Goal: Contribute content

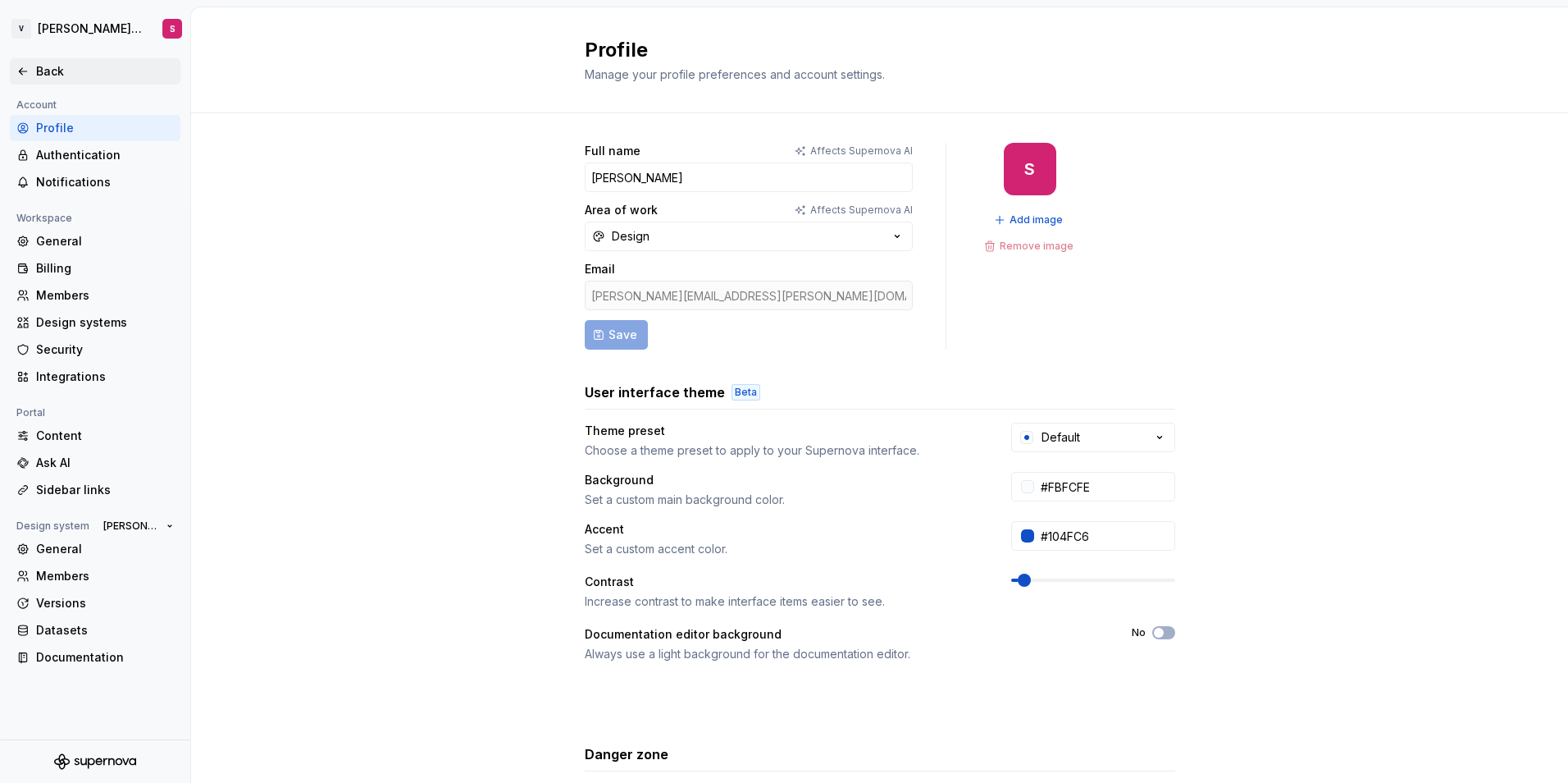
click at [42, 81] on div "Back" at bounding box center [96, 71] width 171 height 26
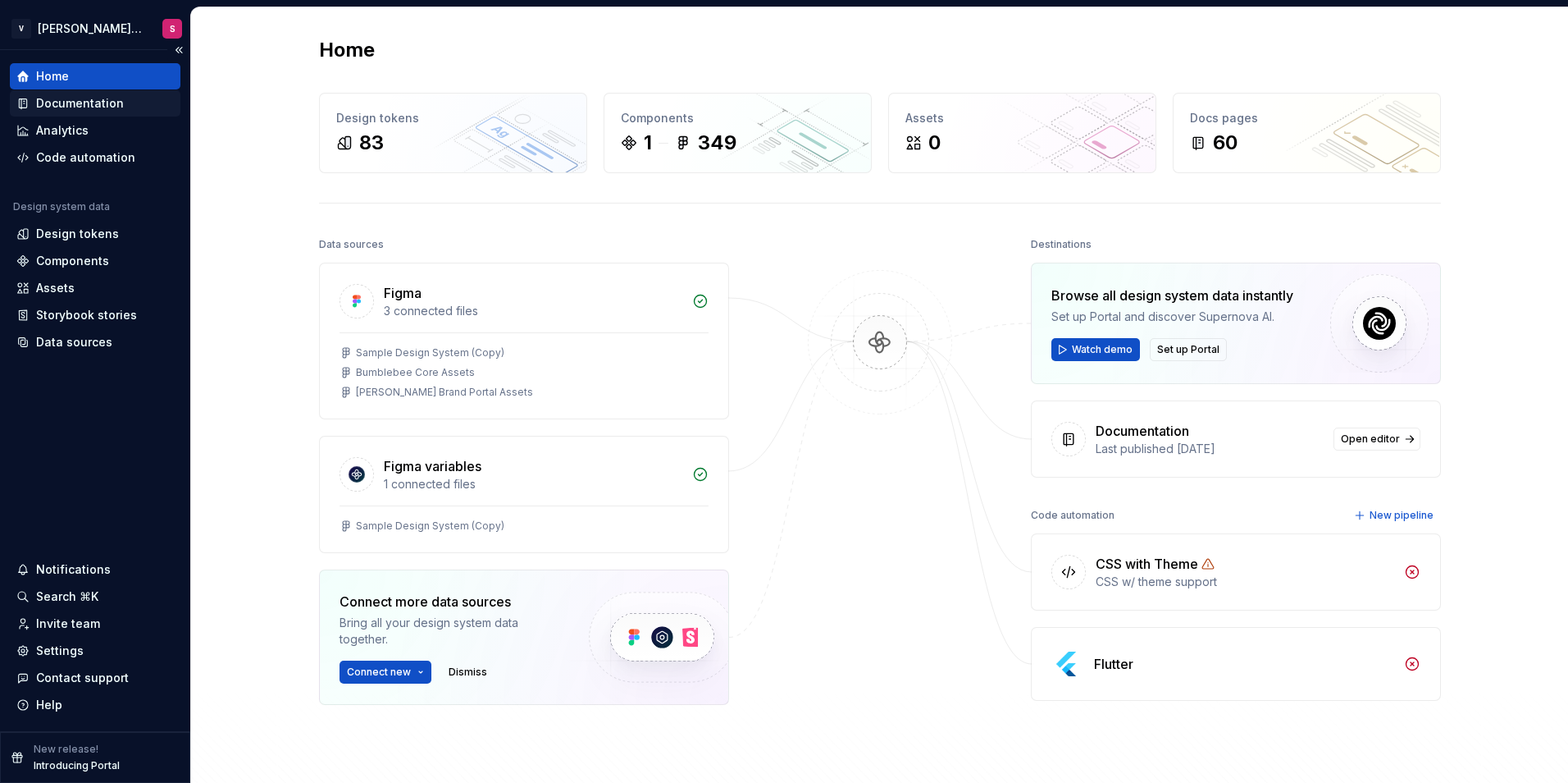
click at [75, 111] on div "Documentation" at bounding box center [81, 104] width 88 height 17
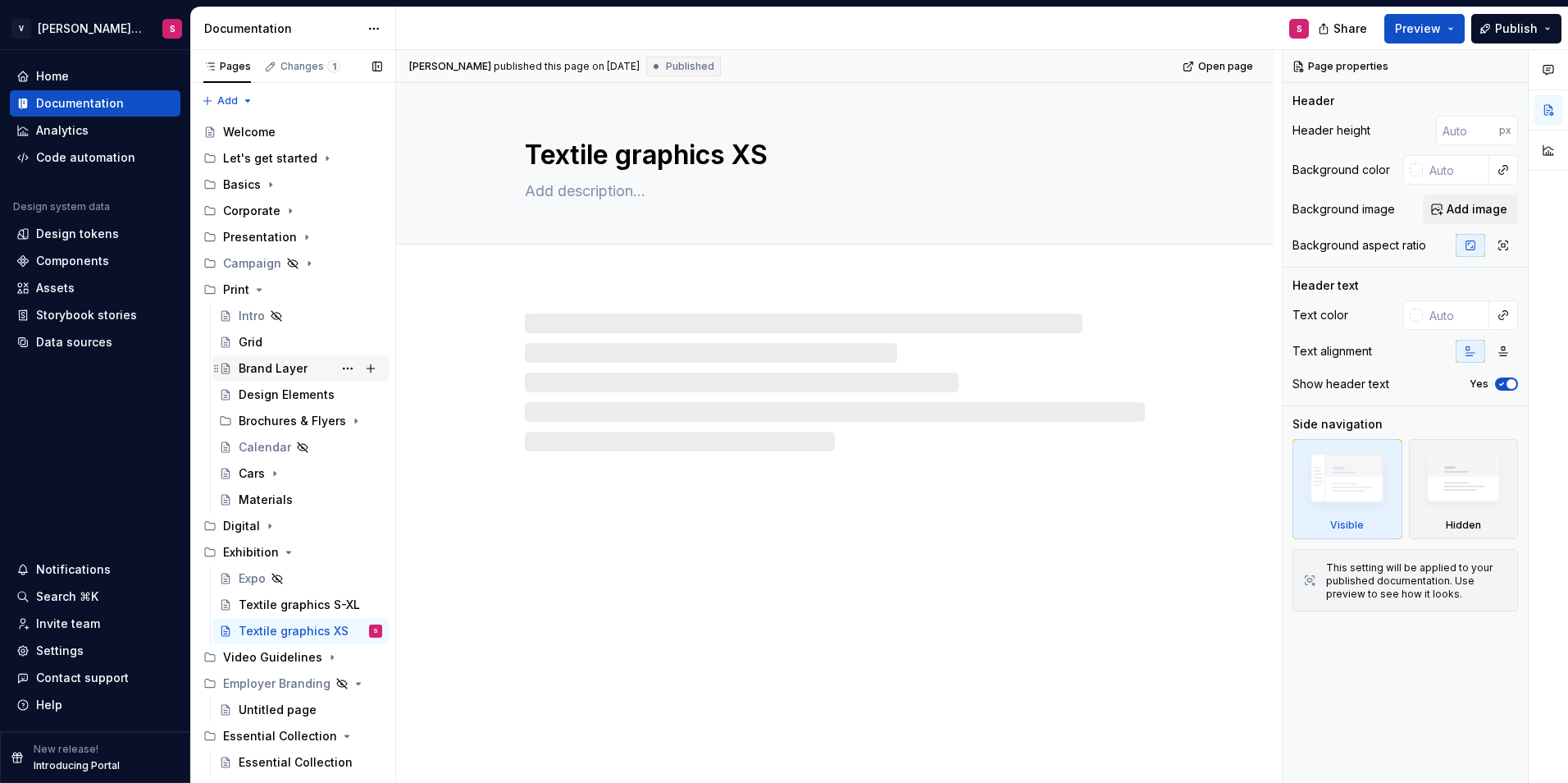
scroll to position [41, 0]
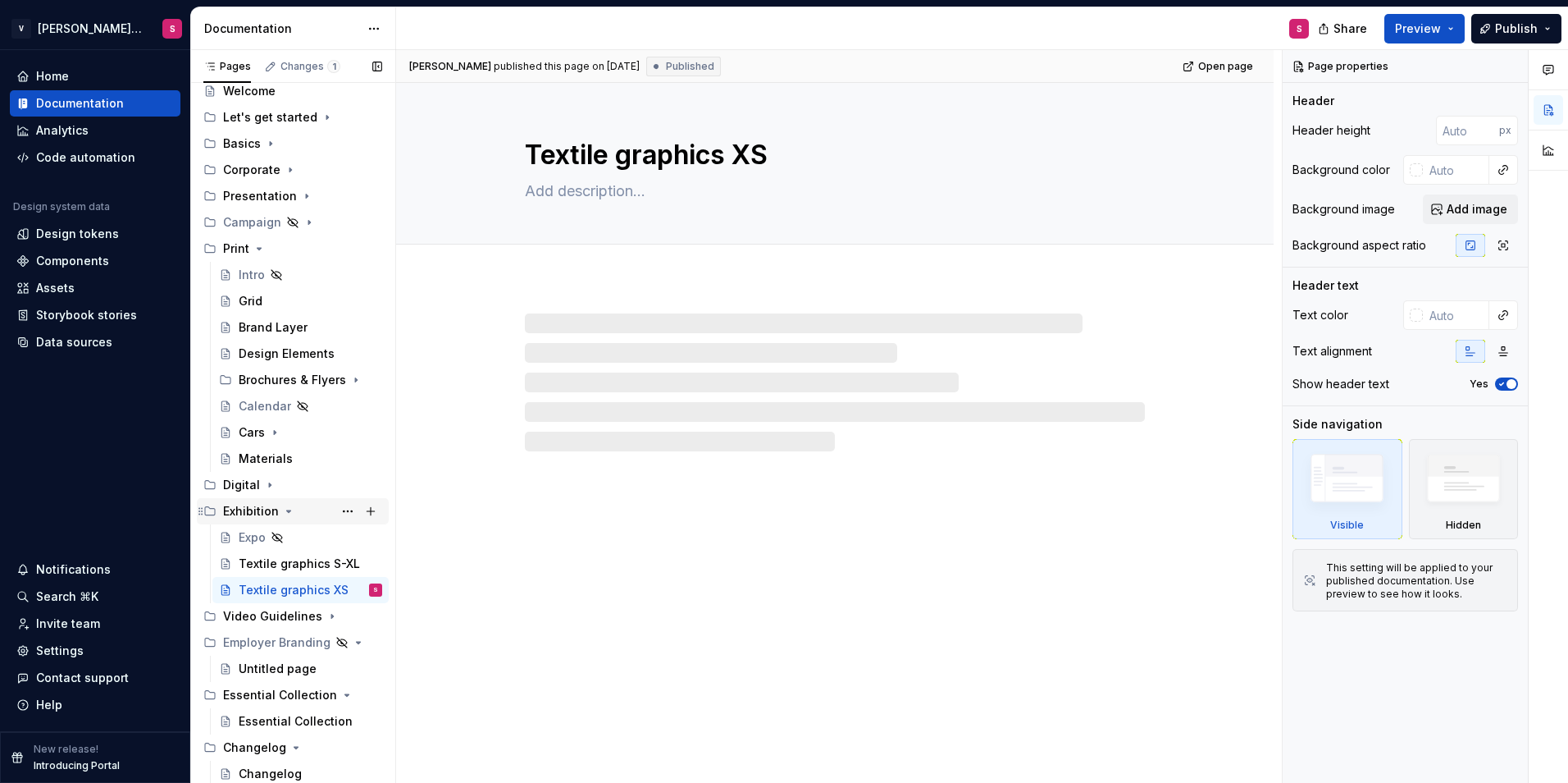
click at [286, 509] on icon "Page tree" at bounding box center [289, 511] width 13 height 13
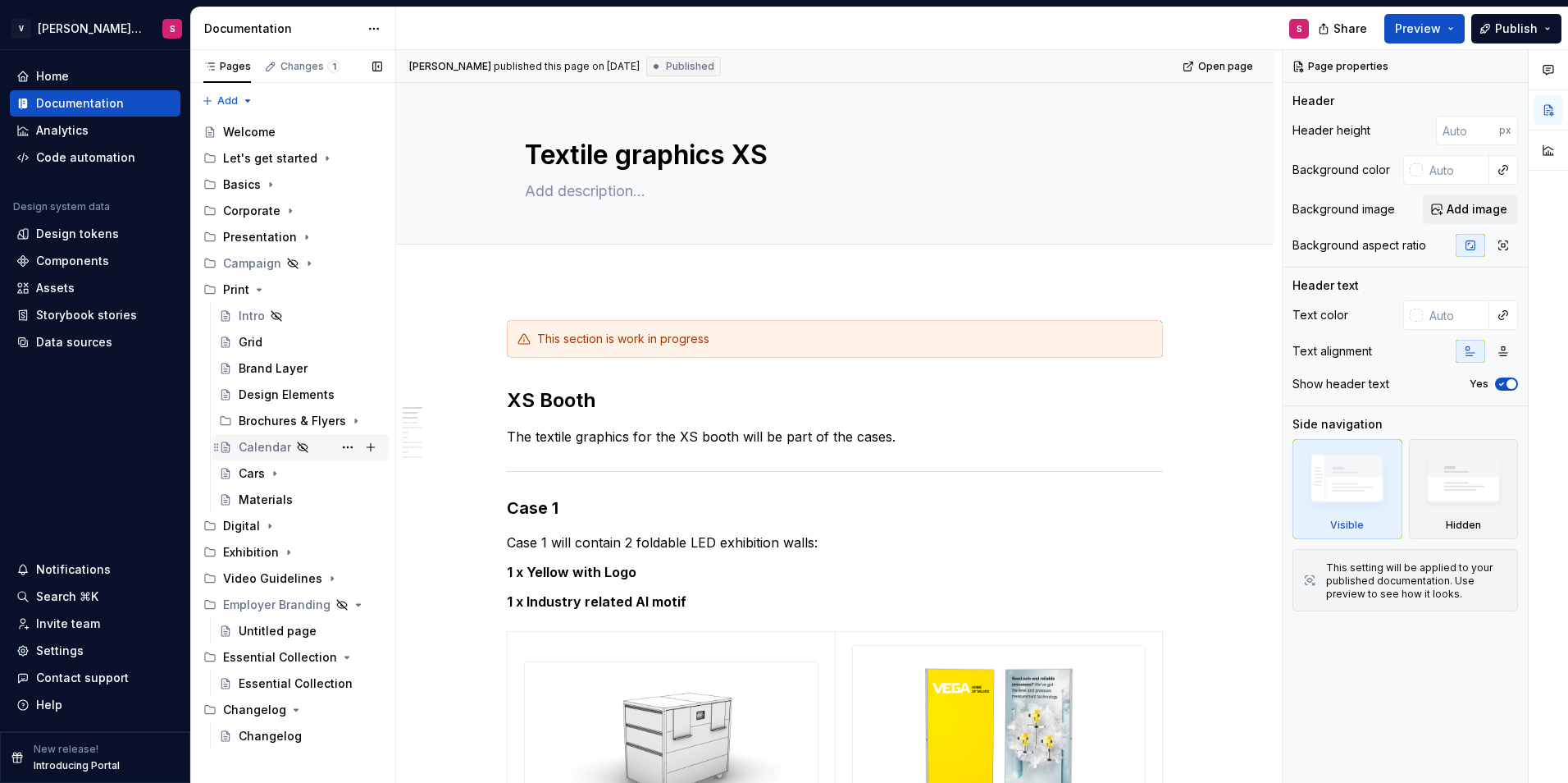
scroll to position [0, 0]
click at [260, 290] on icon "Page tree" at bounding box center [260, 290] width 4 height 2
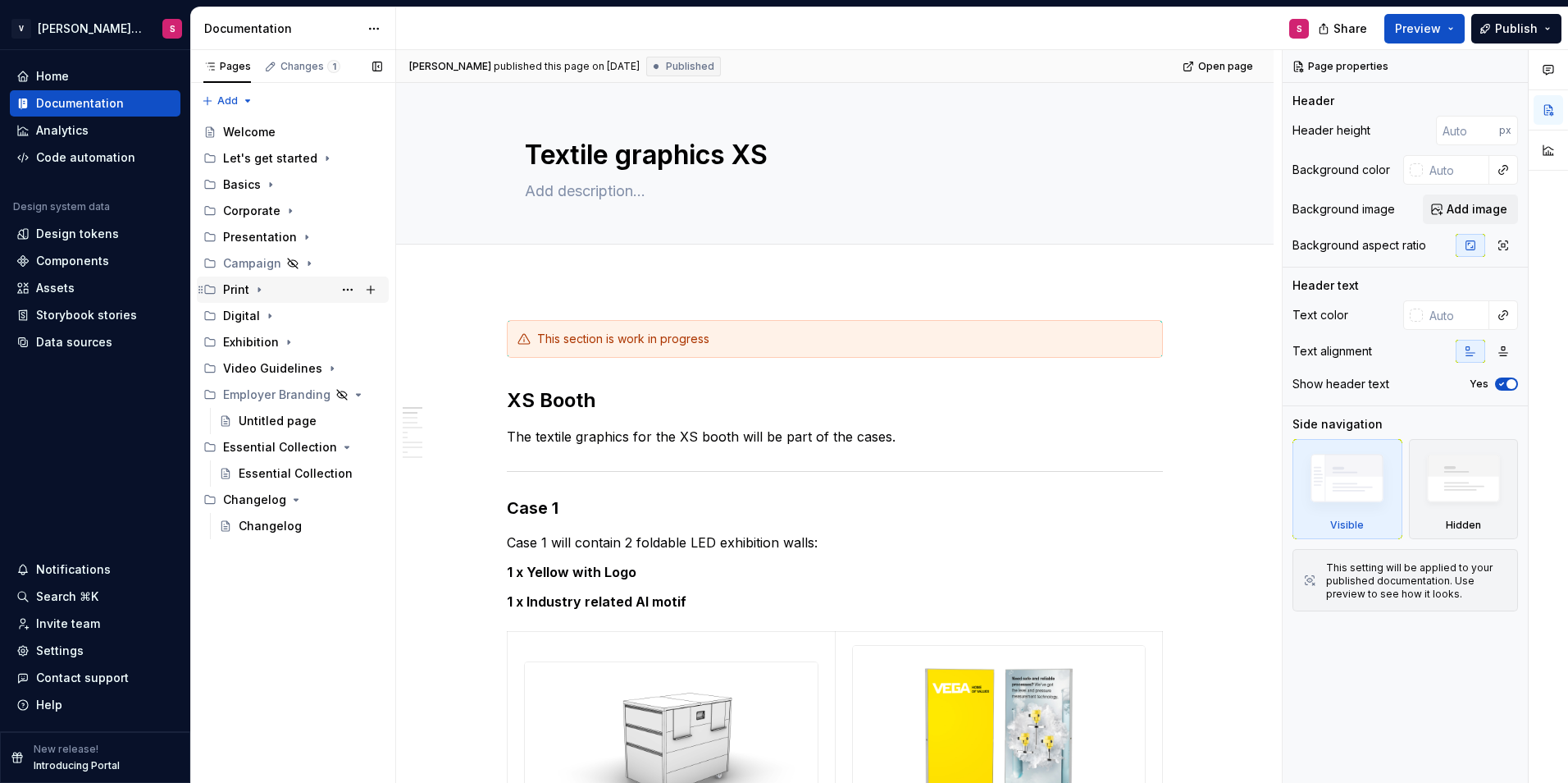
click at [260, 290] on icon "Page tree" at bounding box center [260, 290] width 2 height 4
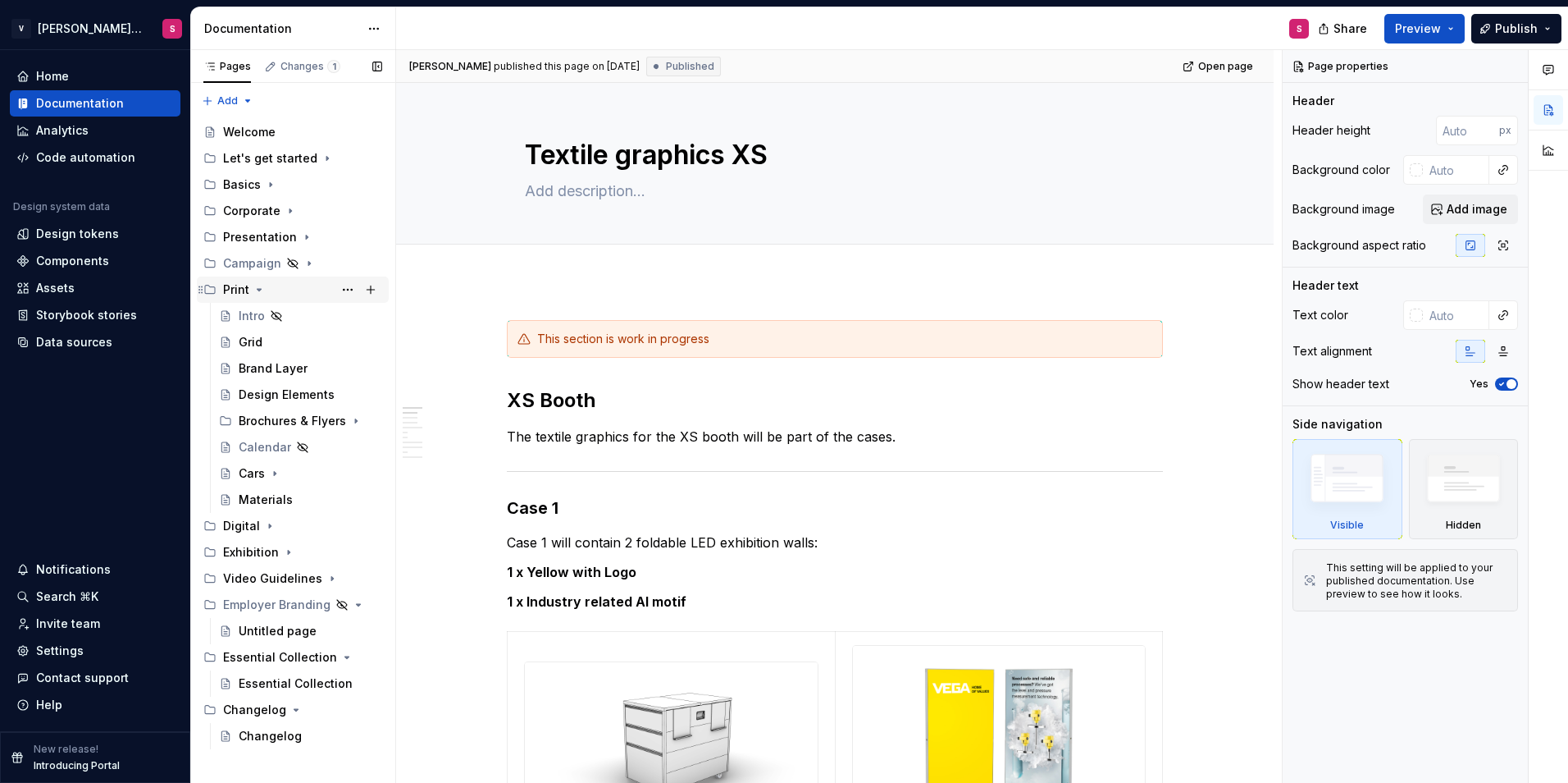
click at [260, 290] on icon "Page tree" at bounding box center [260, 290] width 4 height 2
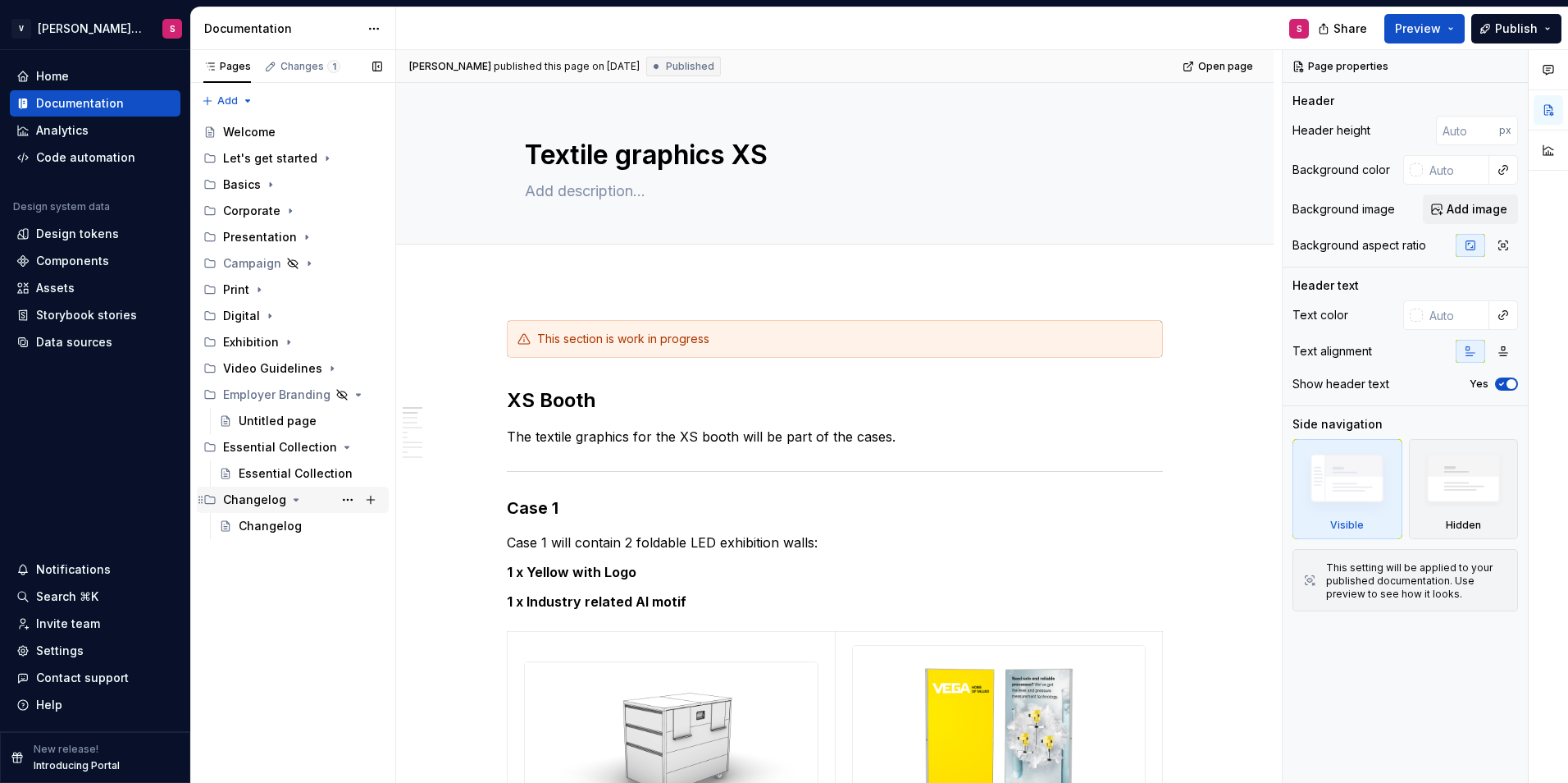
click at [294, 500] on icon "Page tree" at bounding box center [296, 500] width 4 height 2
click at [325, 449] on icon "Page tree" at bounding box center [326, 447] width 13 height 13
click at [287, 207] on icon "Page tree" at bounding box center [291, 211] width 13 height 13
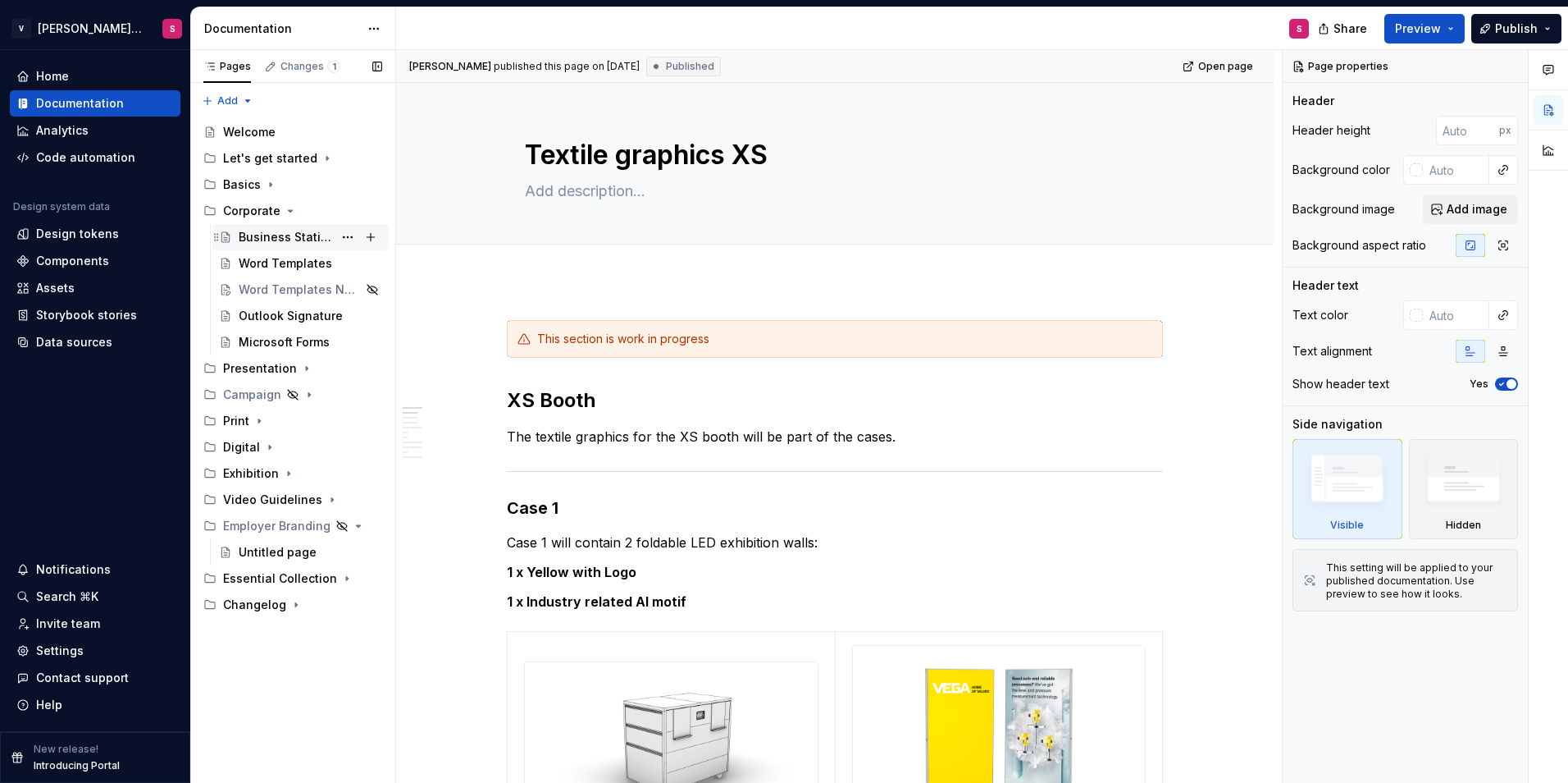
click at [285, 242] on div "Business Stationary" at bounding box center [286, 237] width 95 height 17
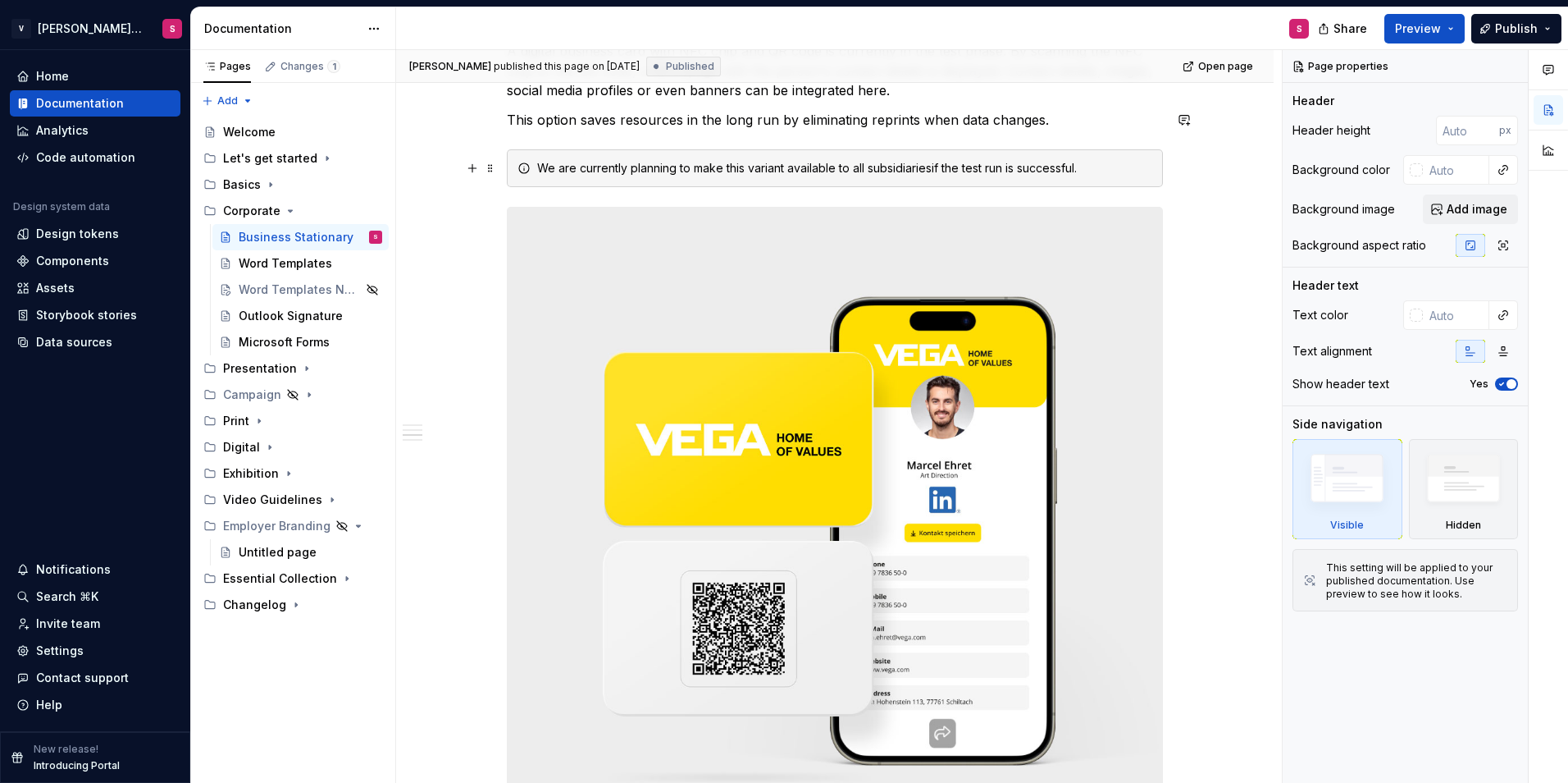
scroll to position [2380, 0]
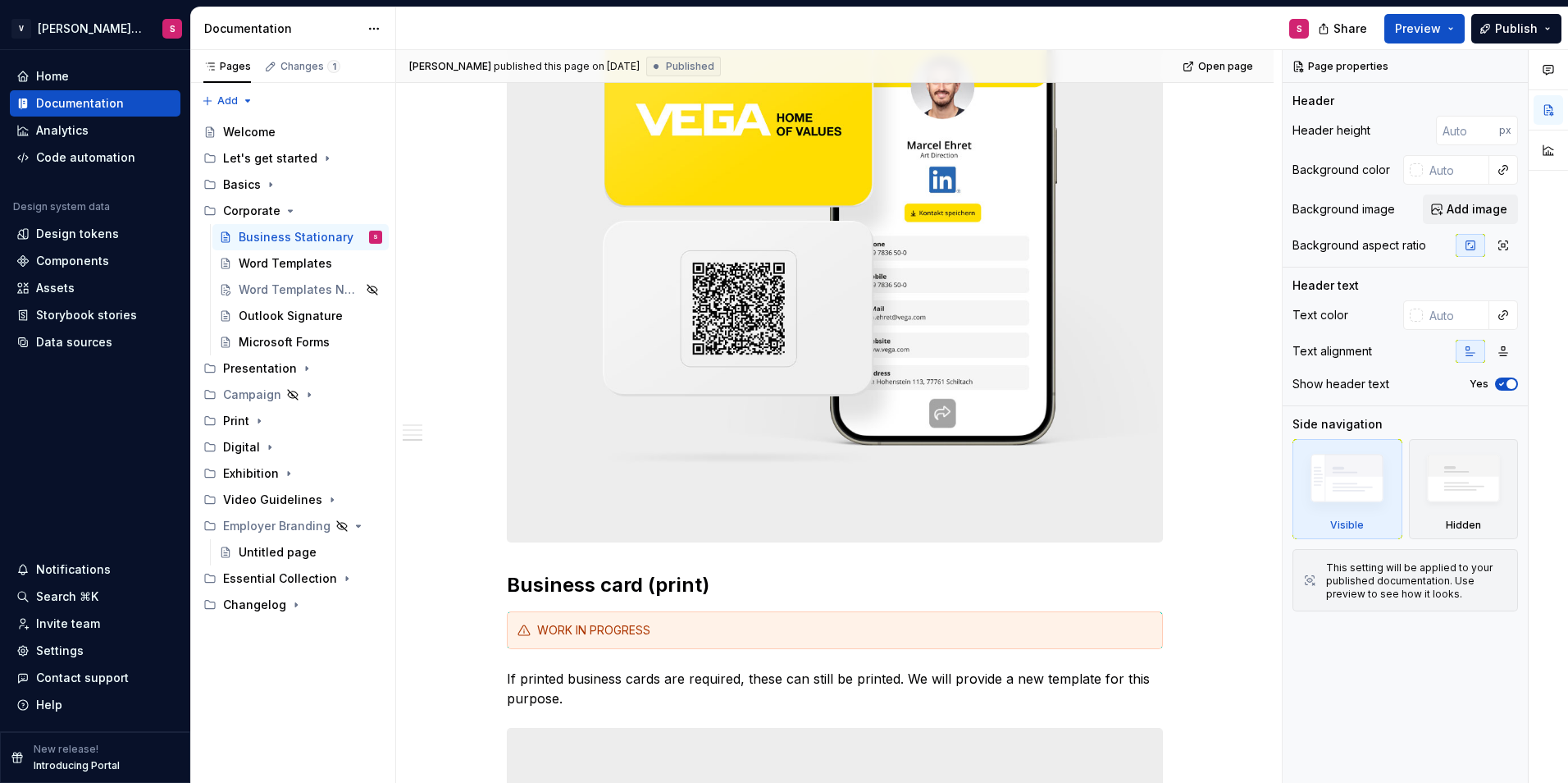
click at [829, 252] on img at bounding box center [835, 214] width 654 height 654
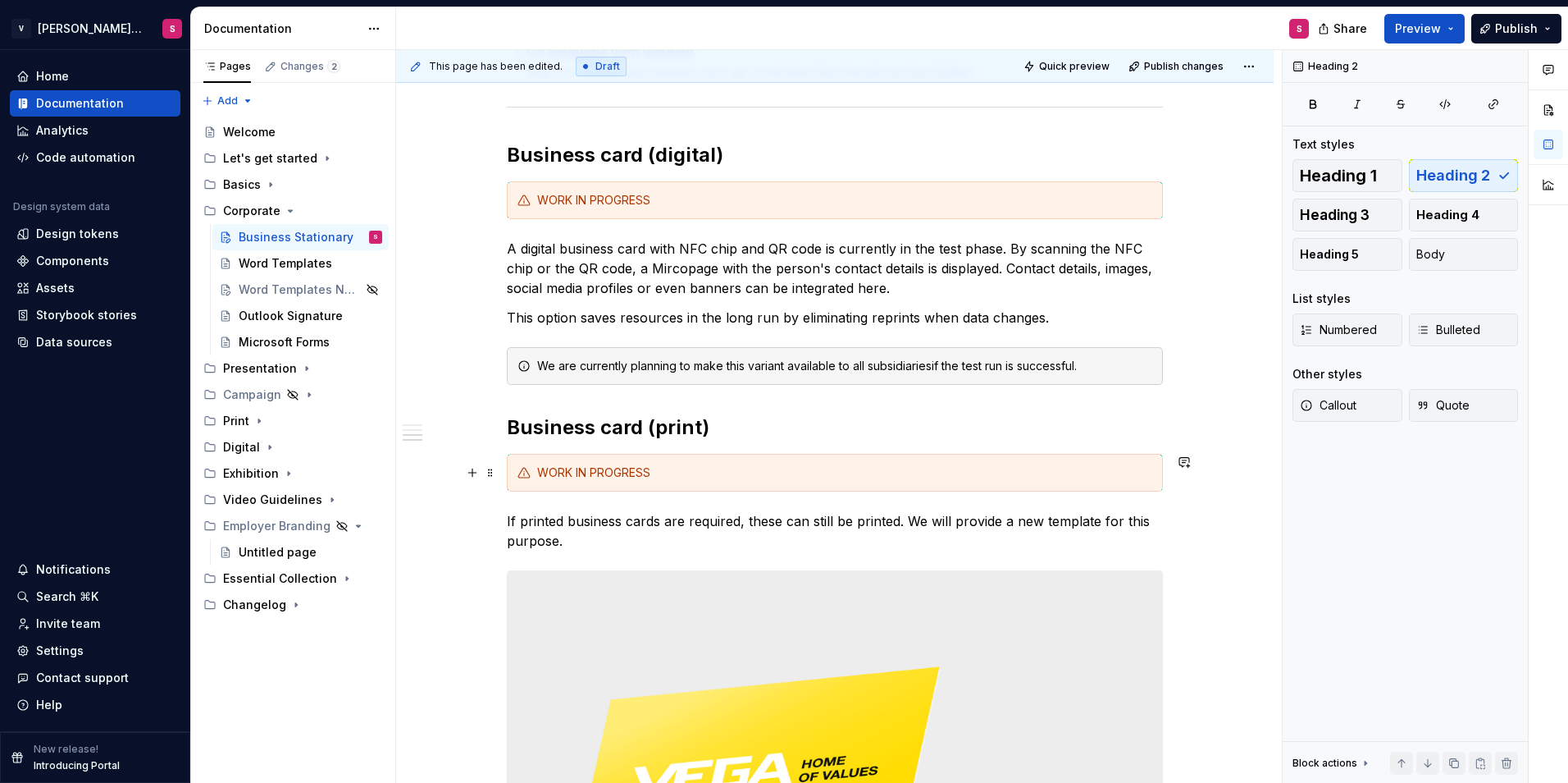
scroll to position [1869, 0]
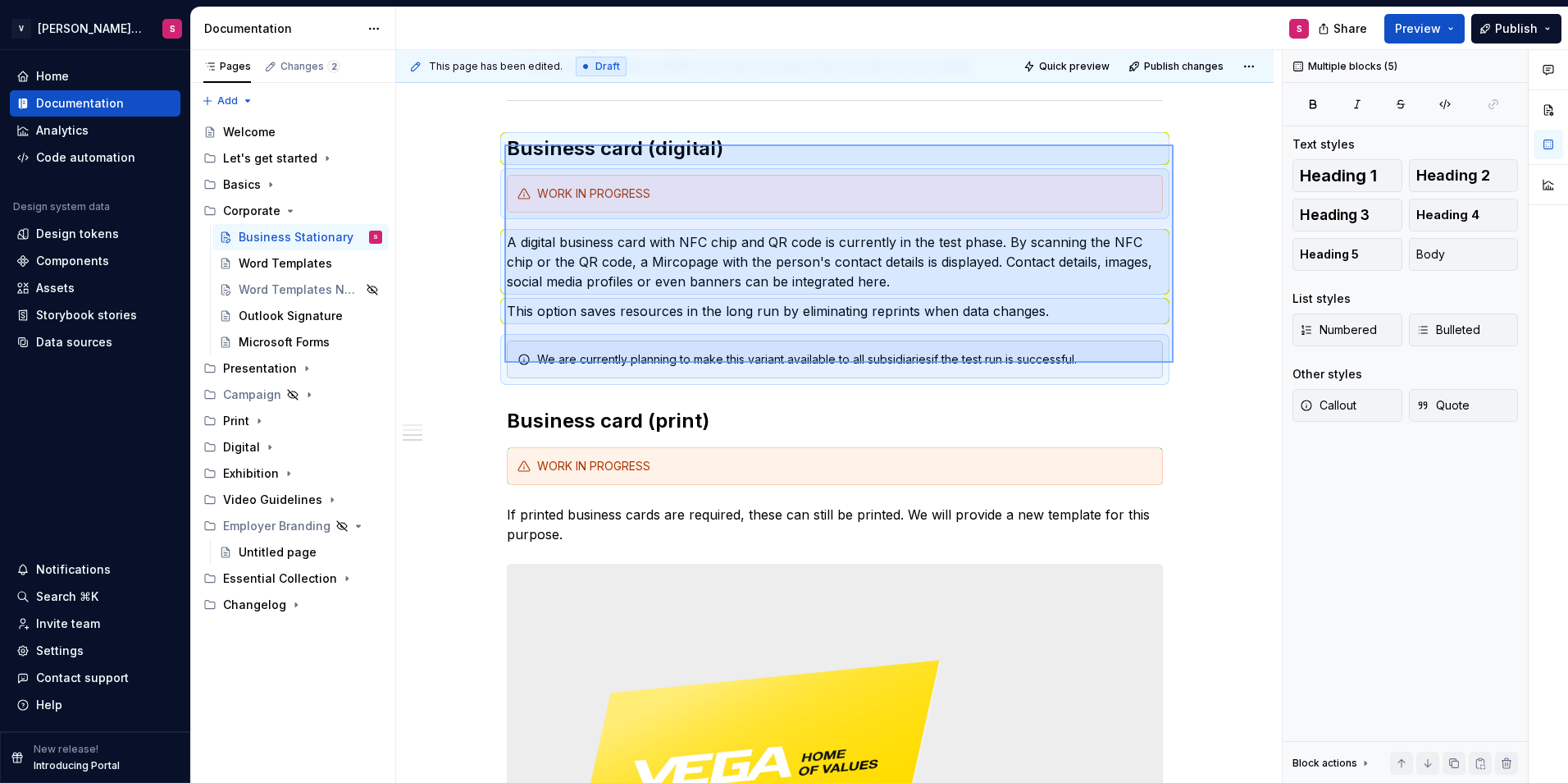
drag, startPoint x: 504, startPoint y: 144, endPoint x: 1173, endPoint y: 363, distance: 703.9
click at [1173, 363] on div "This page has been edited. Draft Quick preview Publish changes Business Station…" at bounding box center [839, 416] width 886 height 733
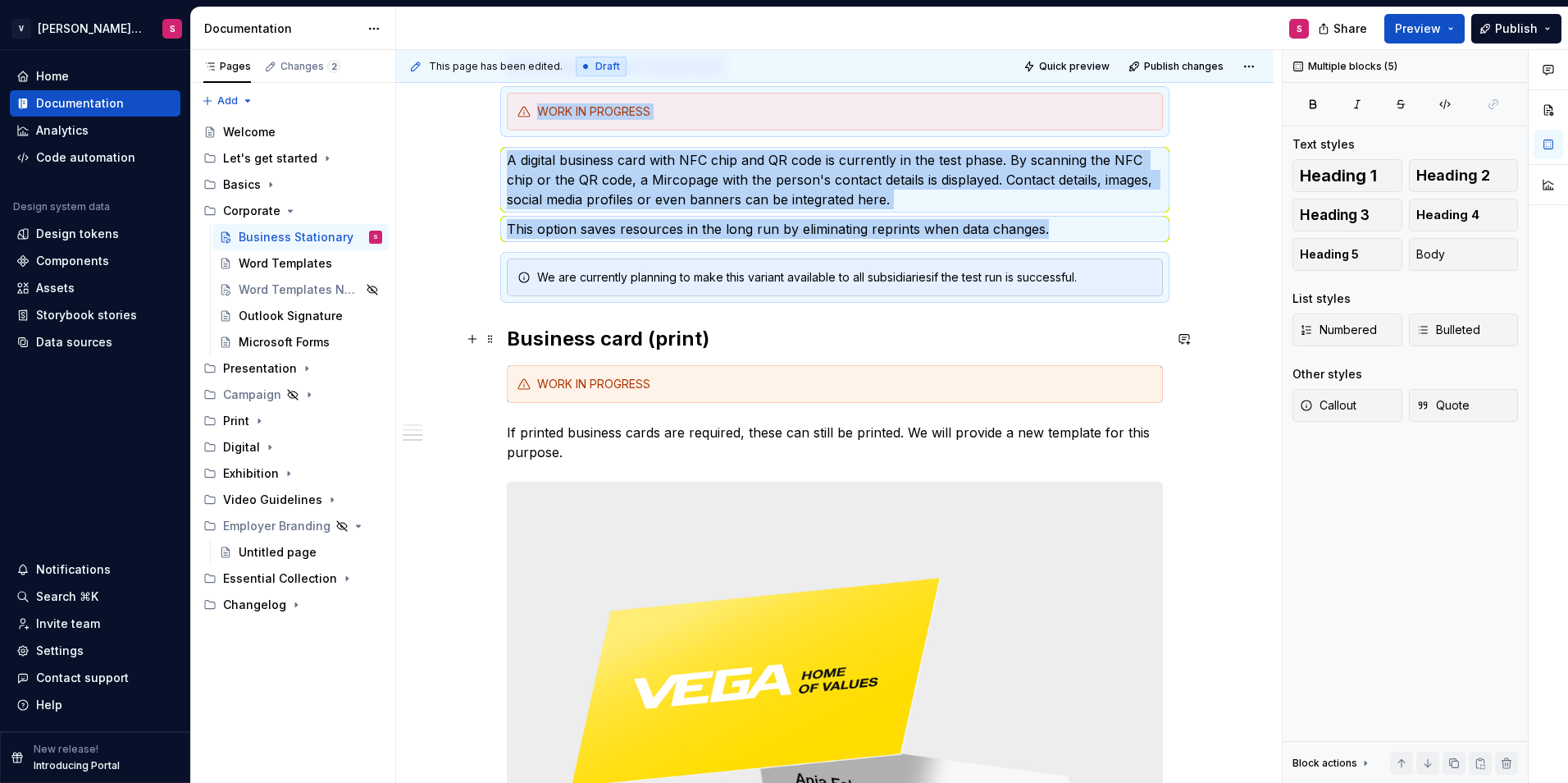
scroll to position [1786, 0]
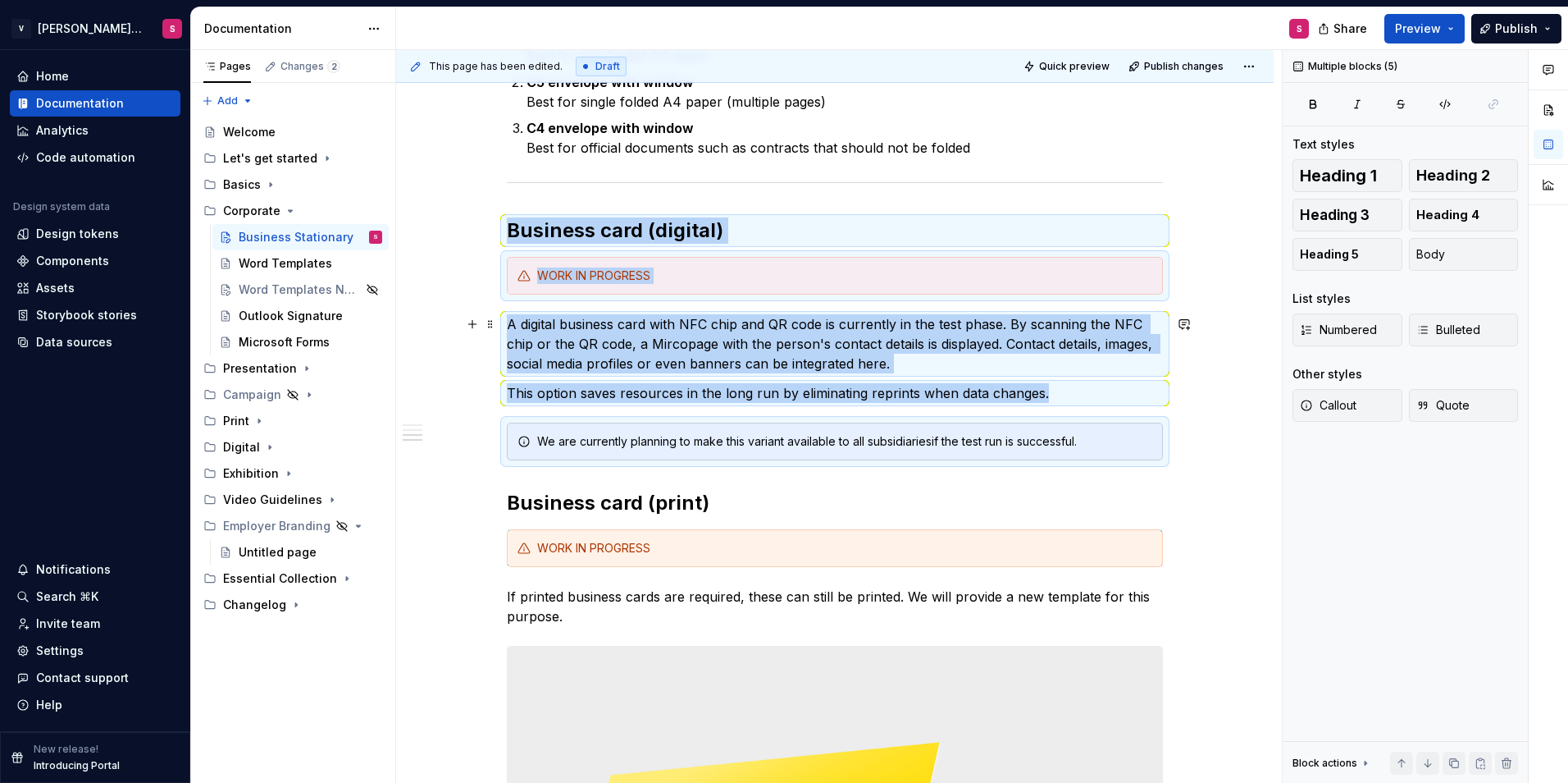
click at [628, 357] on p "A digital business card with NFC chip and QR code is currently in the test phas…" at bounding box center [835, 343] width 656 height 59
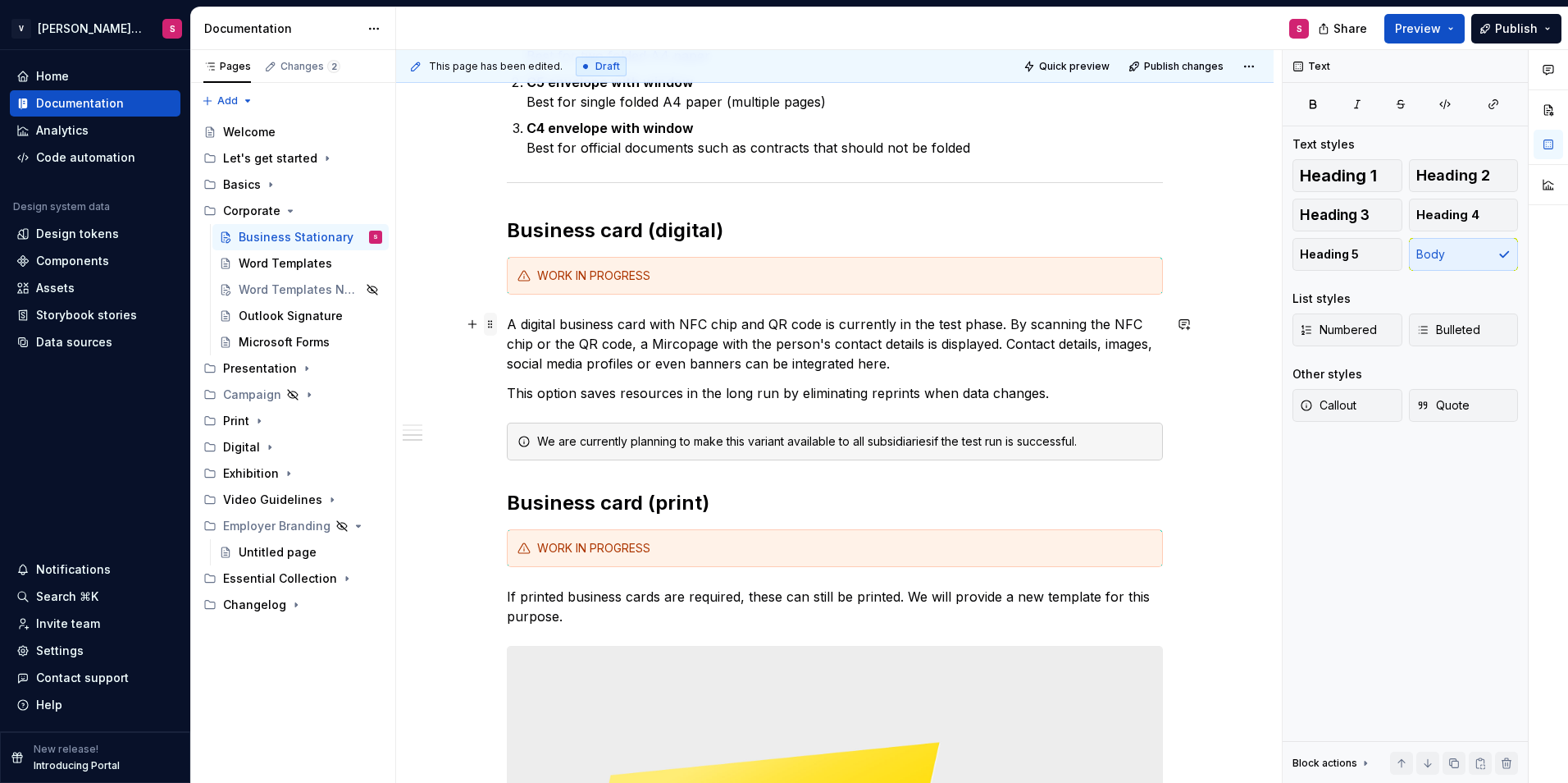
click at [492, 319] on span at bounding box center [490, 324] width 13 height 23
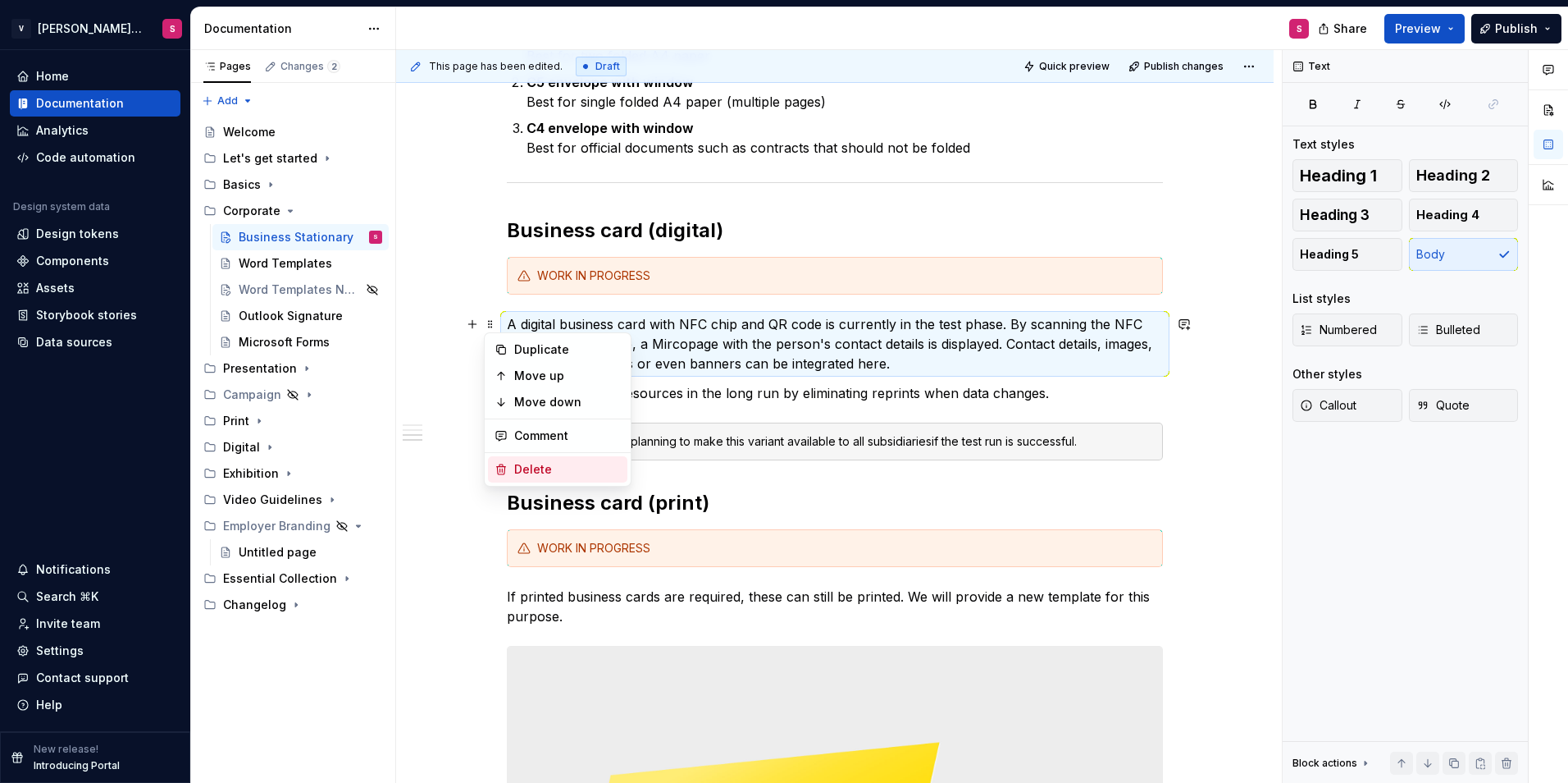
click at [530, 469] on div "Delete" at bounding box center [568, 470] width 107 height 17
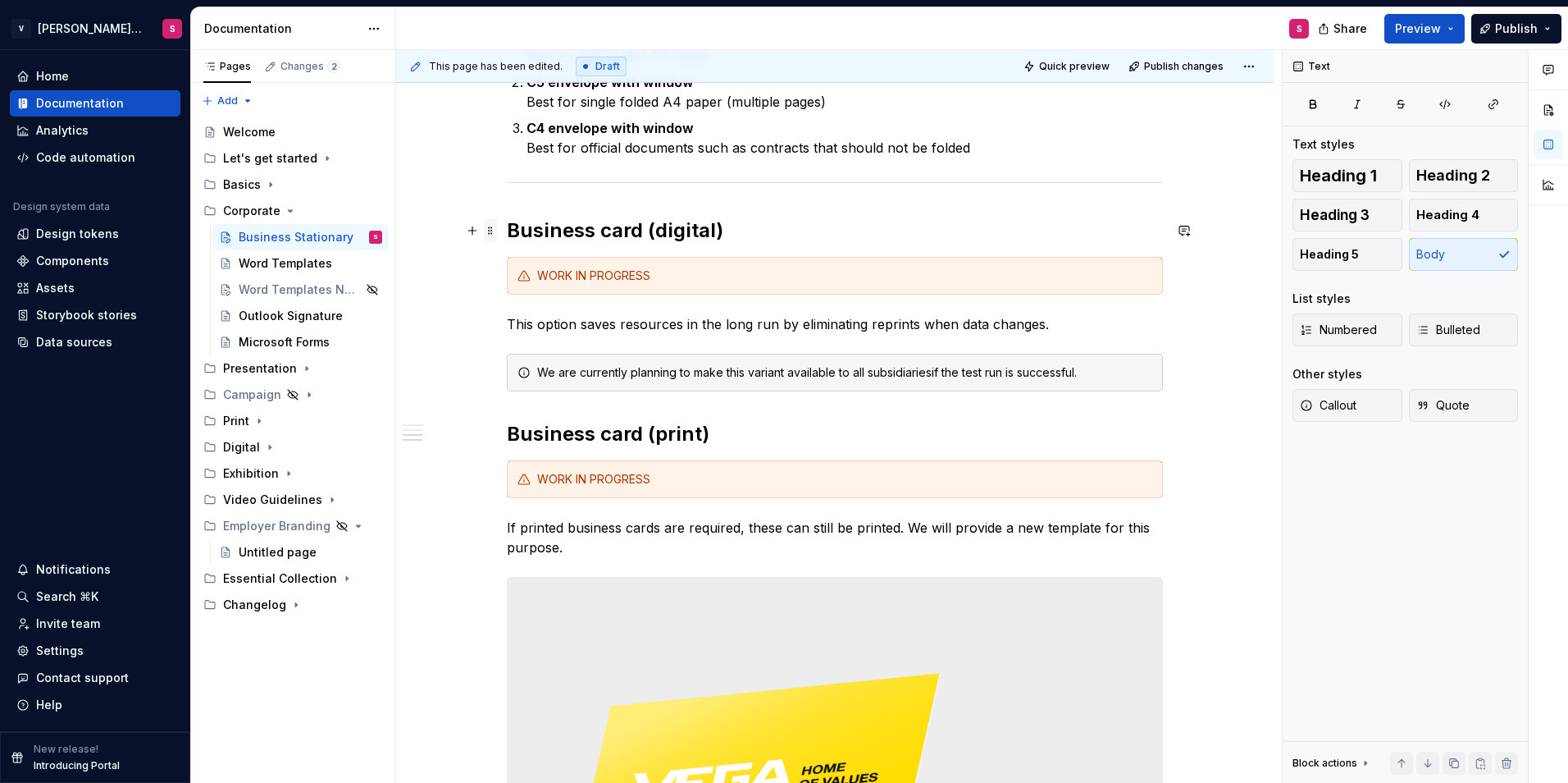
click at [491, 229] on span at bounding box center [490, 231] width 13 height 23
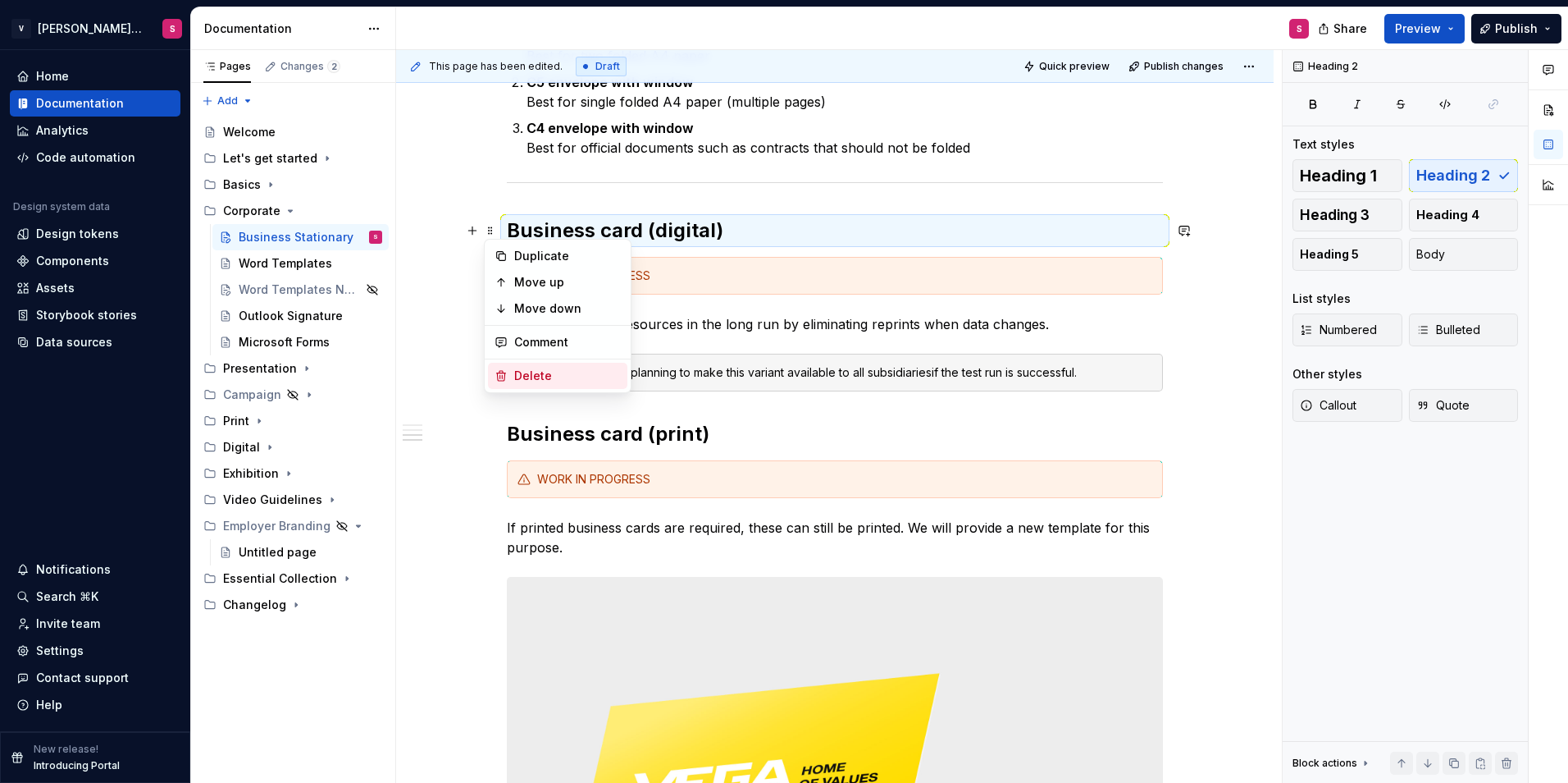
click at [504, 368] on div "Delete" at bounding box center [558, 376] width 140 height 26
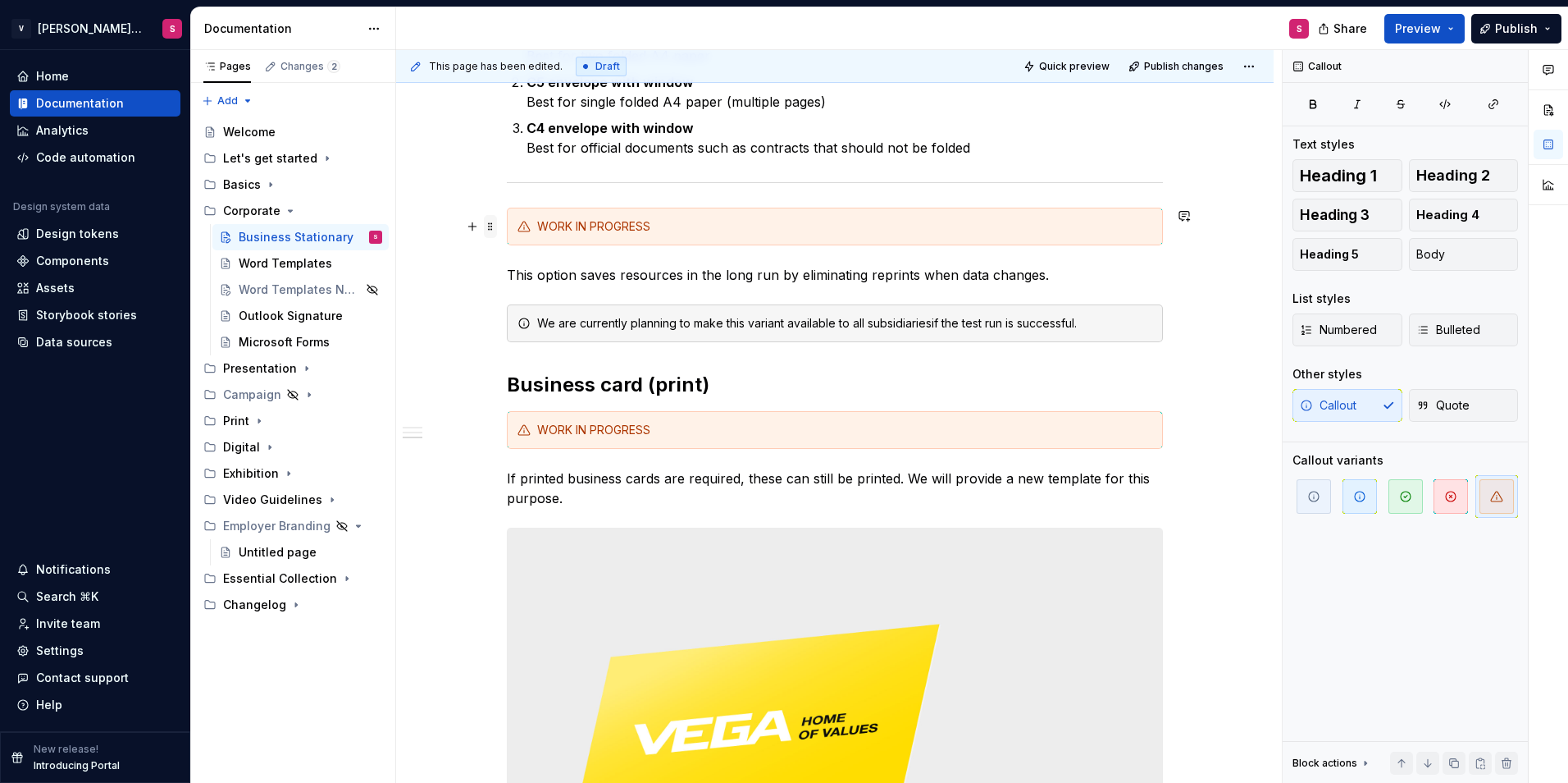
click at [490, 227] on span at bounding box center [490, 226] width 13 height 23
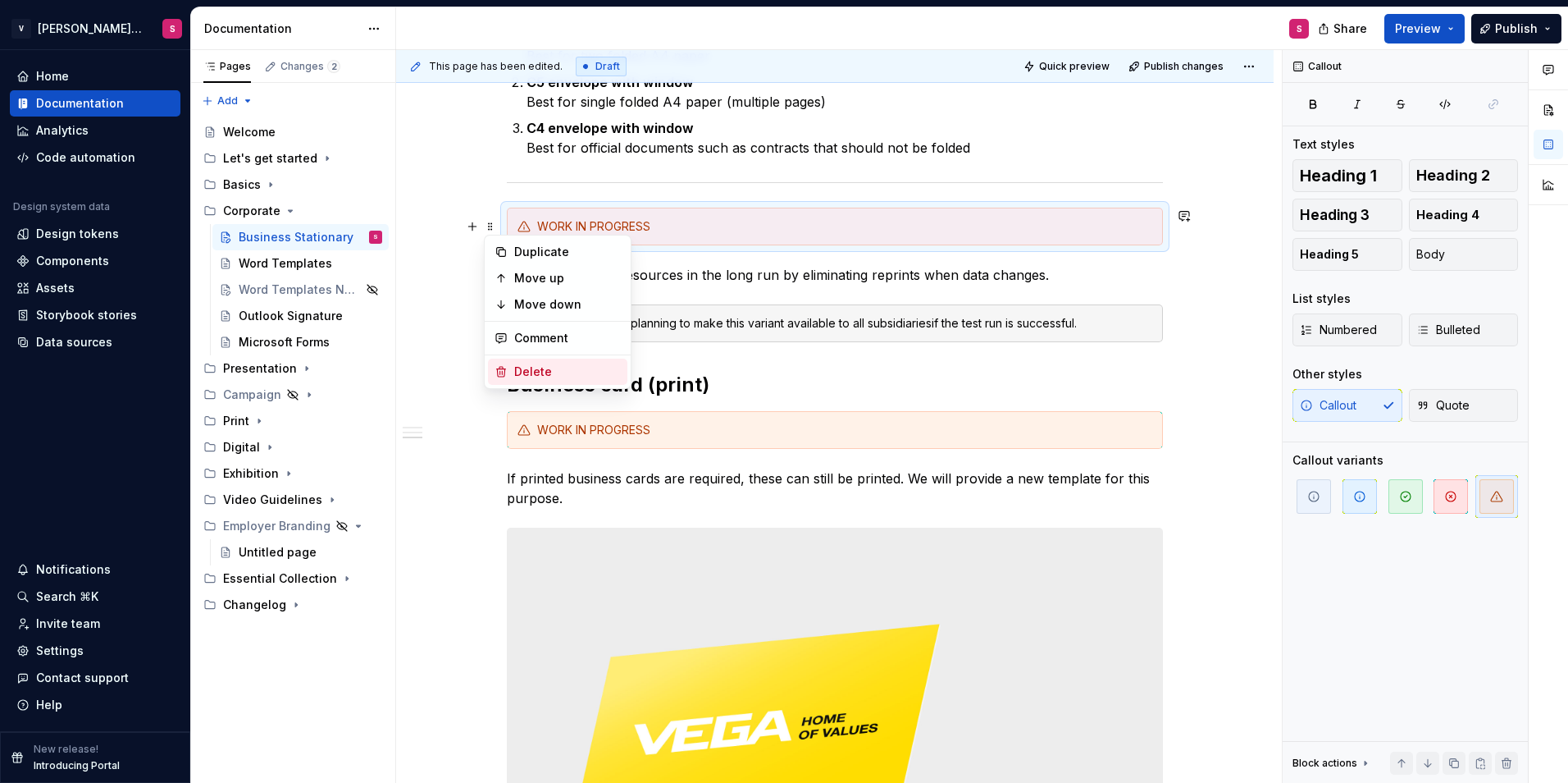
click at [521, 369] on div "Delete" at bounding box center [568, 372] width 107 height 17
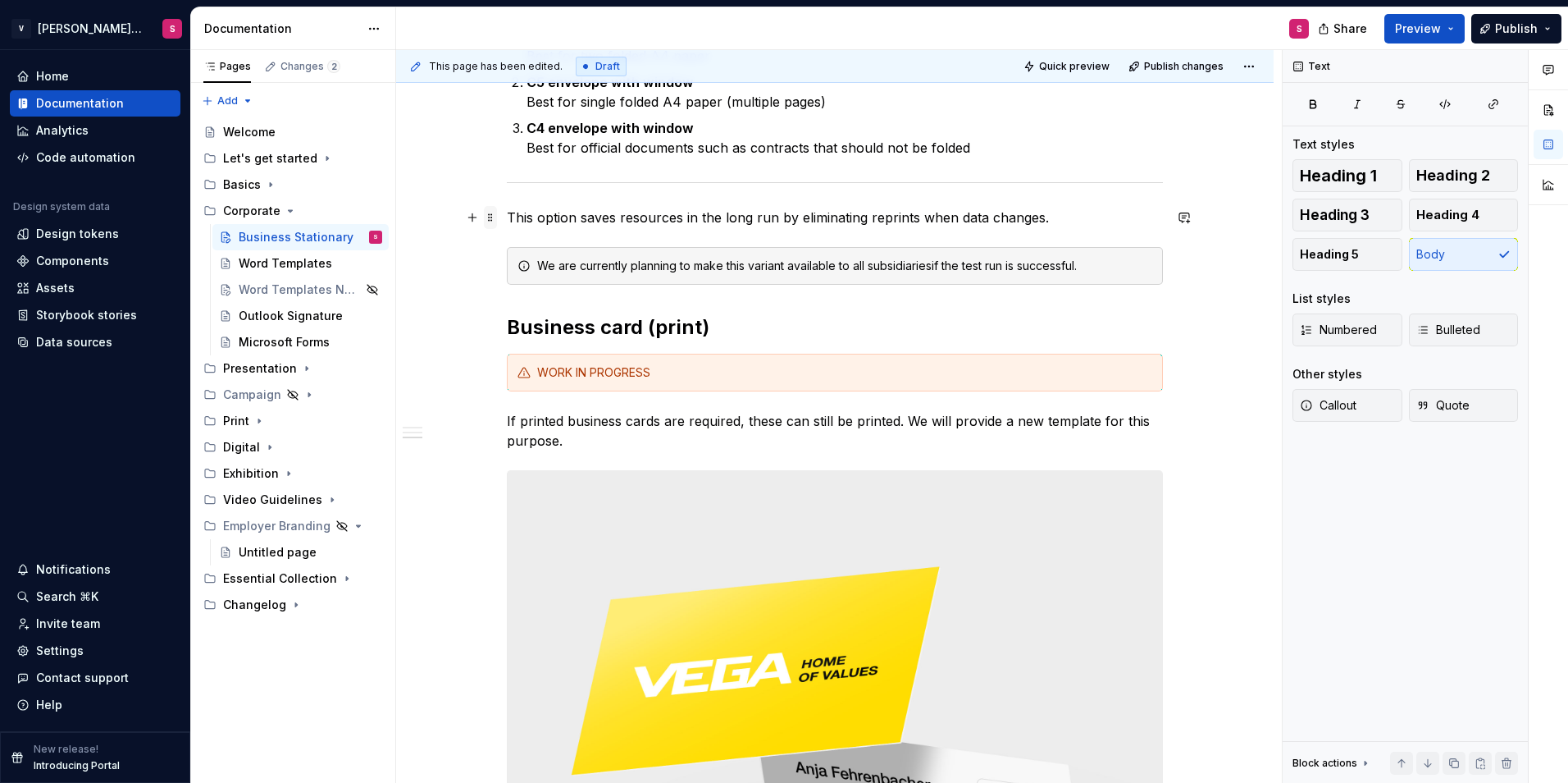
click at [489, 218] on span at bounding box center [490, 218] width 13 height 23
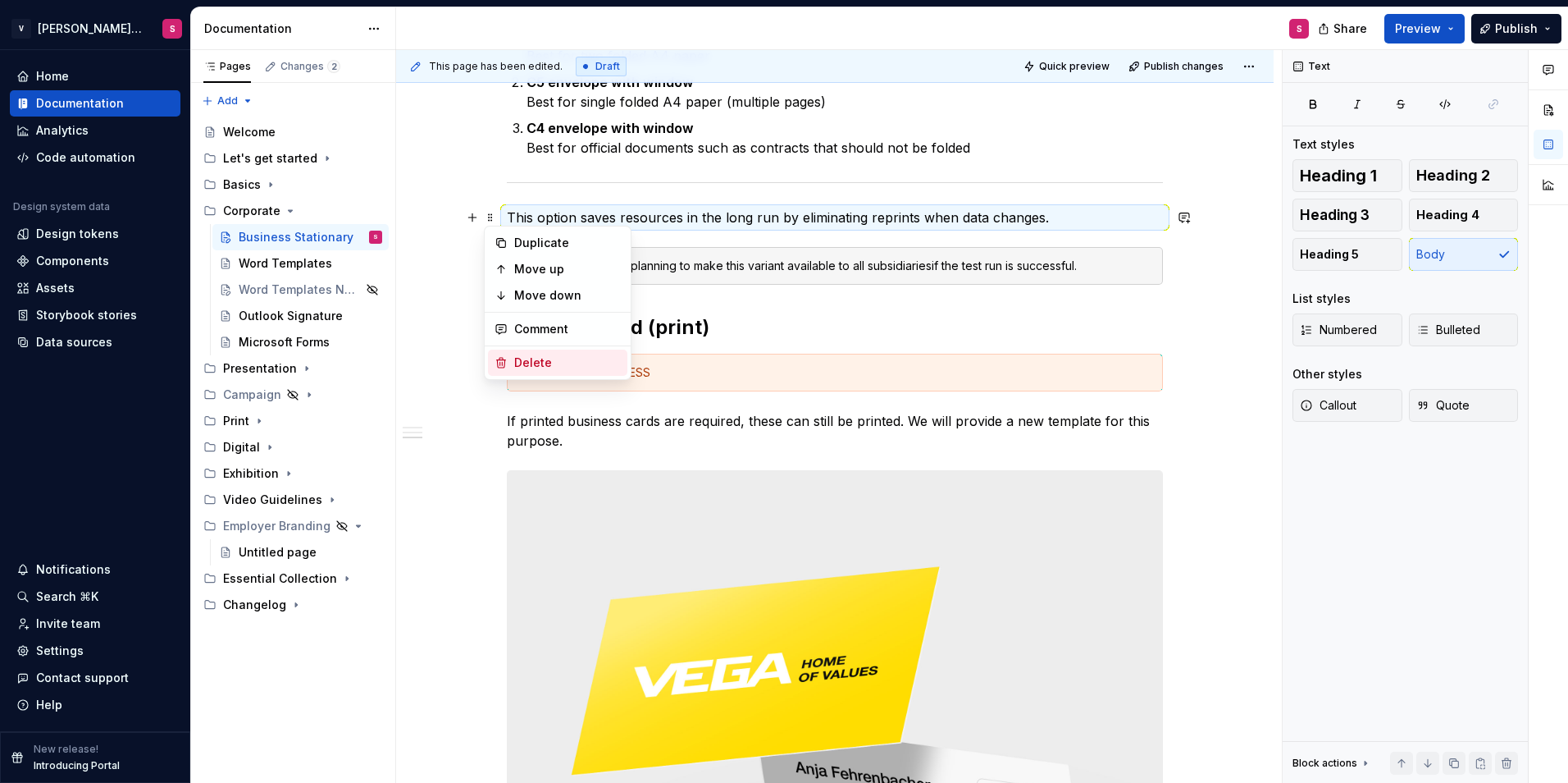
click at [536, 356] on div "Delete" at bounding box center [568, 363] width 107 height 17
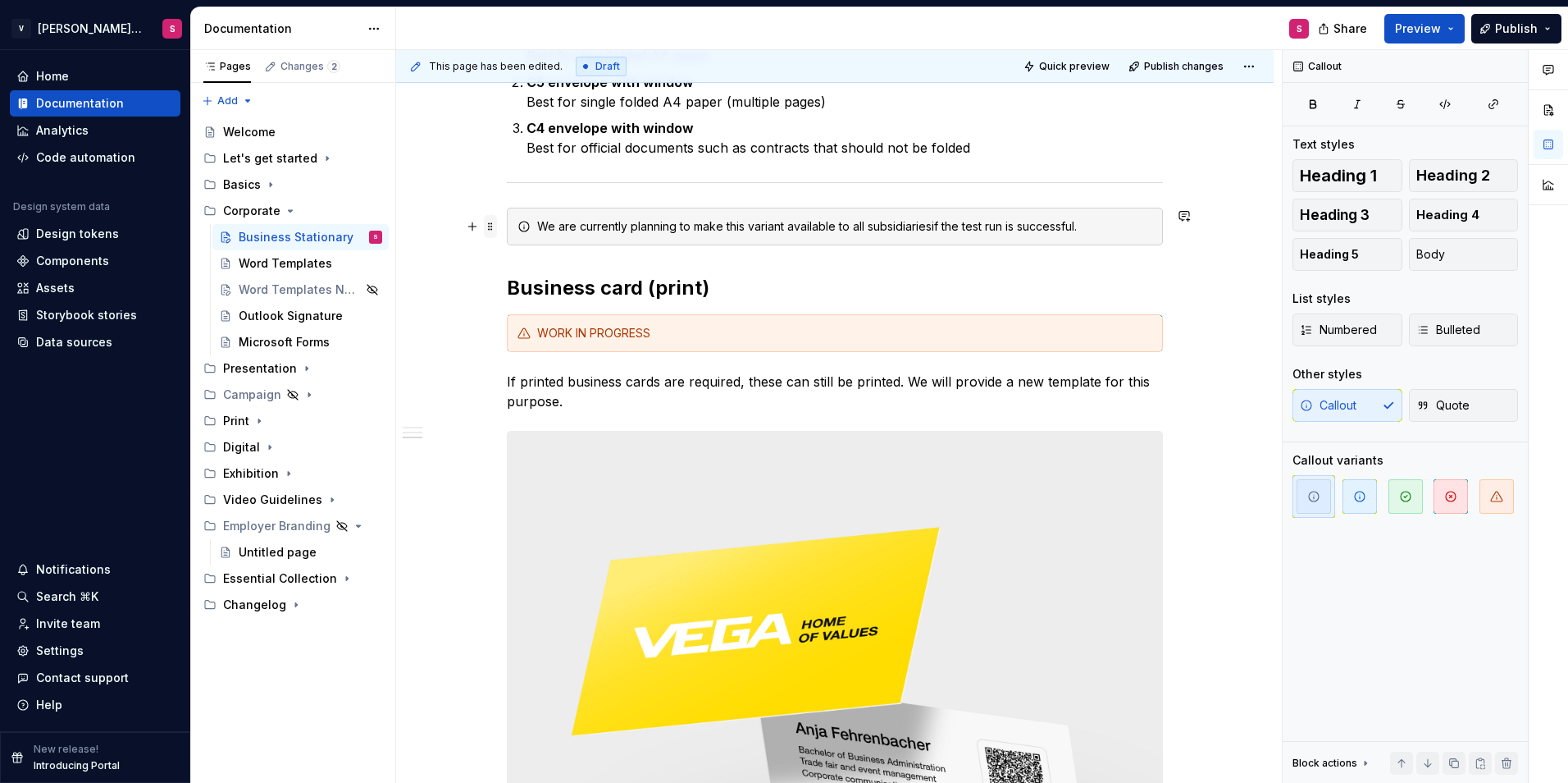
click at [490, 220] on span at bounding box center [490, 226] width 13 height 23
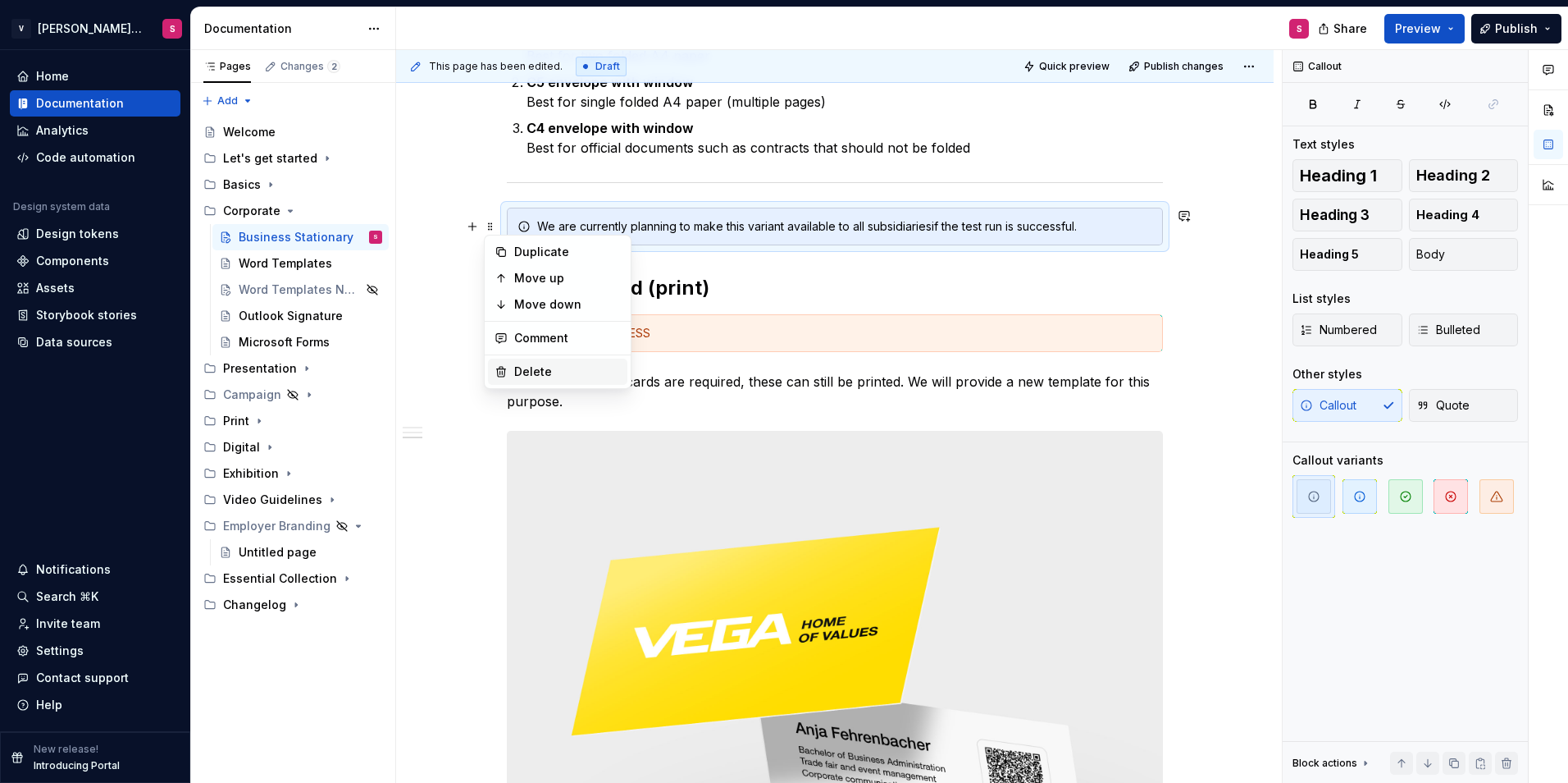
click at [523, 361] on div "Delete" at bounding box center [558, 371] width 140 height 26
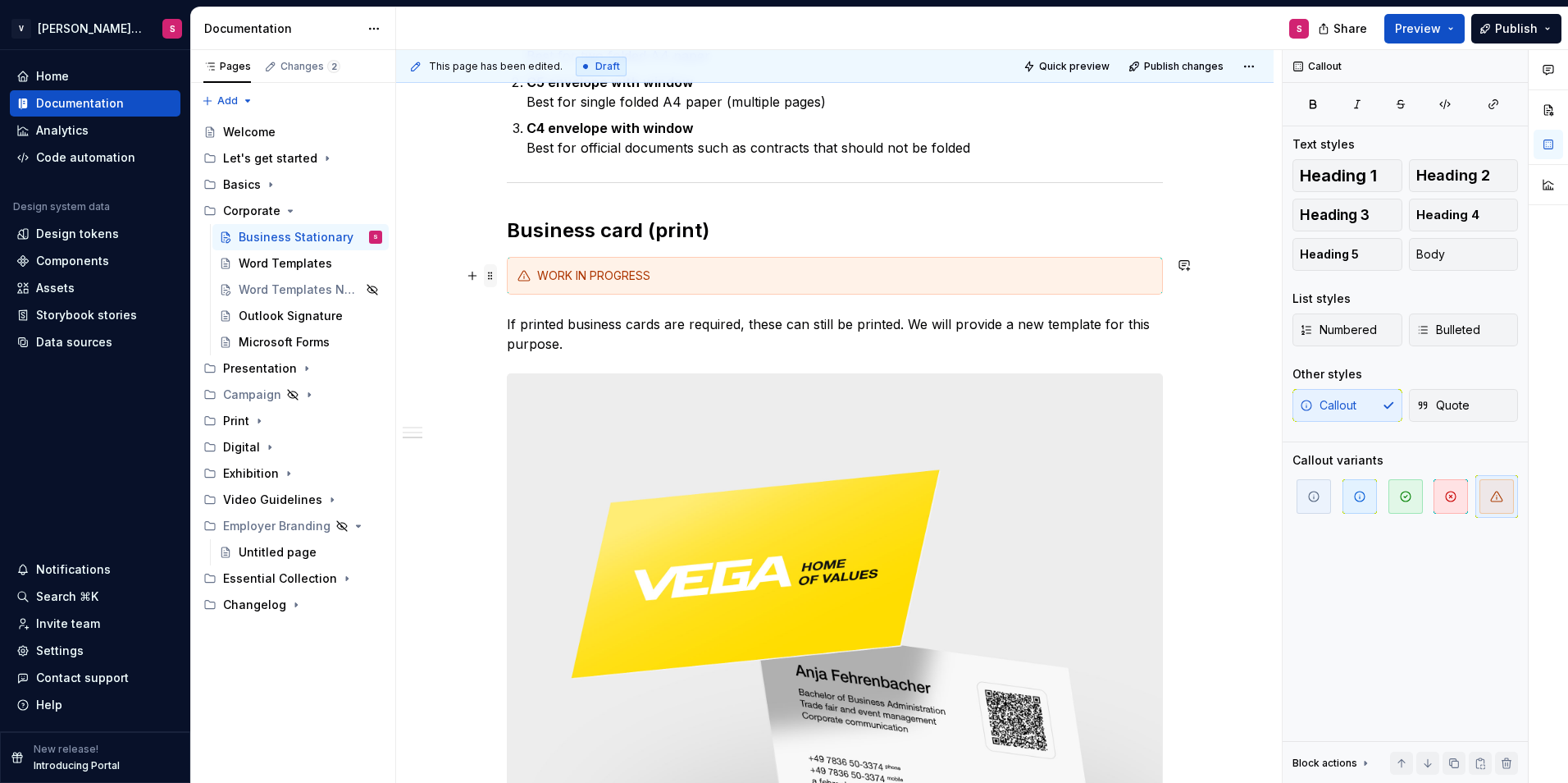
click at [489, 276] on span at bounding box center [490, 276] width 13 height 23
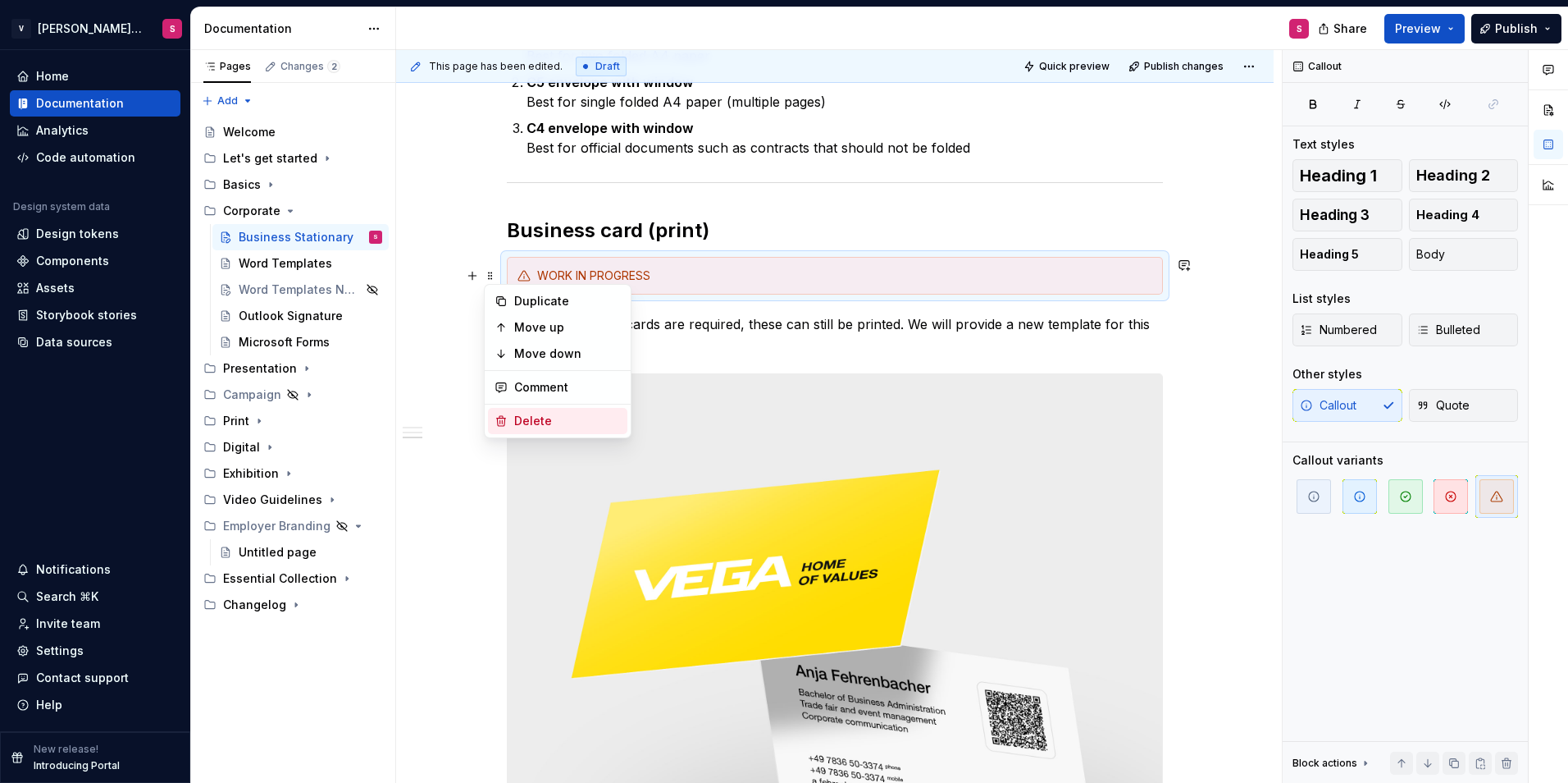
click at [535, 430] on div "Delete" at bounding box center [558, 421] width 140 height 26
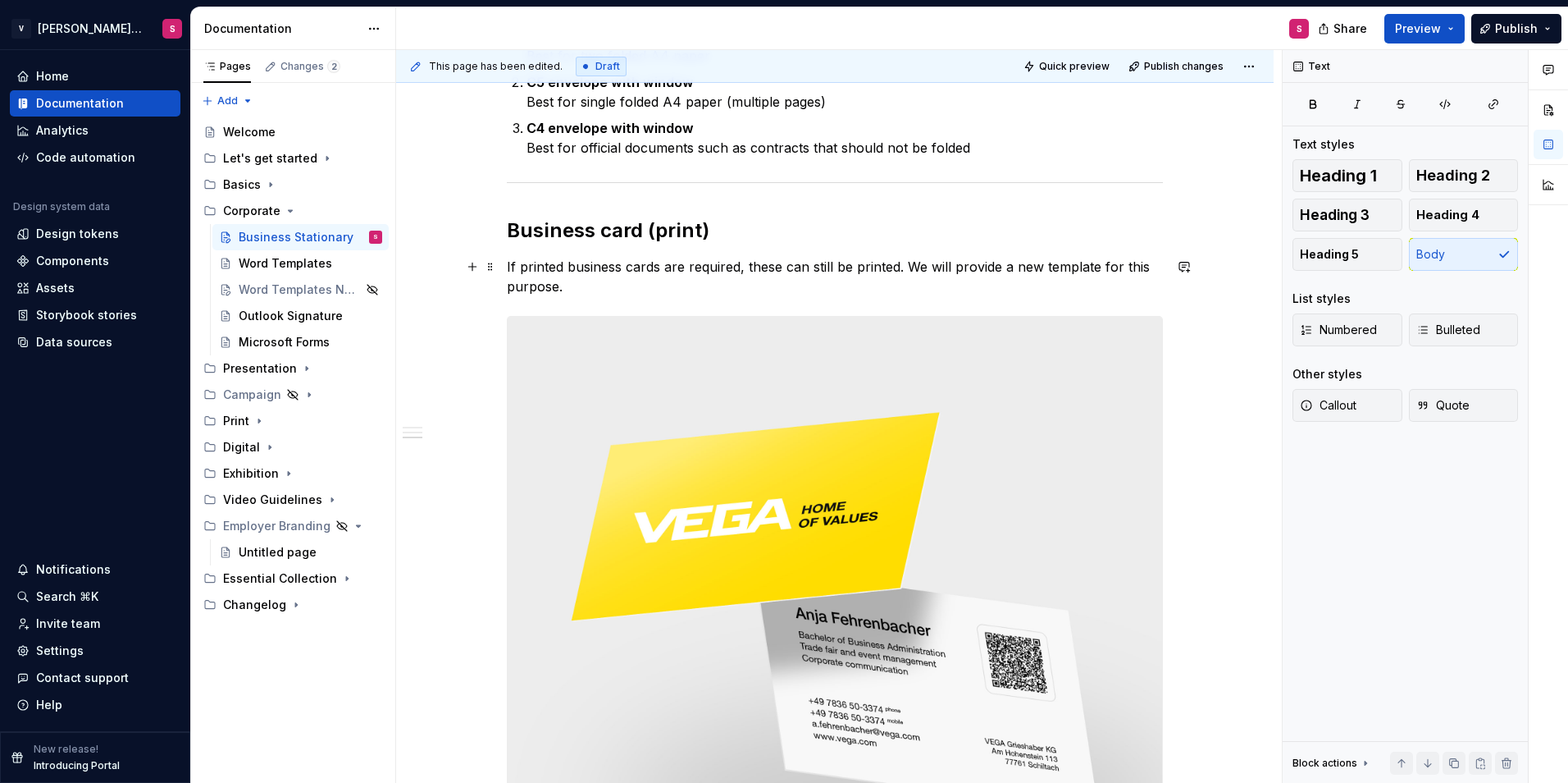
click at [603, 281] on p "If printed business cards are required, these can still be printed. We will pro…" at bounding box center [835, 277] width 656 height 39
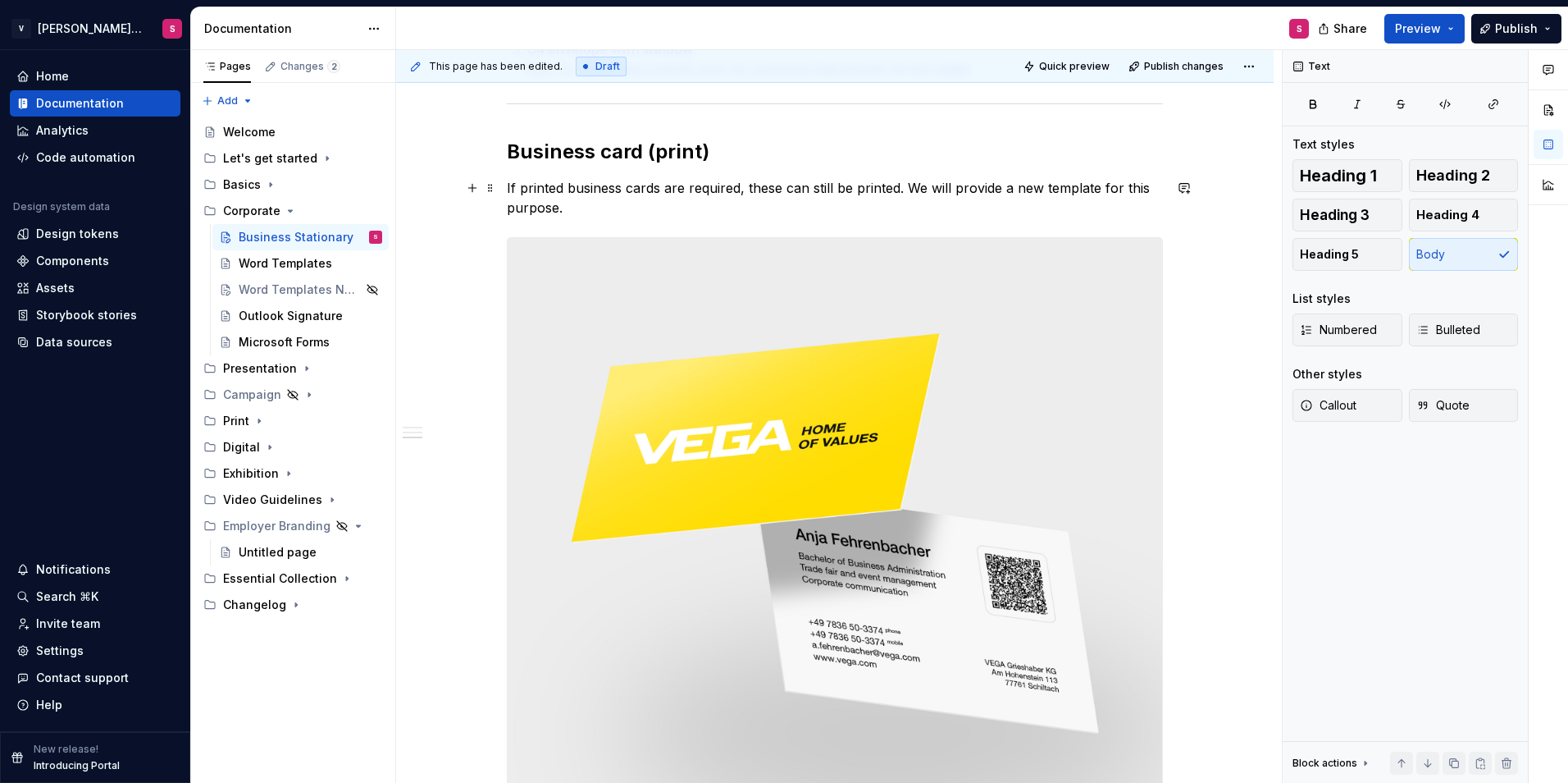
scroll to position [1869, 0]
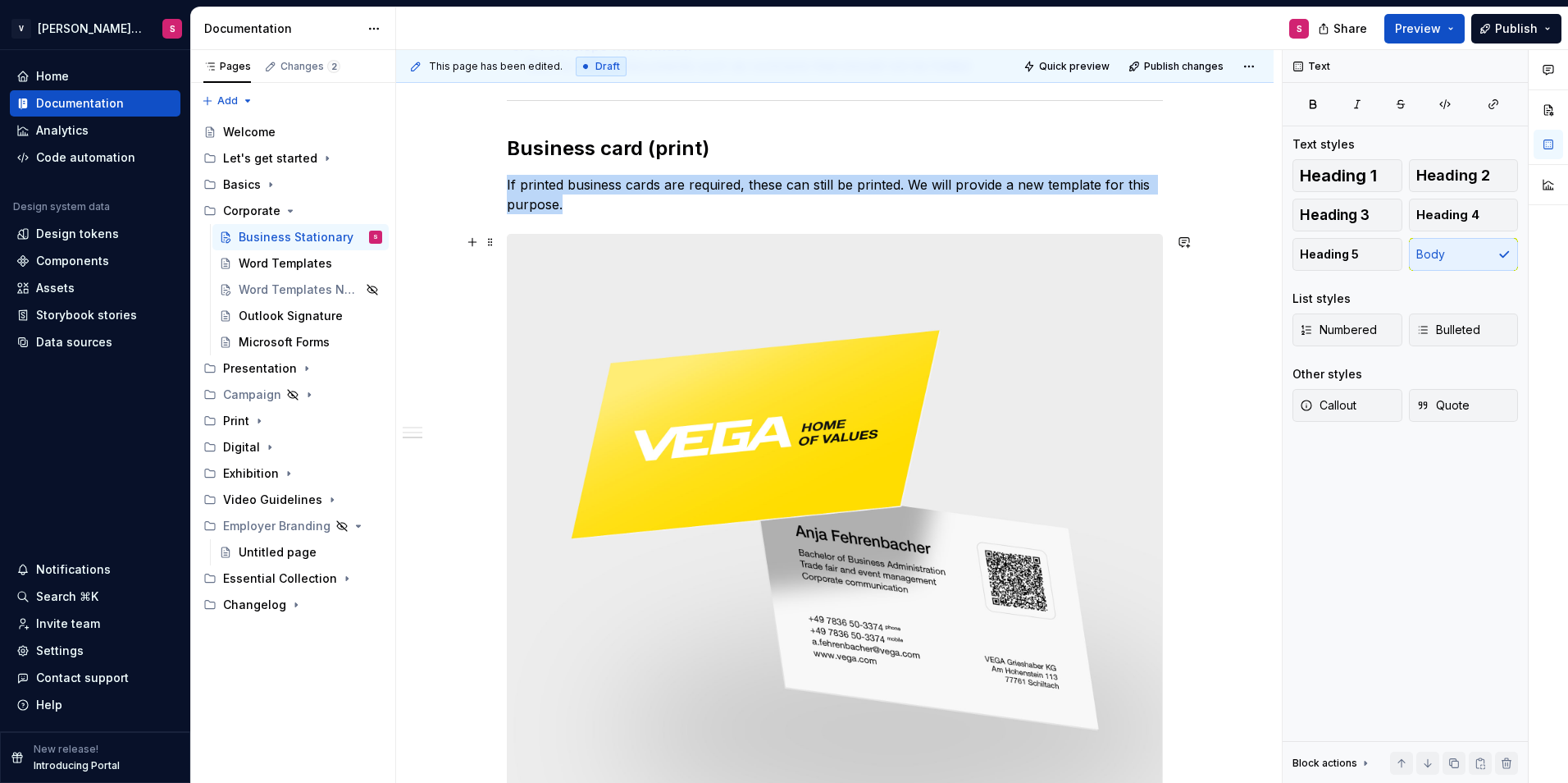
click at [687, 369] on img at bounding box center [835, 529] width 654 height 589
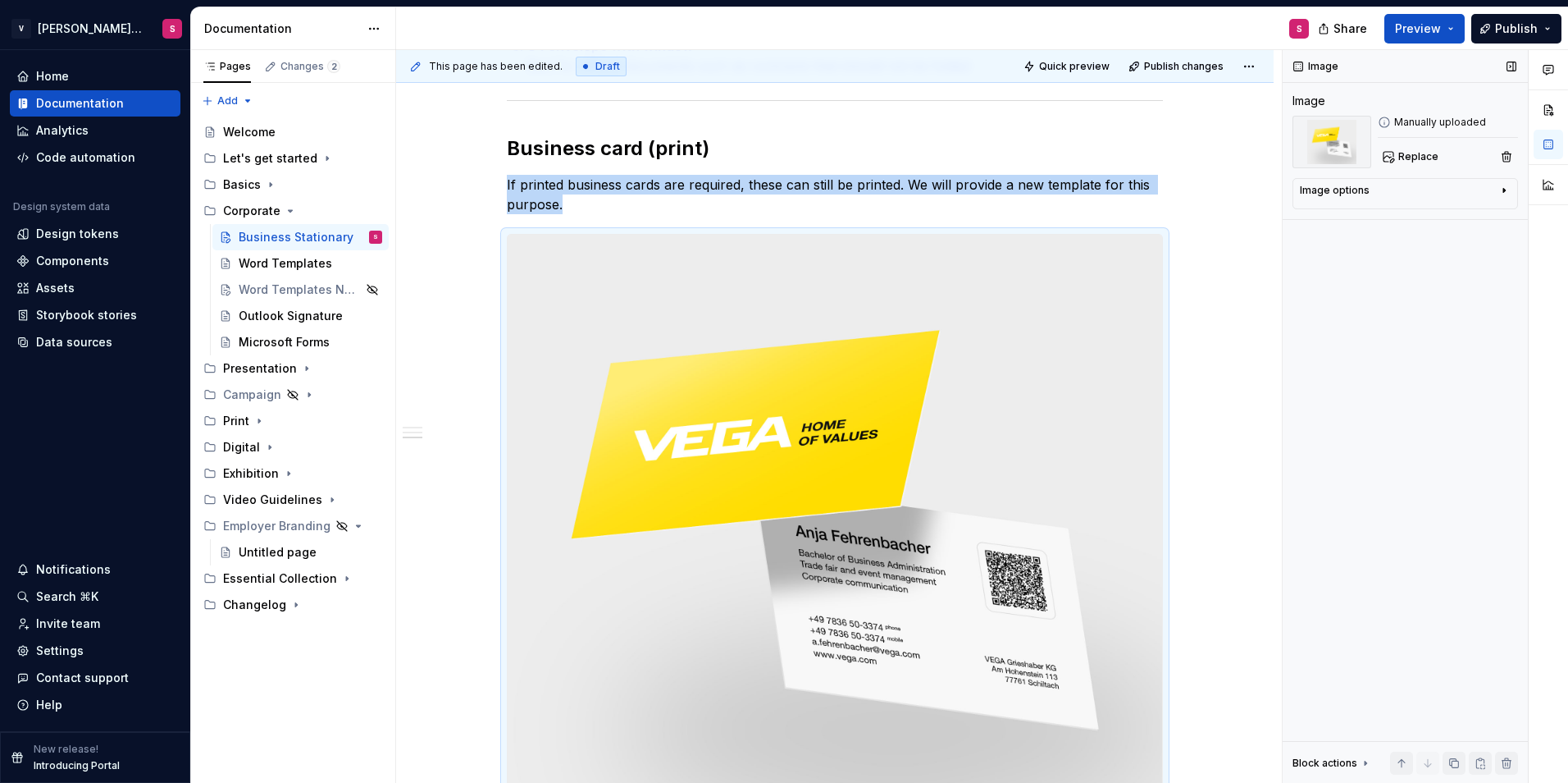
drag, startPoint x: 1407, startPoint y: 155, endPoint x: 1425, endPoint y: 293, distance: 139.2
click at [1425, 293] on div "Image Image Manually uploaded Replace Image options Alignment Caption Block act…" at bounding box center [1406, 416] width 246 height 733
click at [1407, 157] on span "Replace" at bounding box center [1418, 157] width 40 height 13
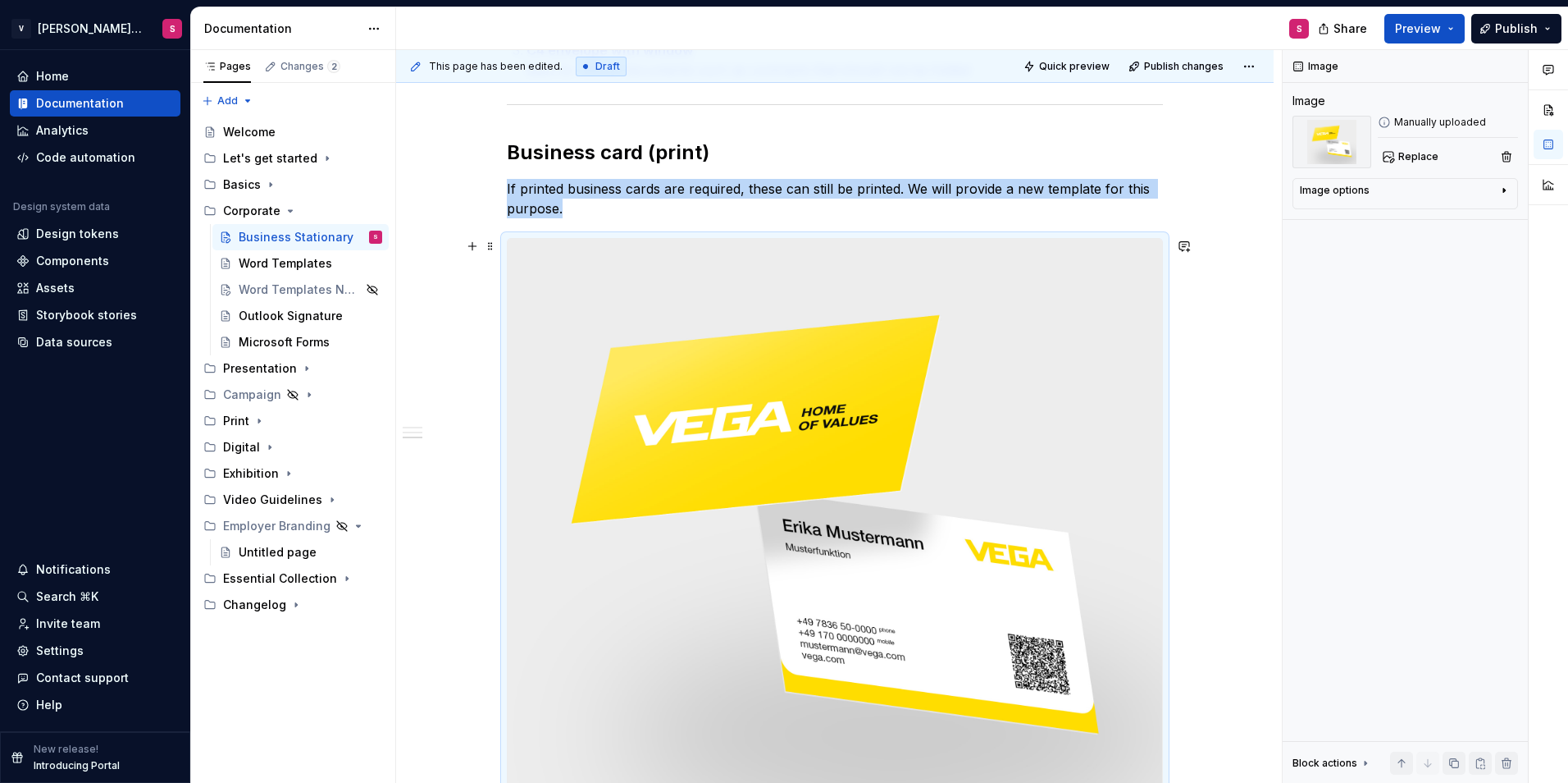
scroll to position [1836, 0]
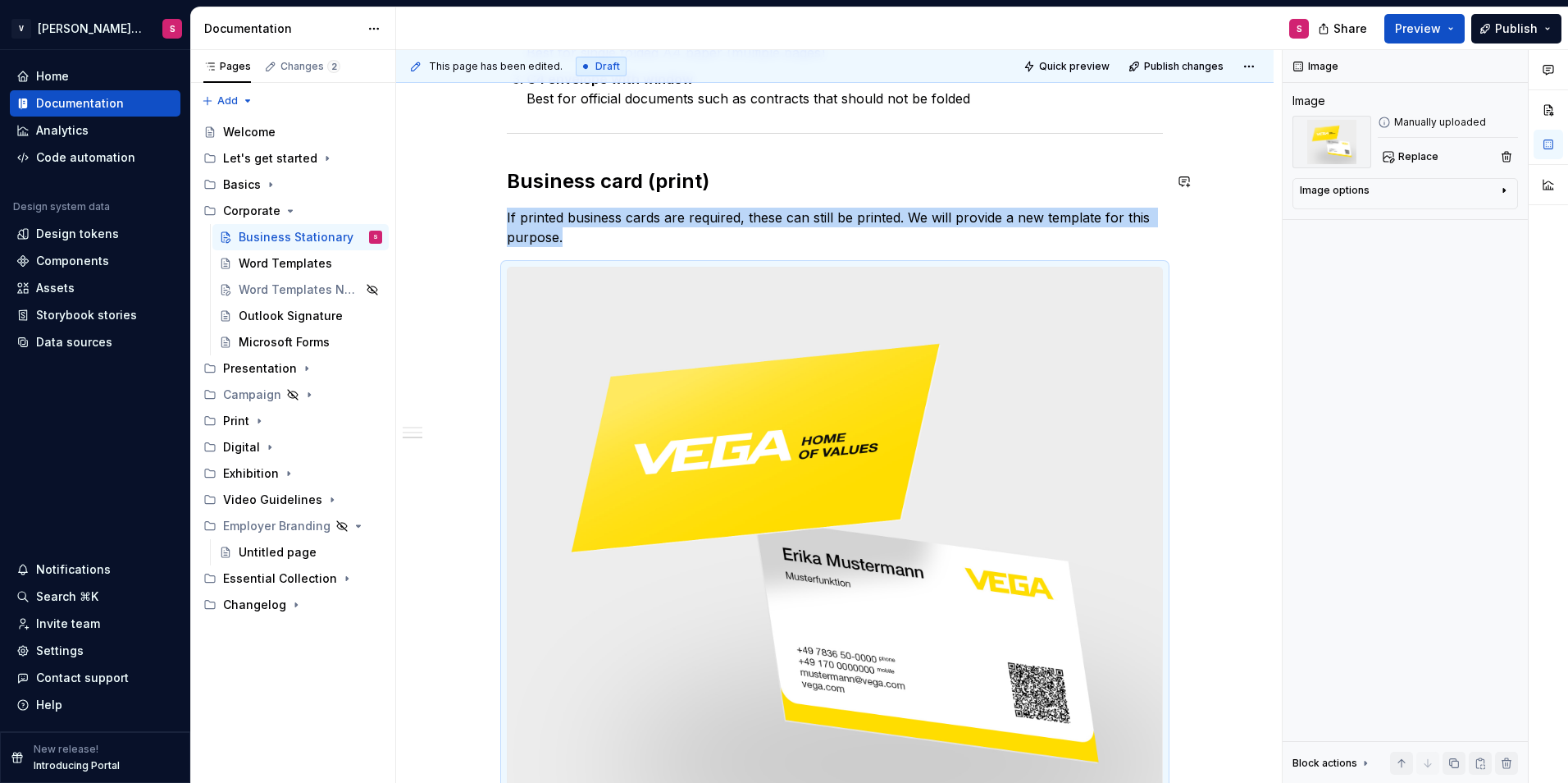
type textarea "*"
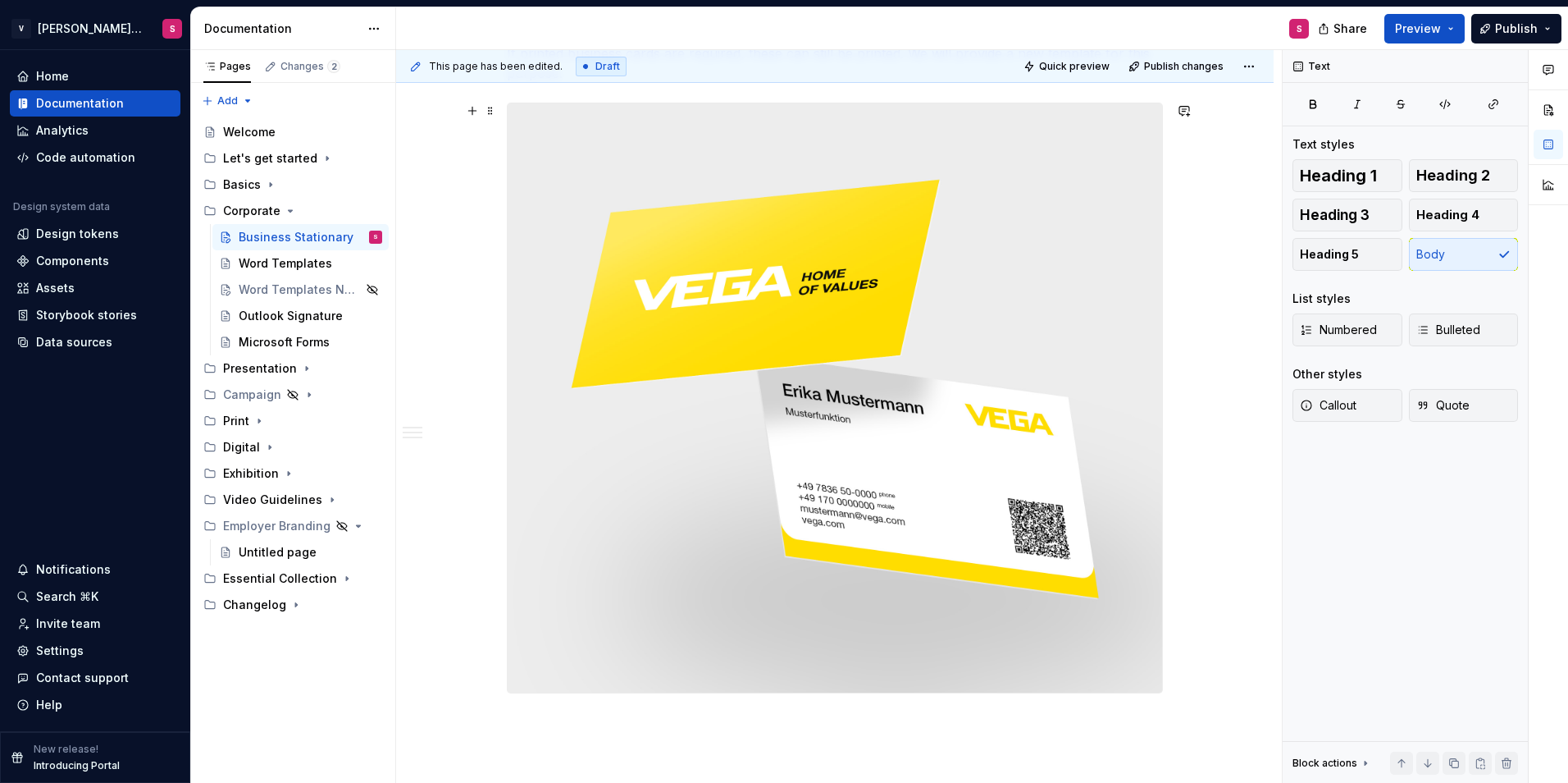
scroll to position [1754, 0]
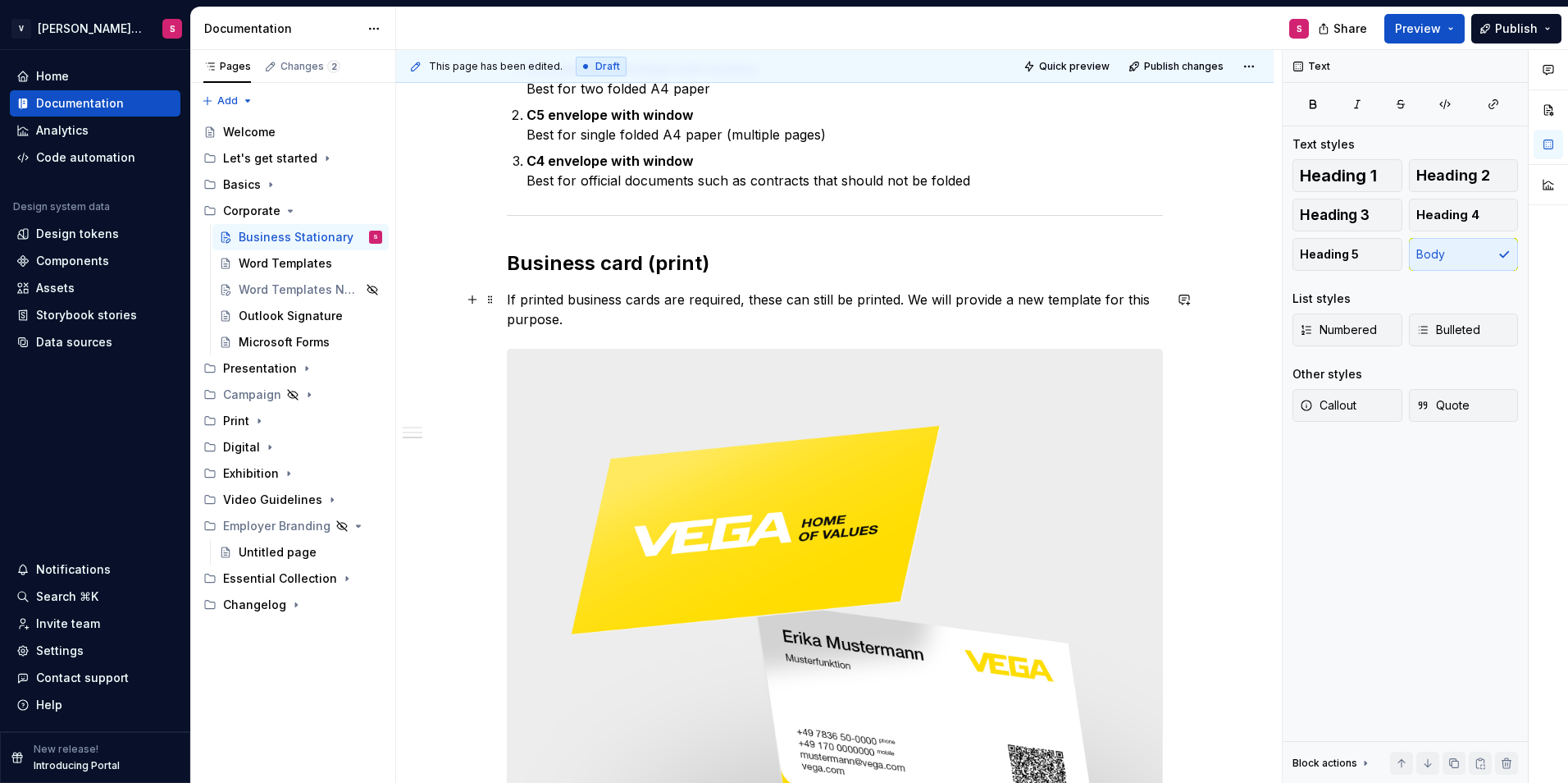
click at [589, 317] on p "If printed business cards are required, these can still be printed. We will pro…" at bounding box center [835, 309] width 656 height 39
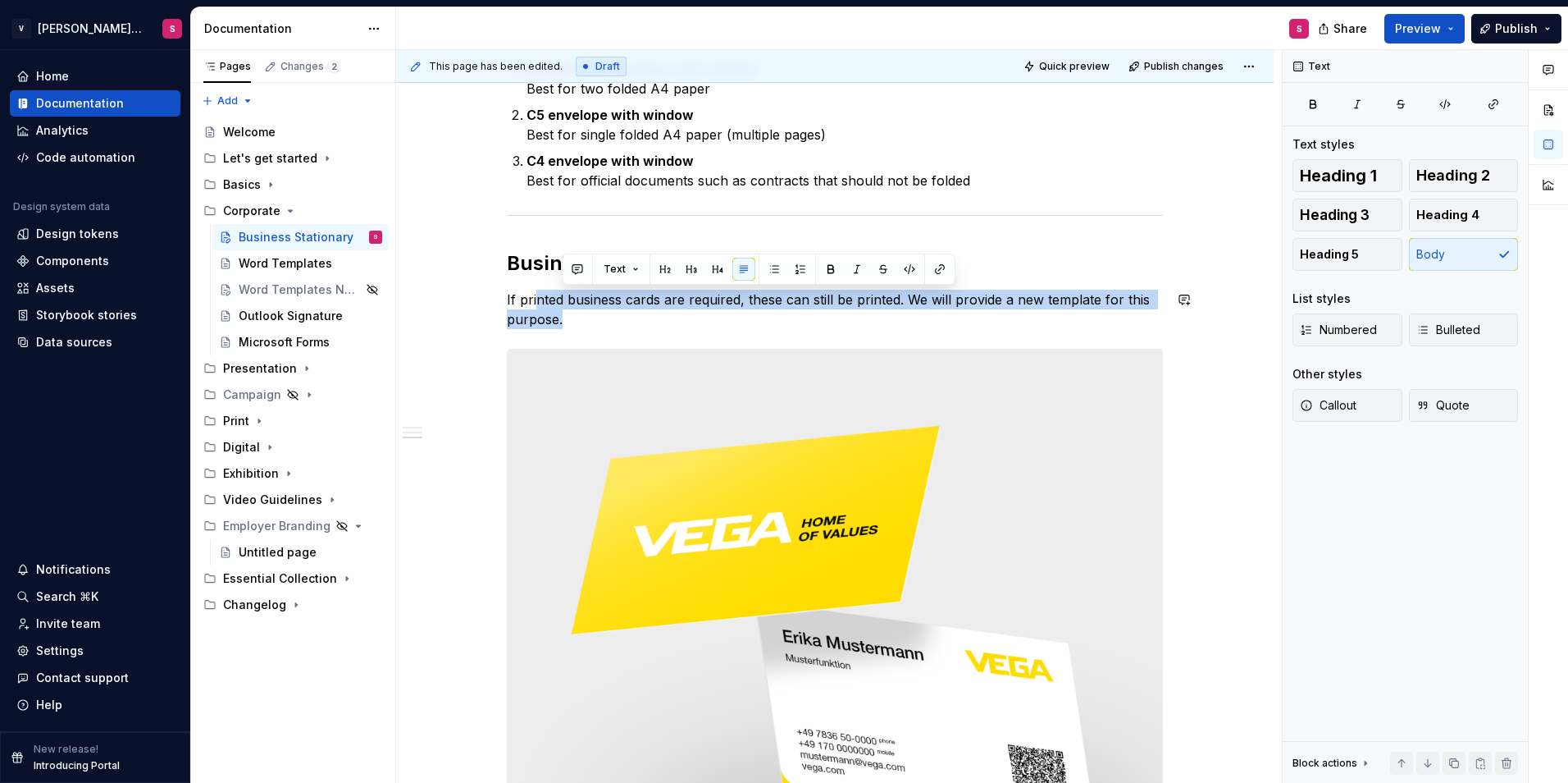
drag, startPoint x: 694, startPoint y: 315, endPoint x: 535, endPoint y: 287, distance: 161.4
click at [622, 299] on p "If printed business cards are required, these can still be printed. We will pro…" at bounding box center [835, 309] width 656 height 39
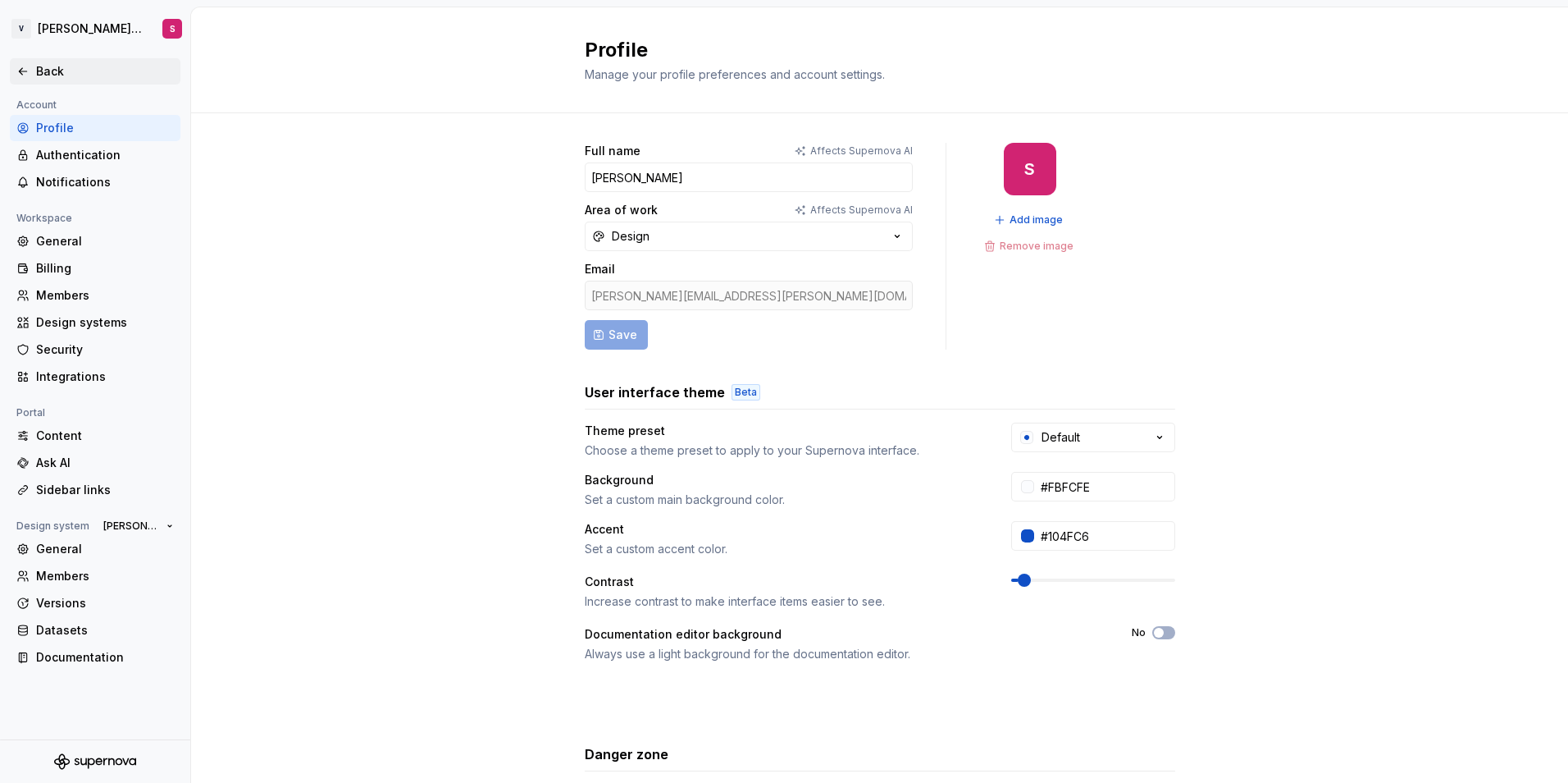
click at [35, 70] on div "Back" at bounding box center [96, 71] width 157 height 17
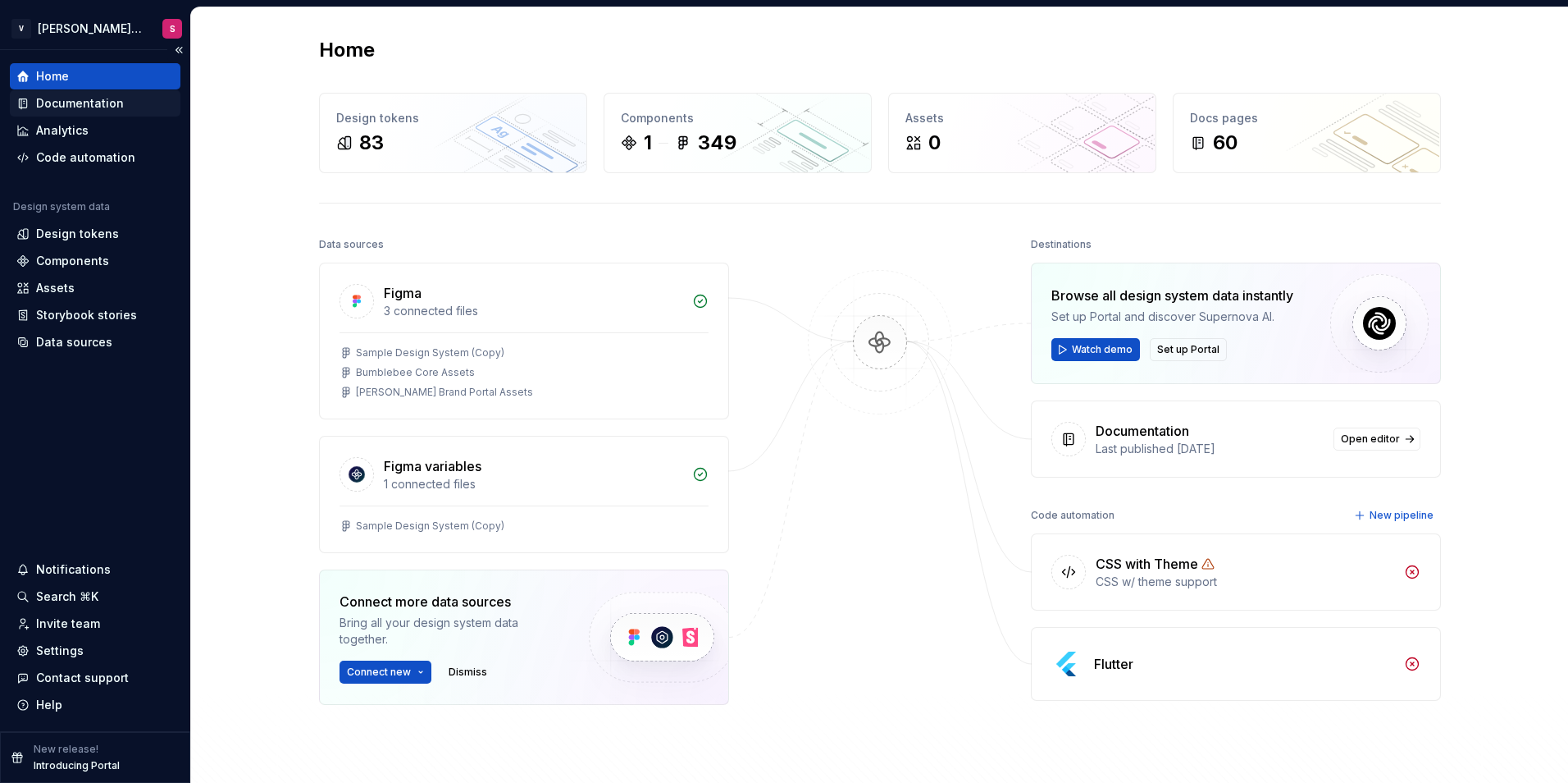
click at [33, 98] on div "Documentation" at bounding box center [96, 104] width 157 height 17
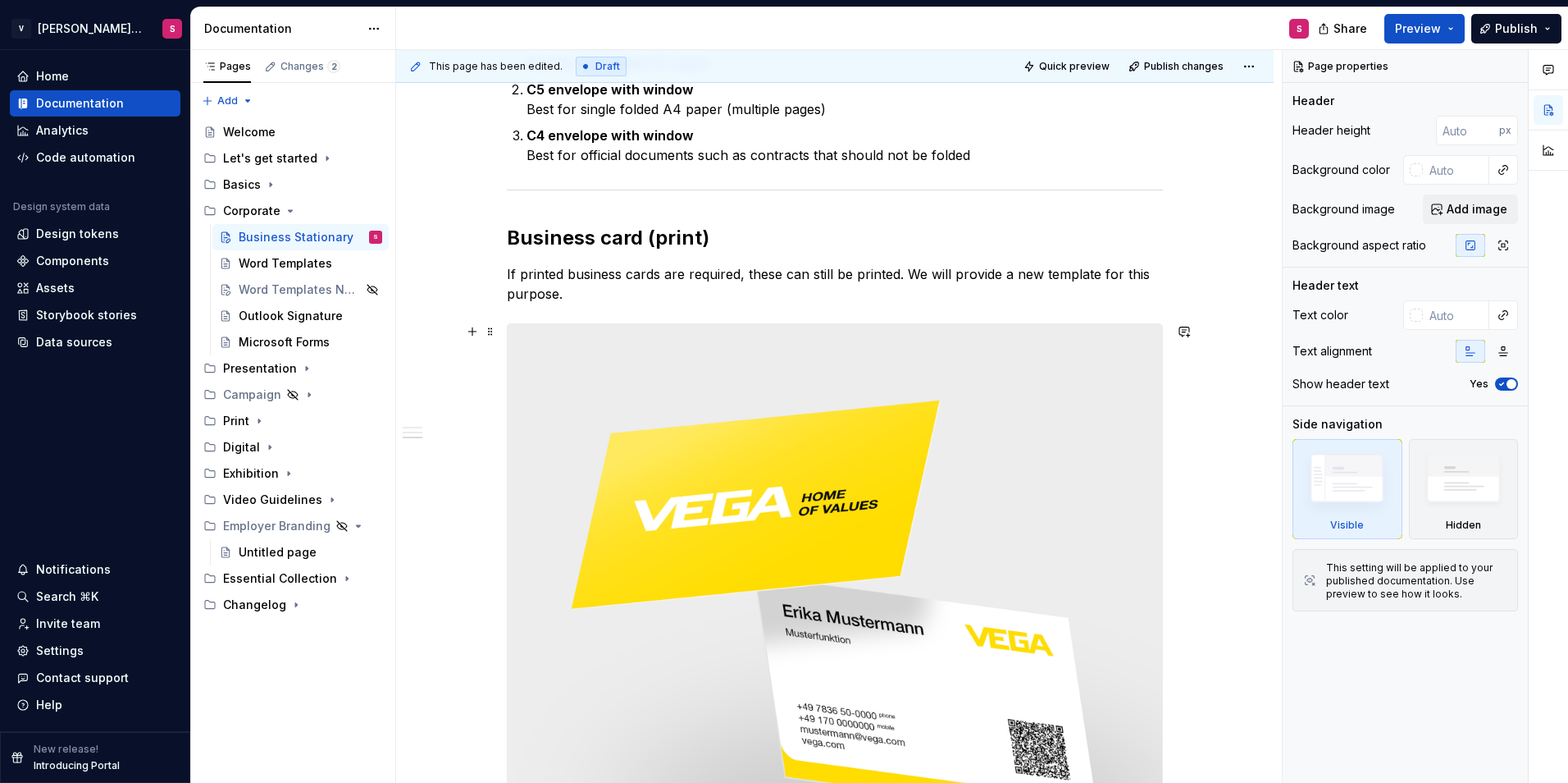
scroll to position [1805, 0]
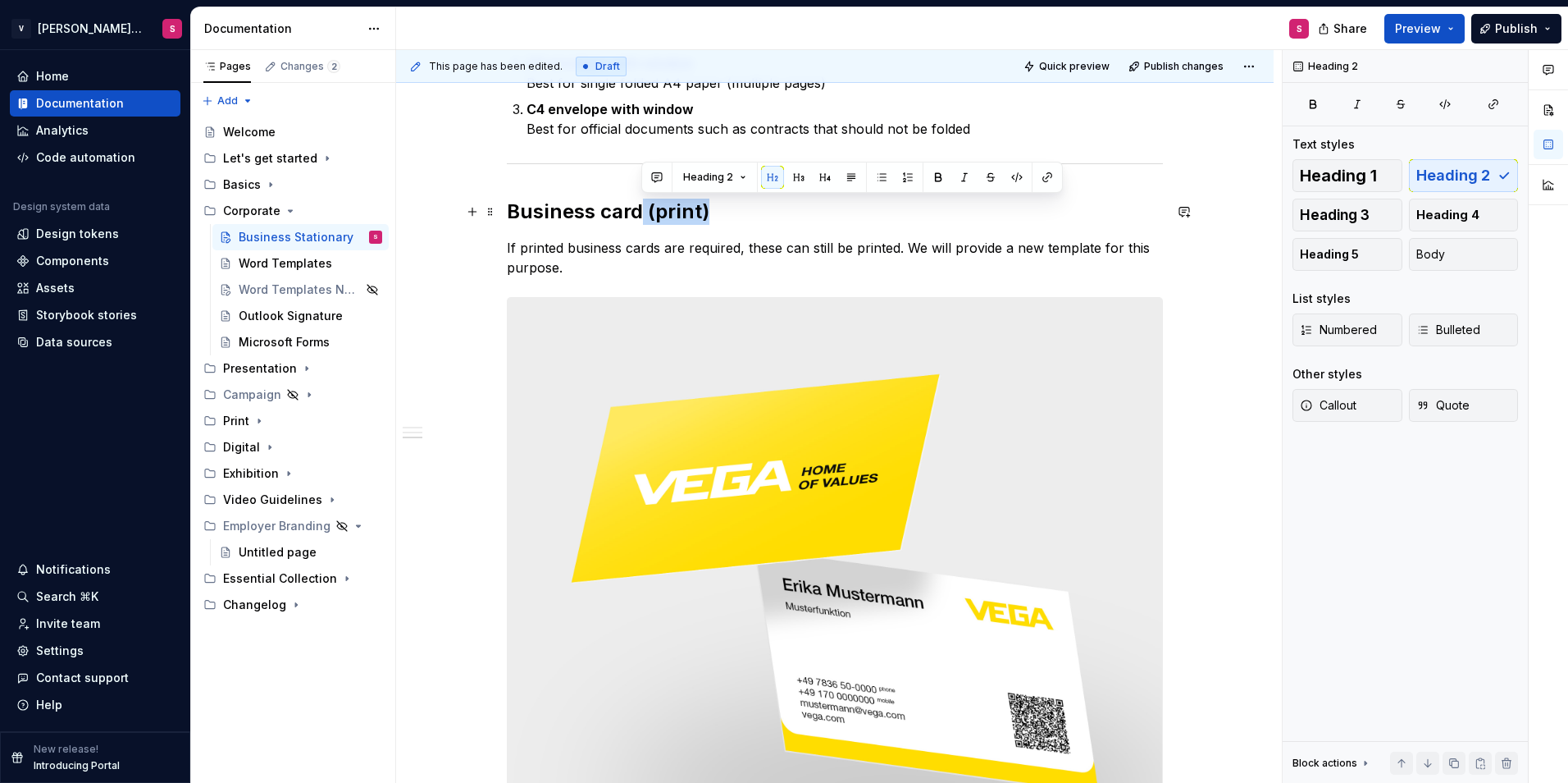
drag, startPoint x: 722, startPoint y: 199, endPoint x: 641, endPoint y: 209, distance: 81.6
click at [641, 209] on h2 "Business card (print)" at bounding box center [835, 212] width 656 height 26
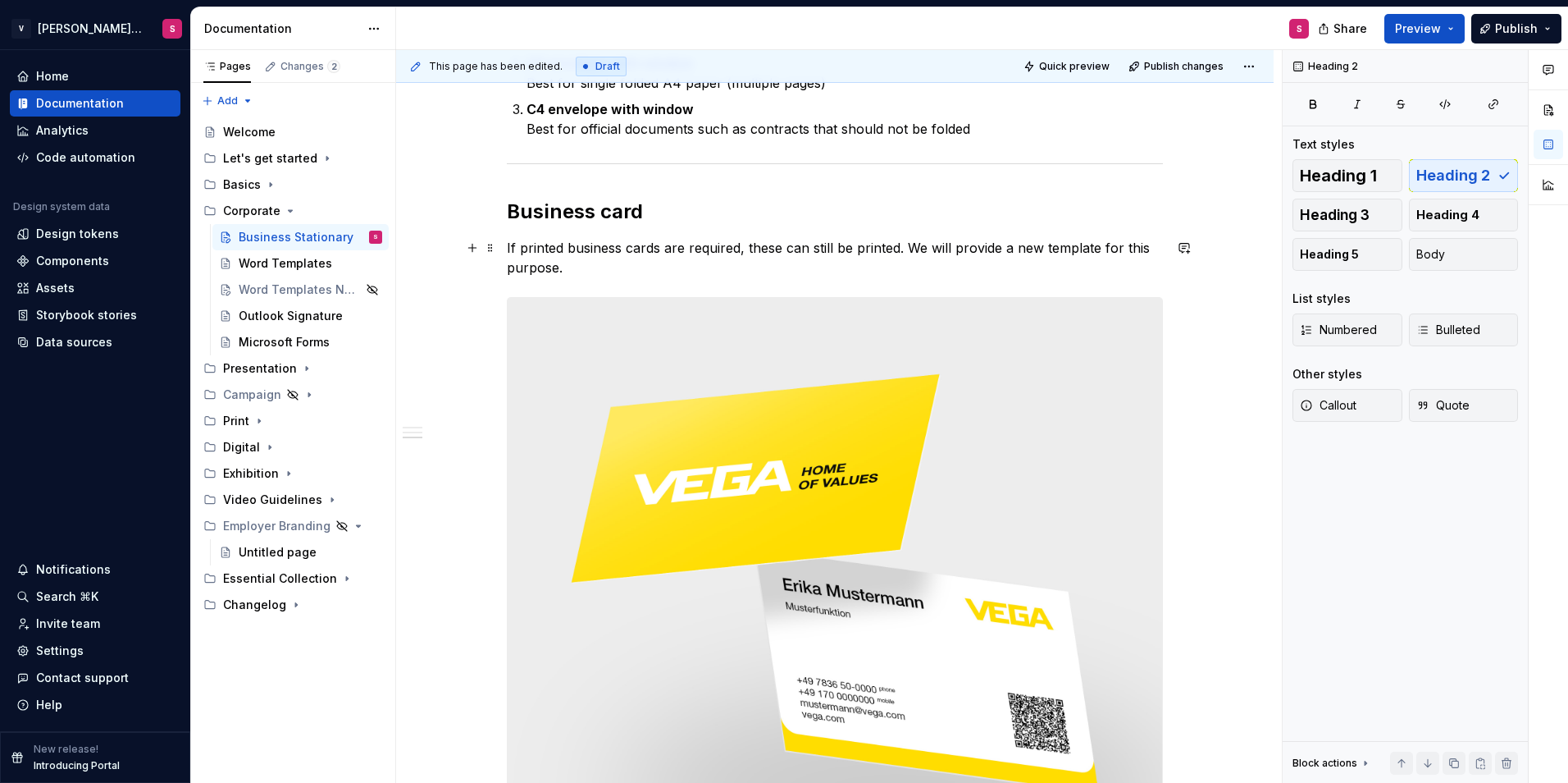
click at [578, 276] on p "If printed business cards are required, these can still be printed. We will pro…" at bounding box center [835, 258] width 656 height 39
click at [632, 268] on p "If printed business cards are required, these can still be printed. We will pro…" at bounding box center [835, 258] width 656 height 39
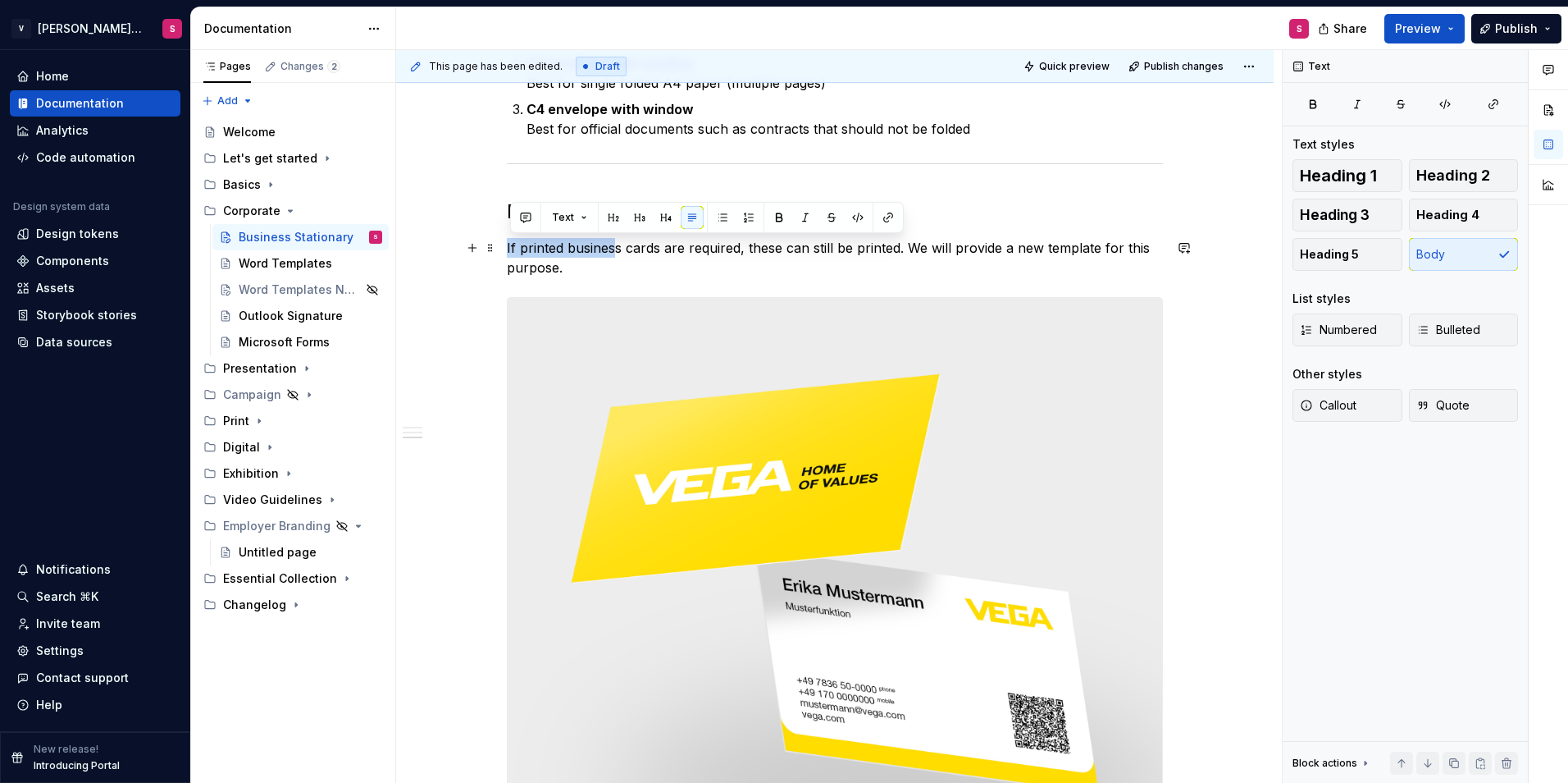
drag, startPoint x: 555, startPoint y: 252, endPoint x: 500, endPoint y: 247, distance: 55.2
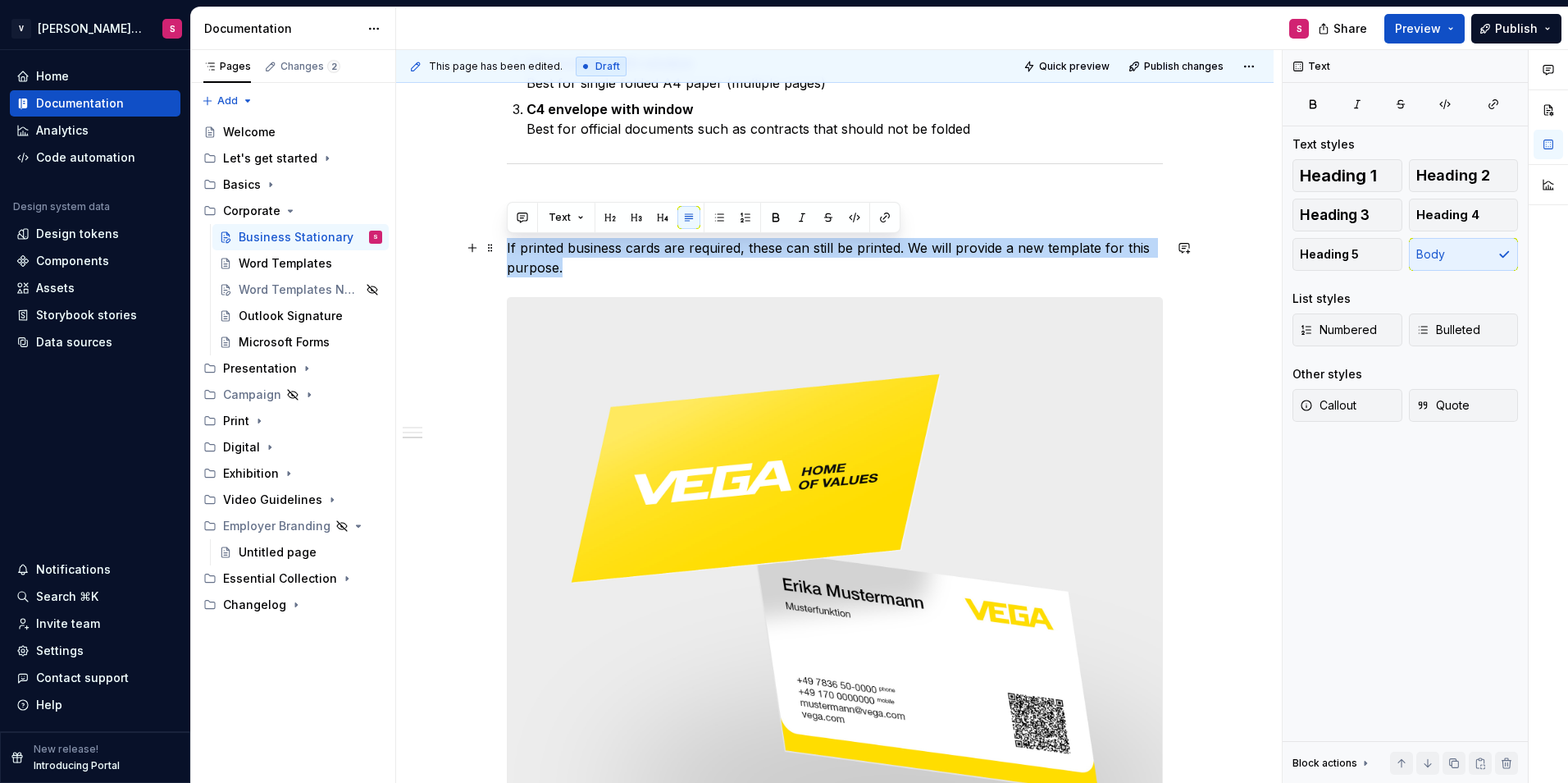
drag, startPoint x: 577, startPoint y: 268, endPoint x: 508, endPoint y: 246, distance: 72.4
click at [508, 246] on p "If printed business cards are required, these can still be printed. We will pro…" at bounding box center [835, 258] width 656 height 39
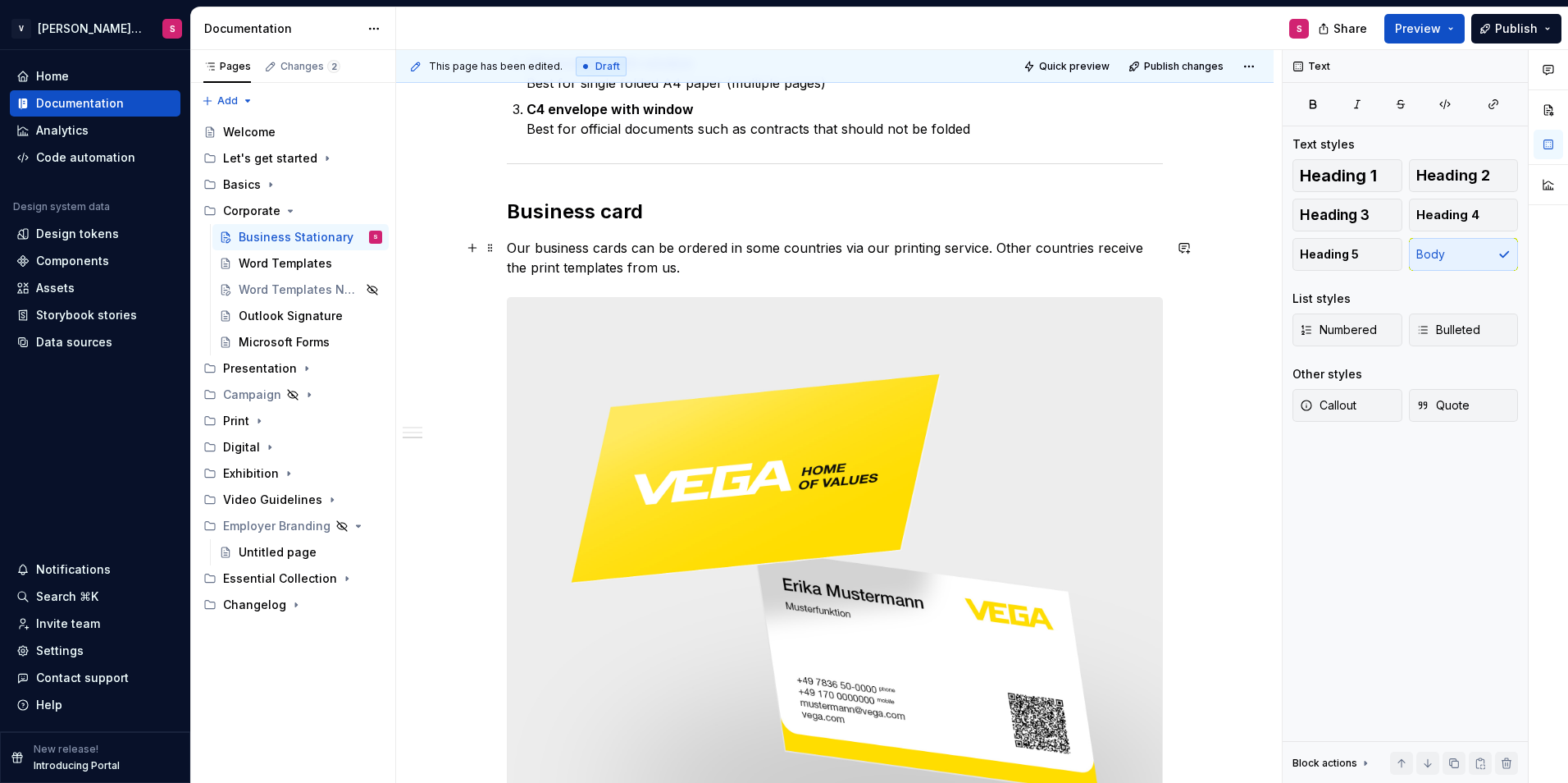
click at [992, 247] on p "Our business cards can be ordered in some countries via our printing service. O…" at bounding box center [835, 258] width 656 height 39
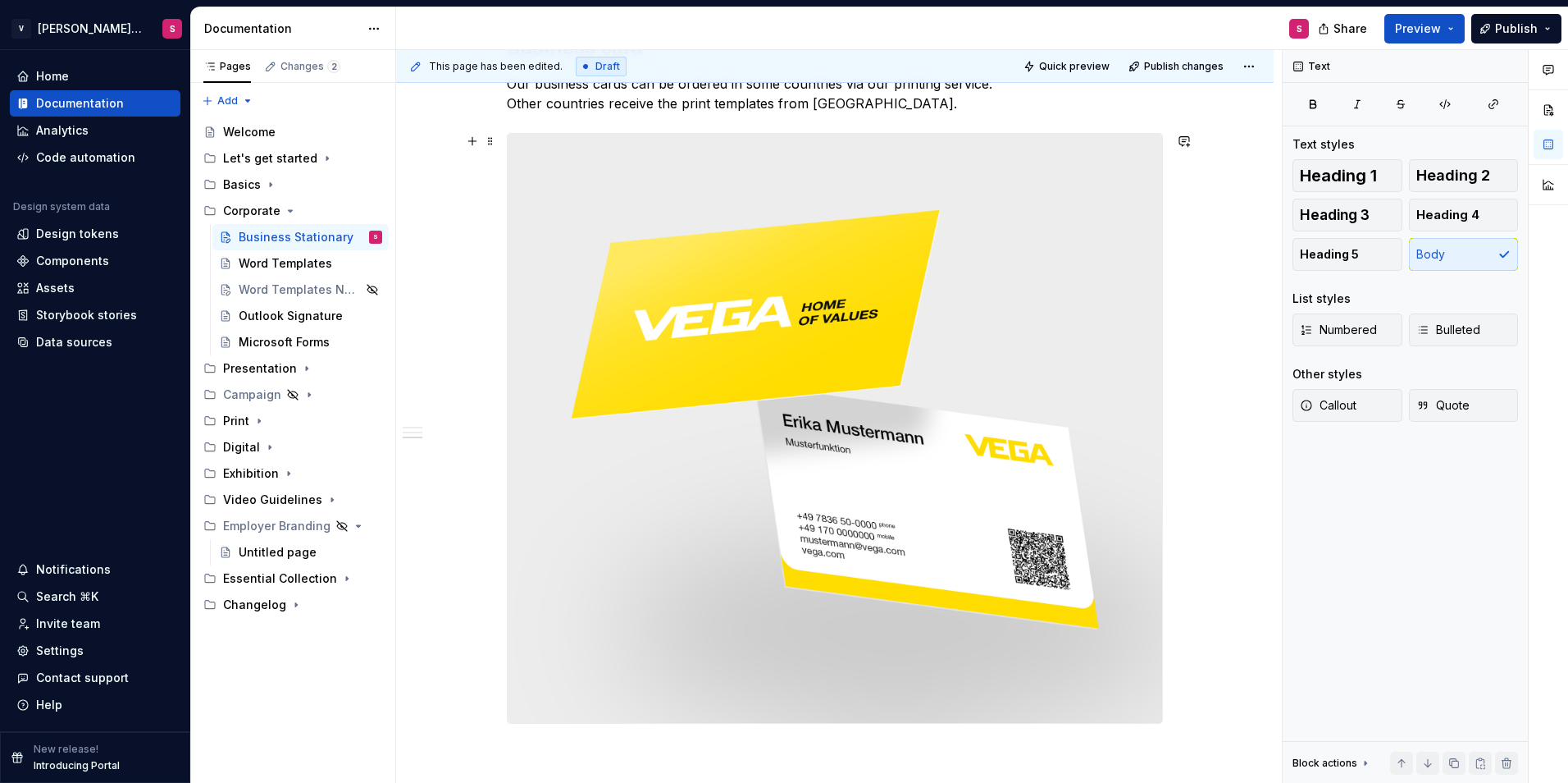
scroll to position [1888, 0]
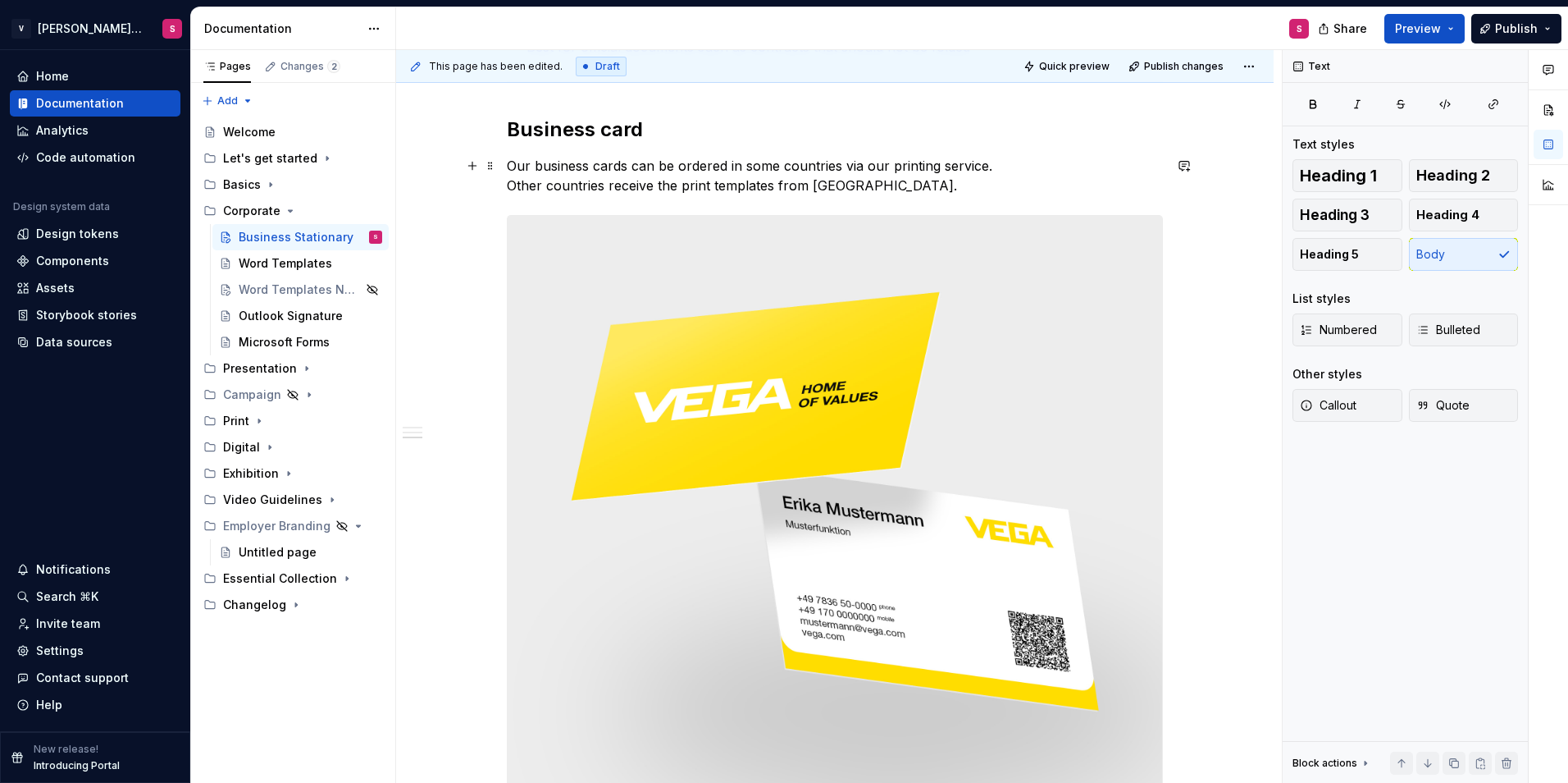
click at [843, 192] on p "Our business cards can be ordered in some countries via our printing service. O…" at bounding box center [835, 175] width 656 height 39
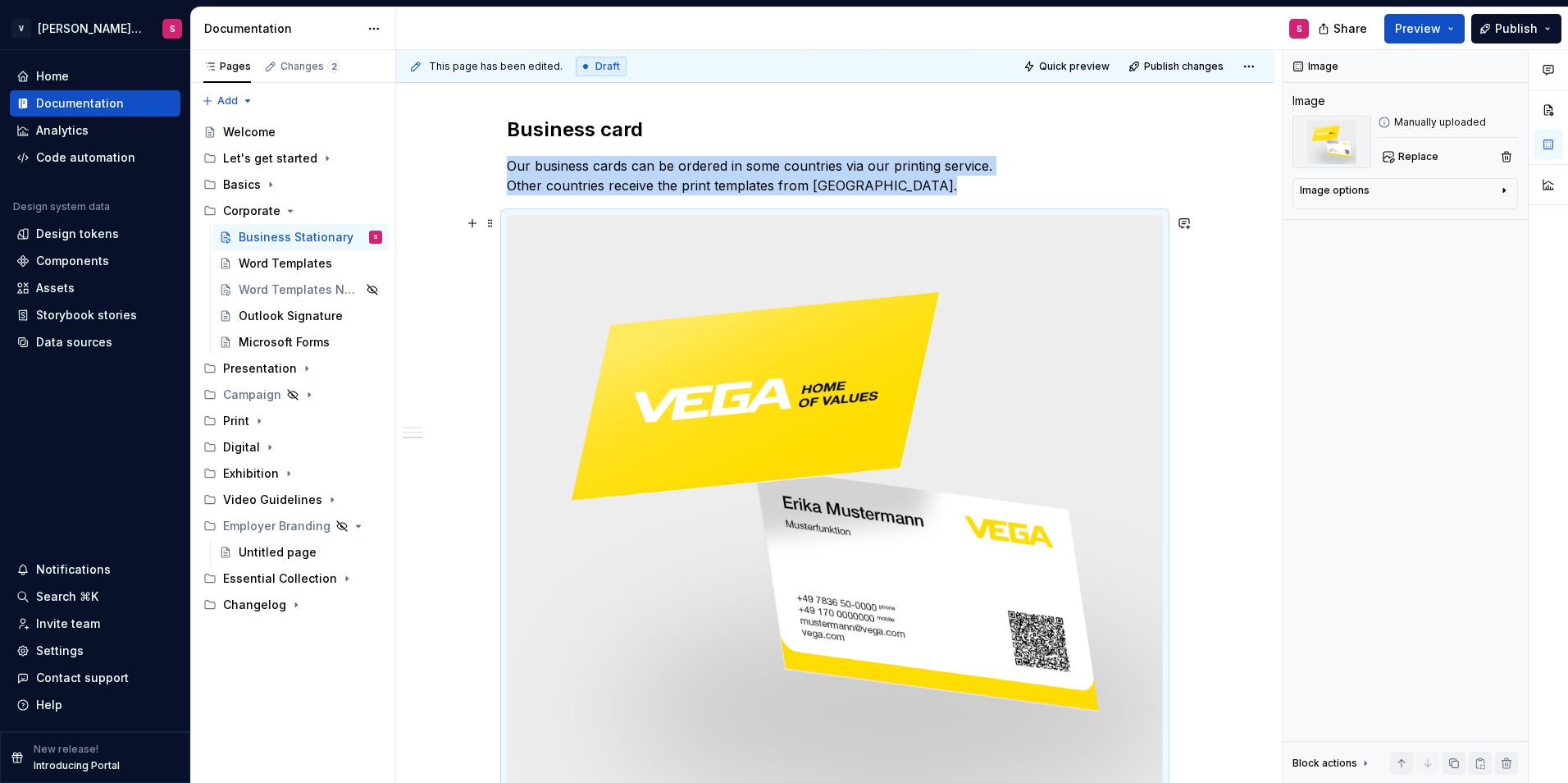
click at [792, 414] on img at bounding box center [835, 510] width 654 height 589
click at [1398, 155] on span "Replace" at bounding box center [1418, 157] width 40 height 13
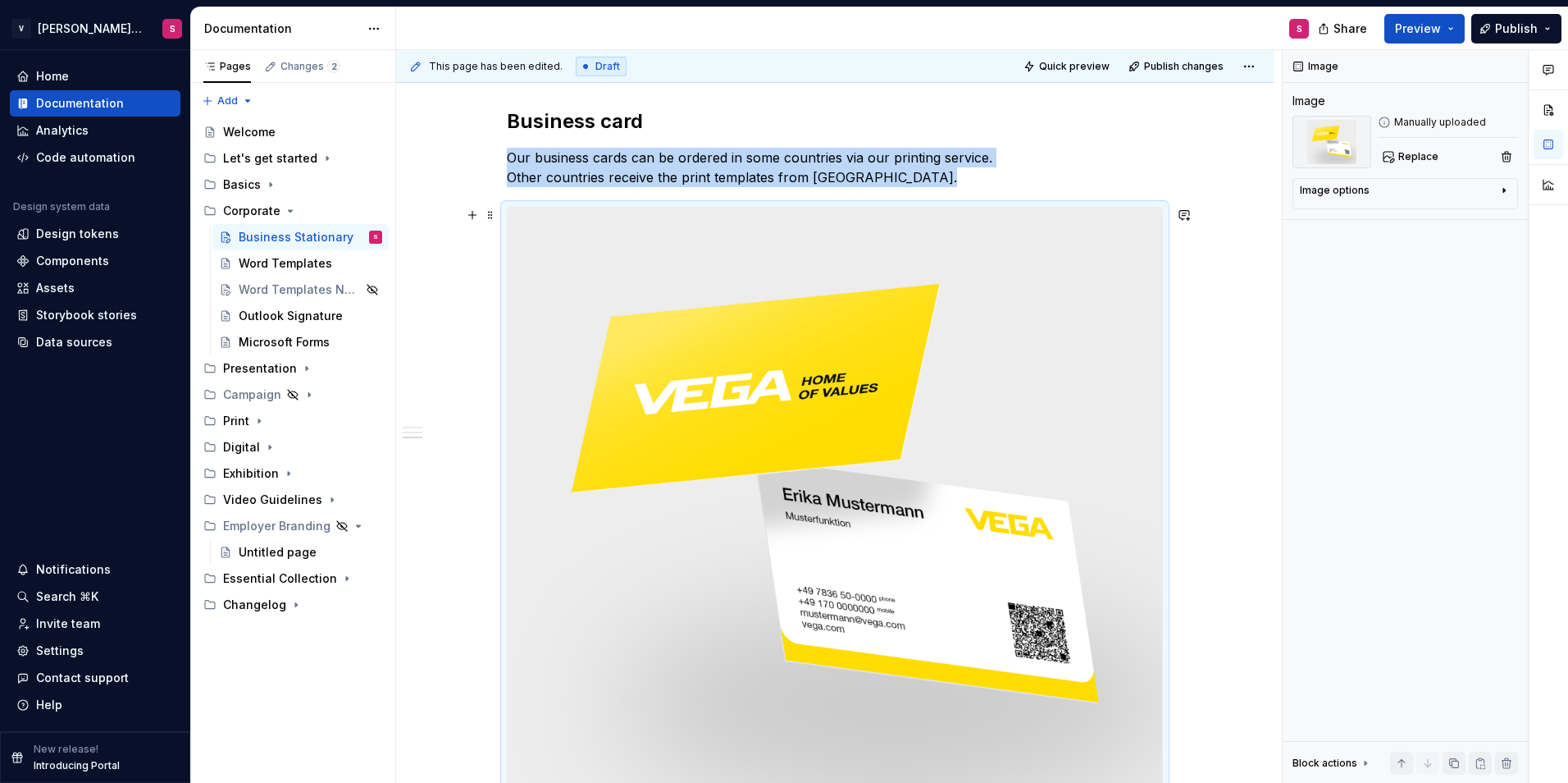
scroll to position [1589, 0]
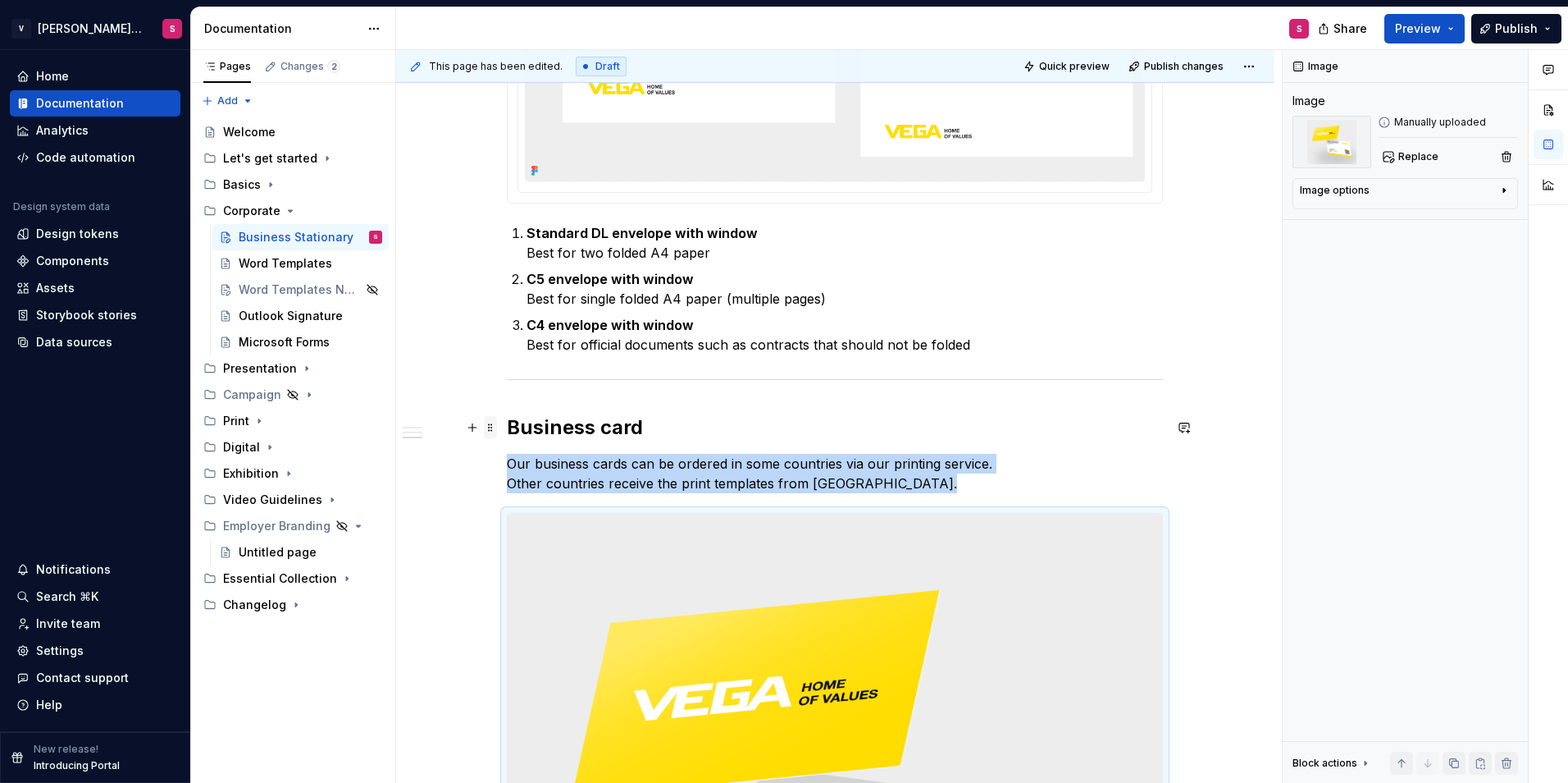
click at [489, 429] on span at bounding box center [490, 428] width 13 height 23
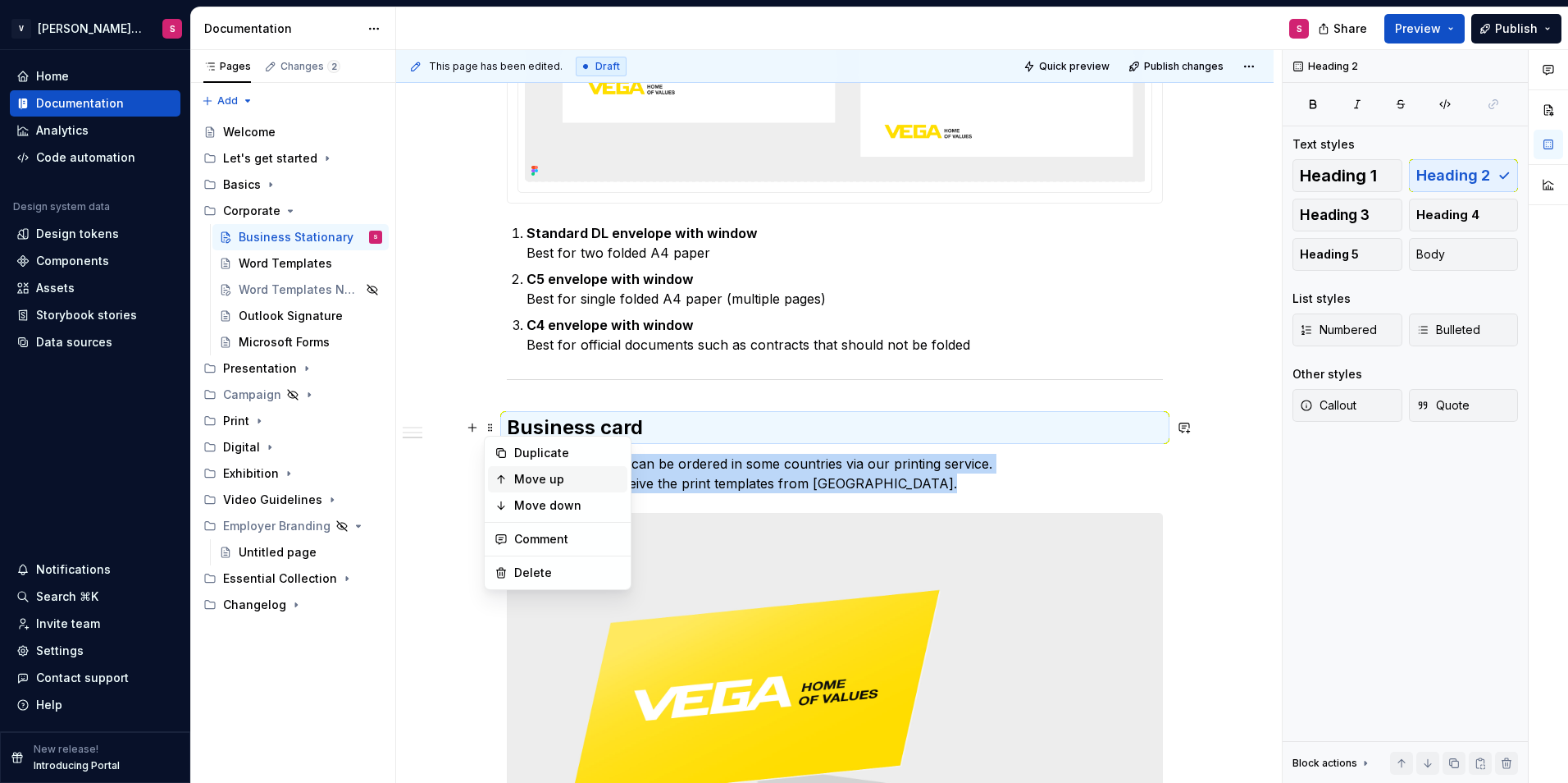
click at [535, 476] on div "Move up" at bounding box center [568, 479] width 107 height 17
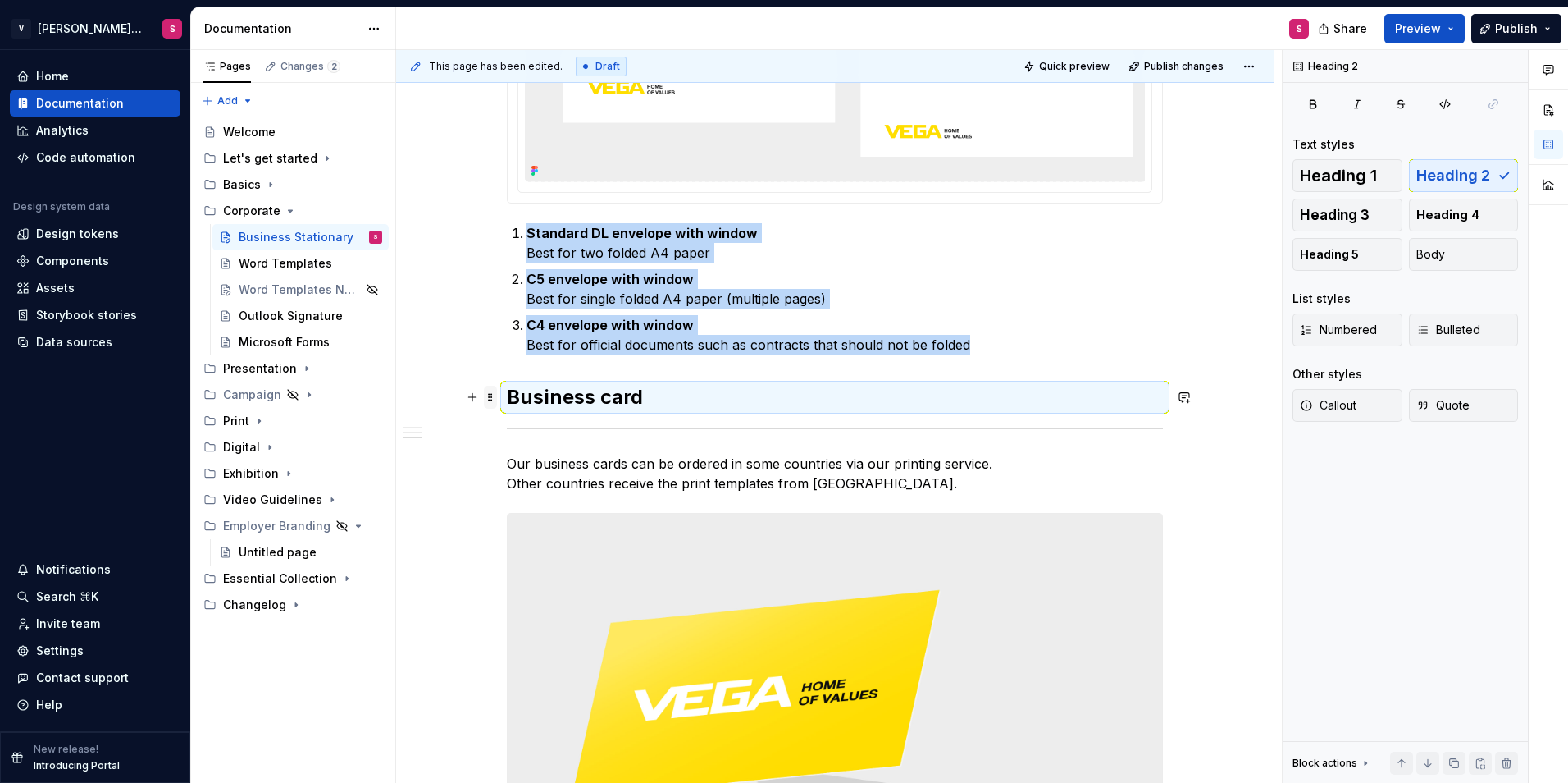
click at [489, 399] on span at bounding box center [490, 397] width 13 height 23
click at [521, 473] on div "Move down" at bounding box center [568, 475] width 107 height 17
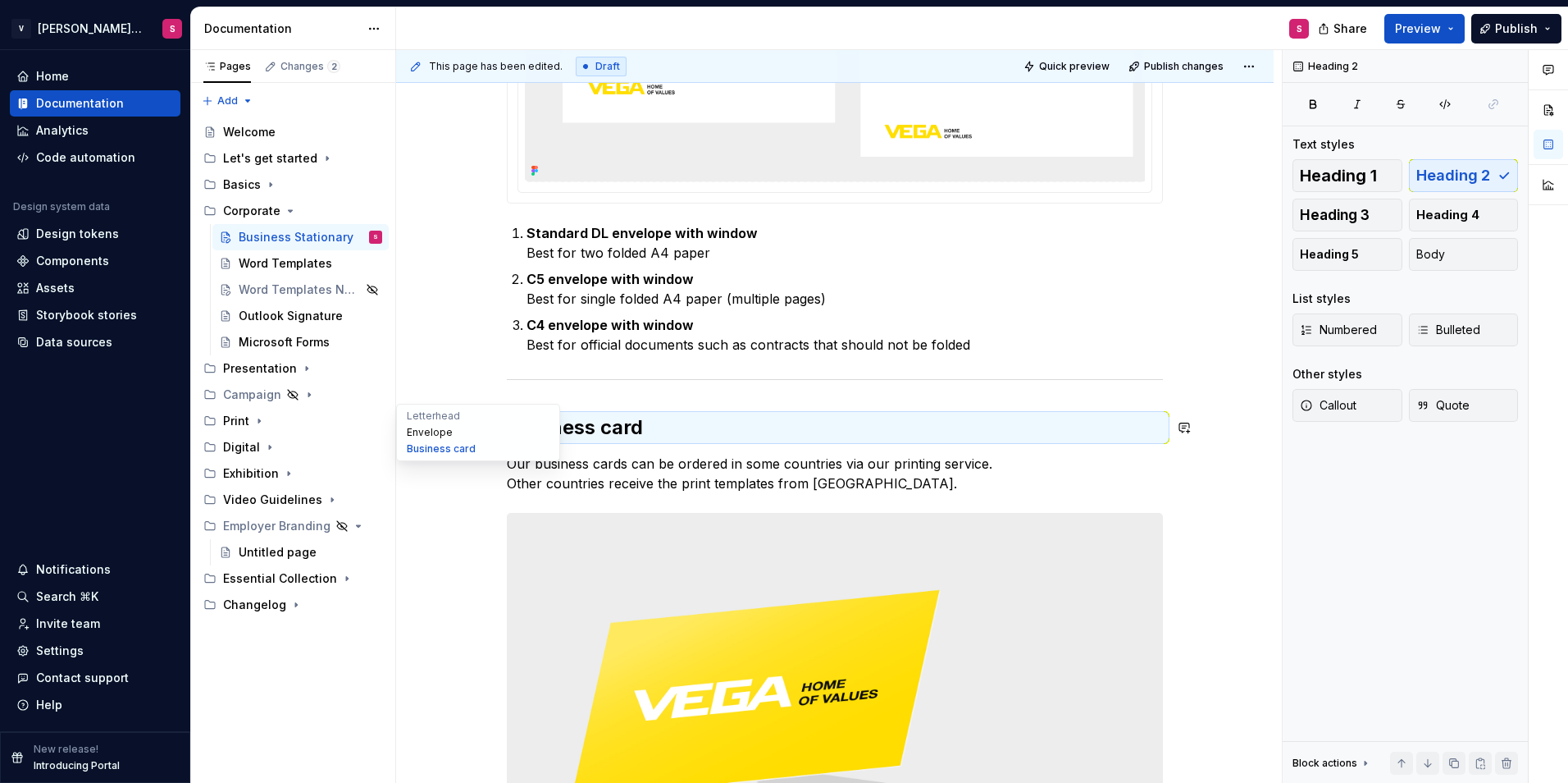
click at [417, 438] on button "Envelope" at bounding box center [478, 432] width 156 height 17
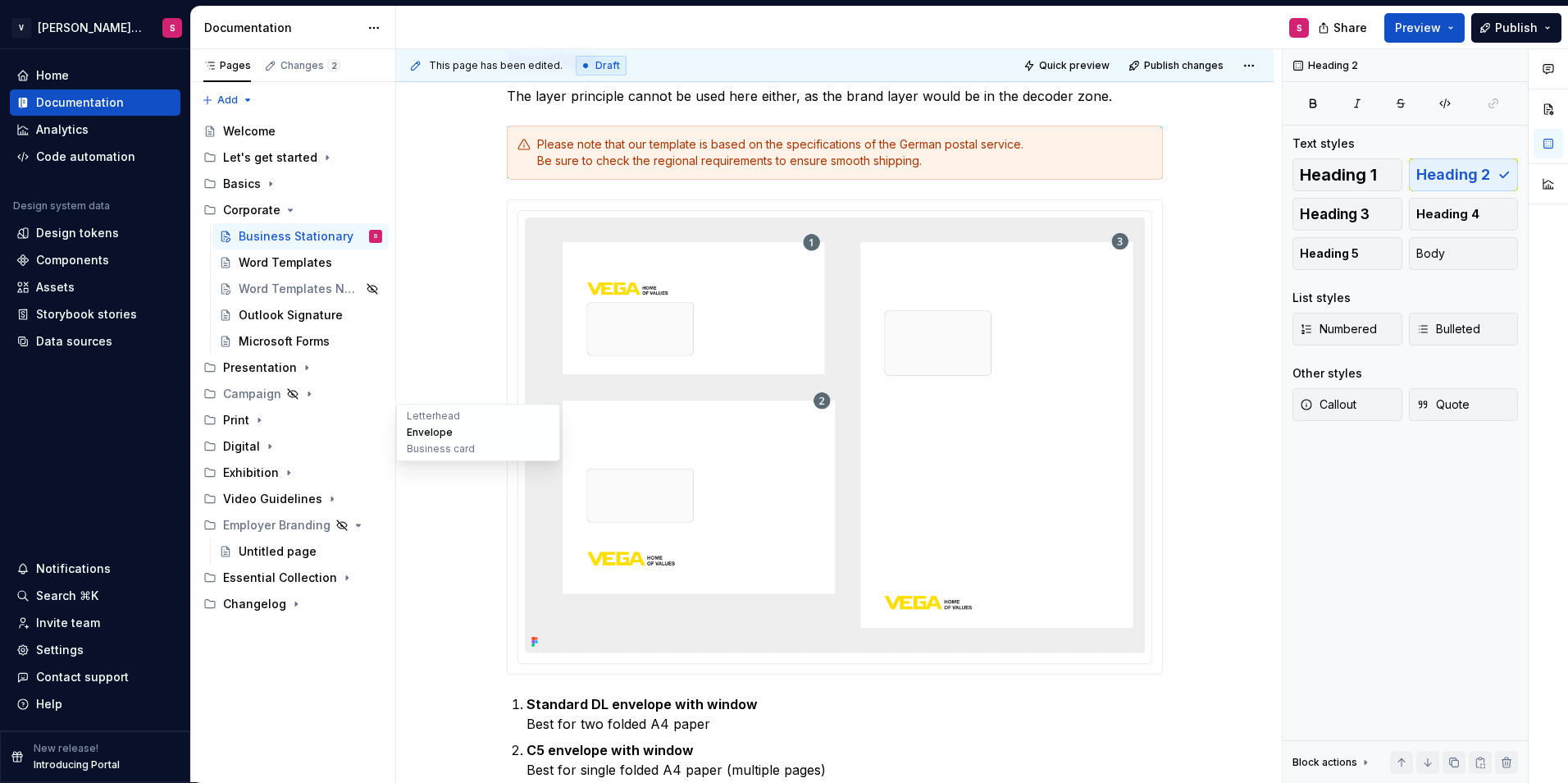
scroll to position [1033, 0]
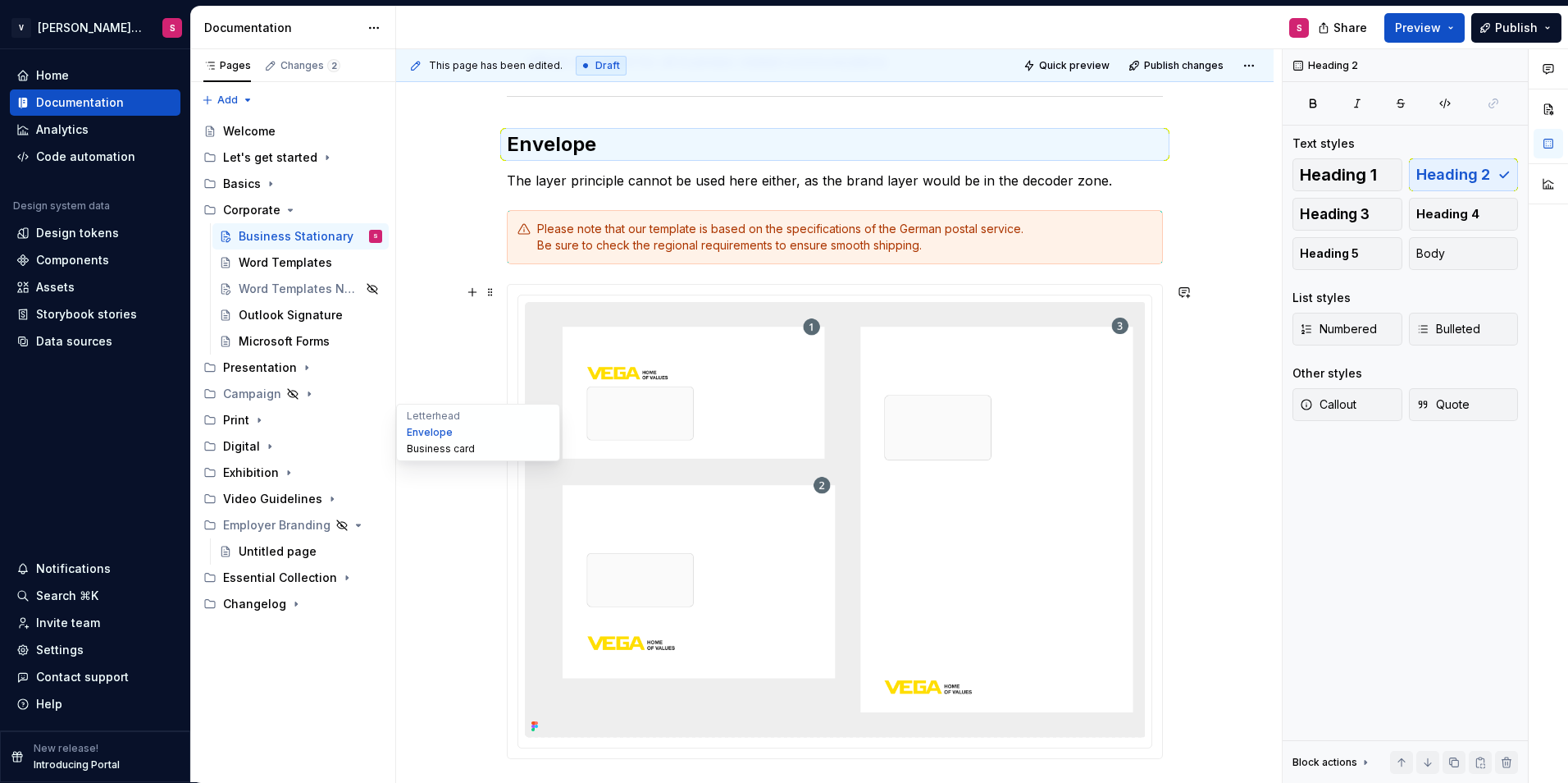
click at [433, 444] on button "Business card" at bounding box center [478, 449] width 156 height 17
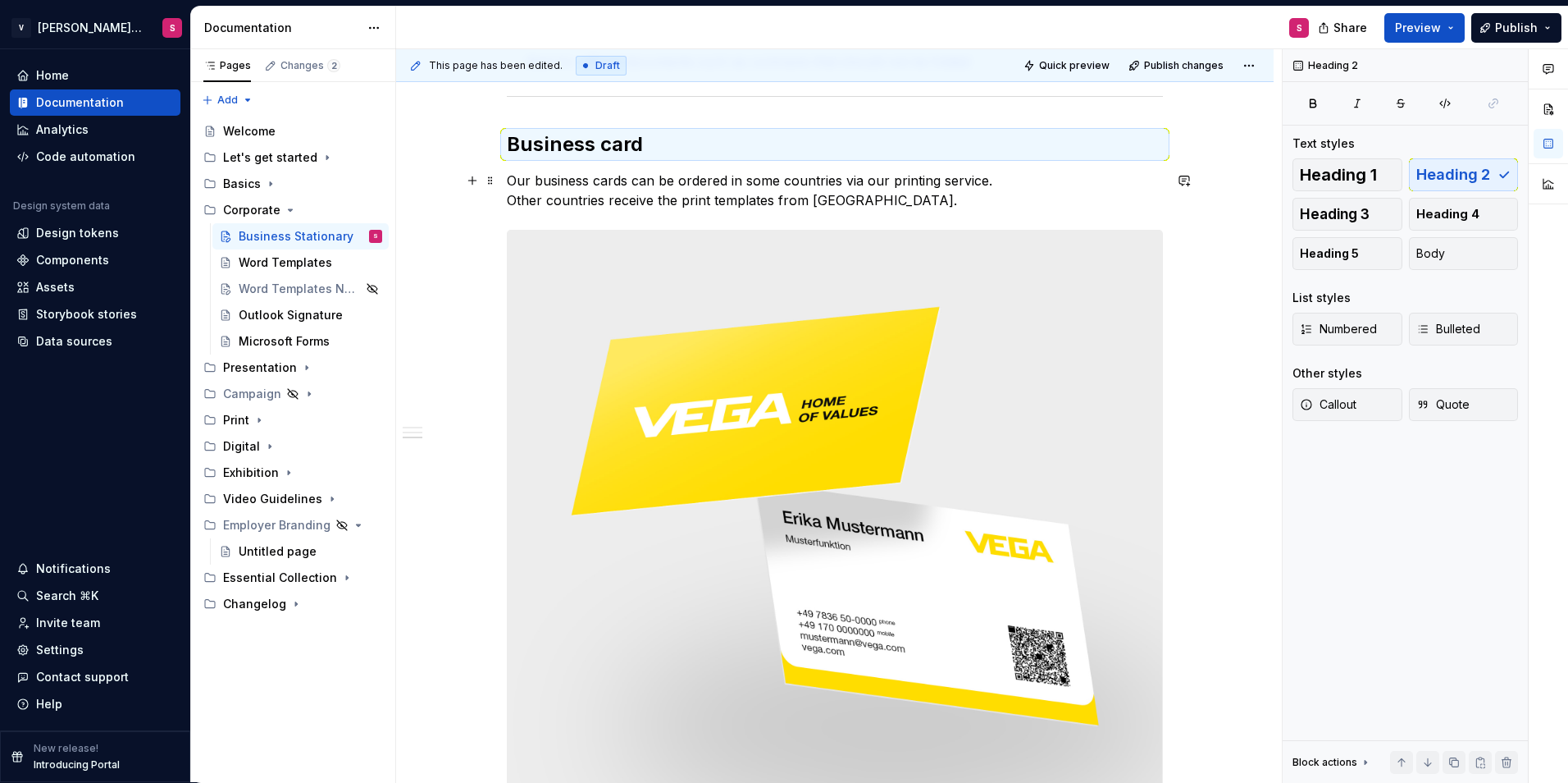
scroll to position [1790, 0]
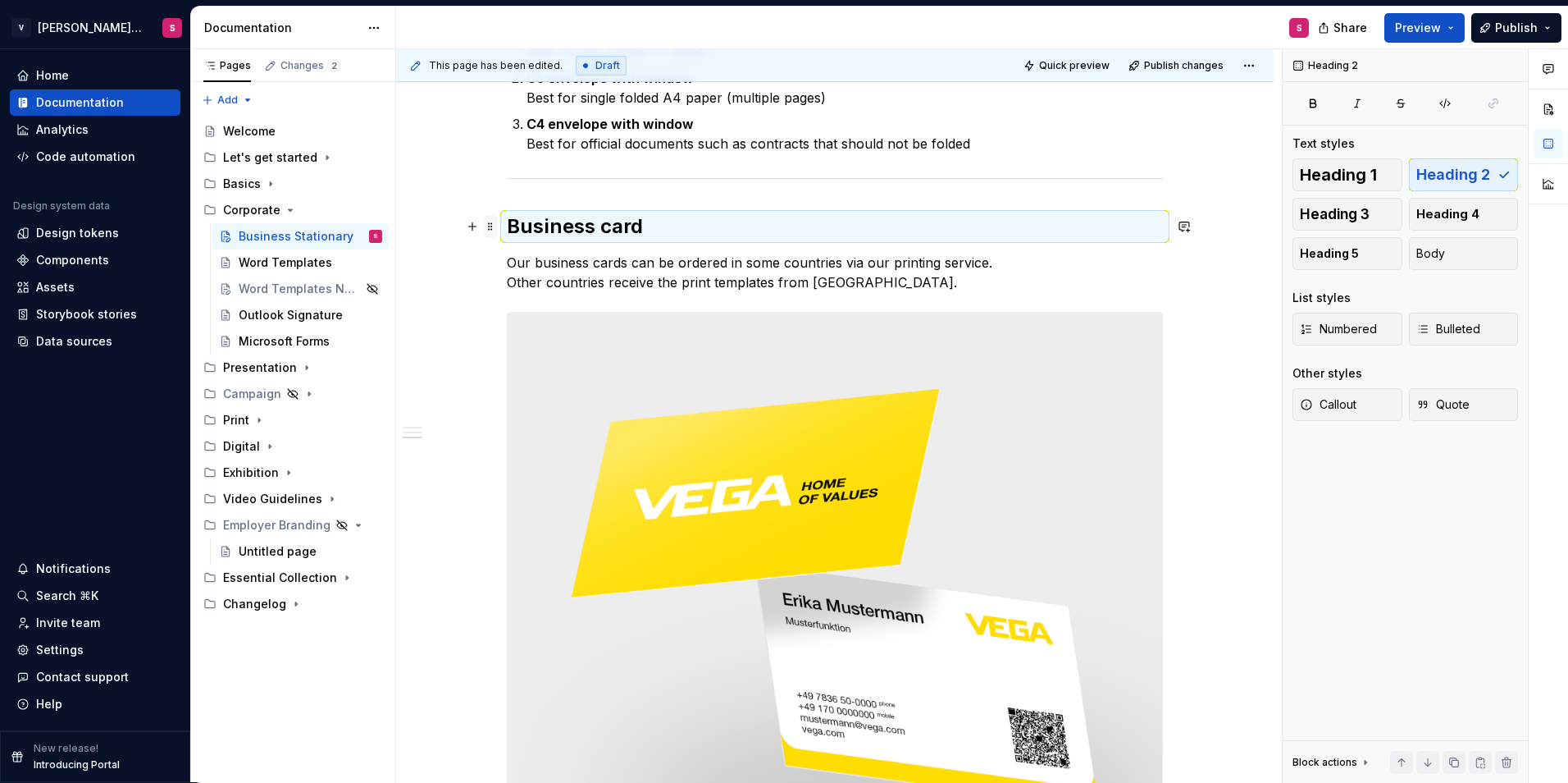
click at [485, 227] on span at bounding box center [490, 226] width 13 height 23
click at [491, 220] on span at bounding box center [490, 226] width 13 height 23
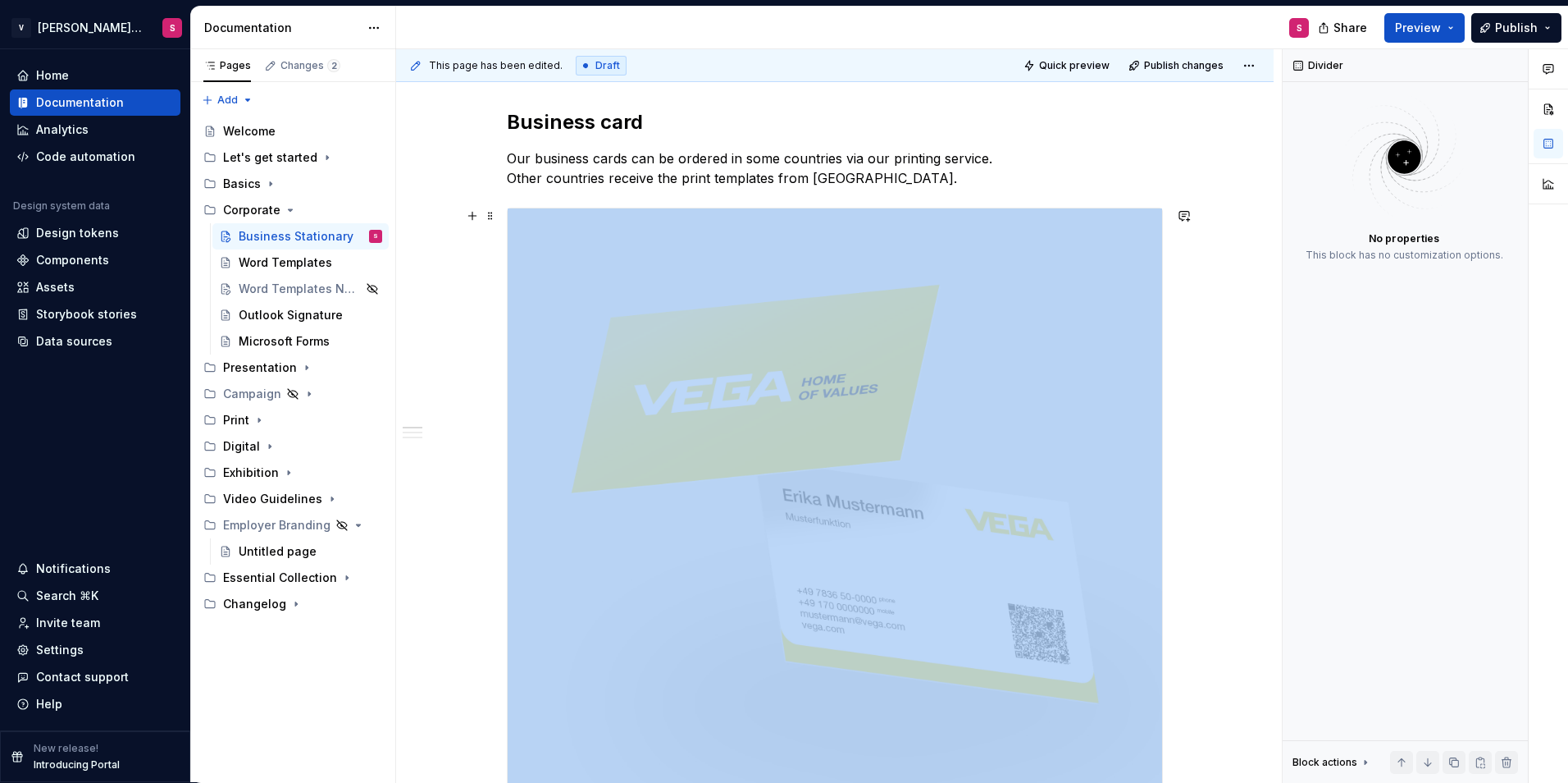
scroll to position [228, 0]
click at [866, 173] on p "Our business cards can be ordered in some countries via our printing service. O…" at bounding box center [835, 170] width 656 height 39
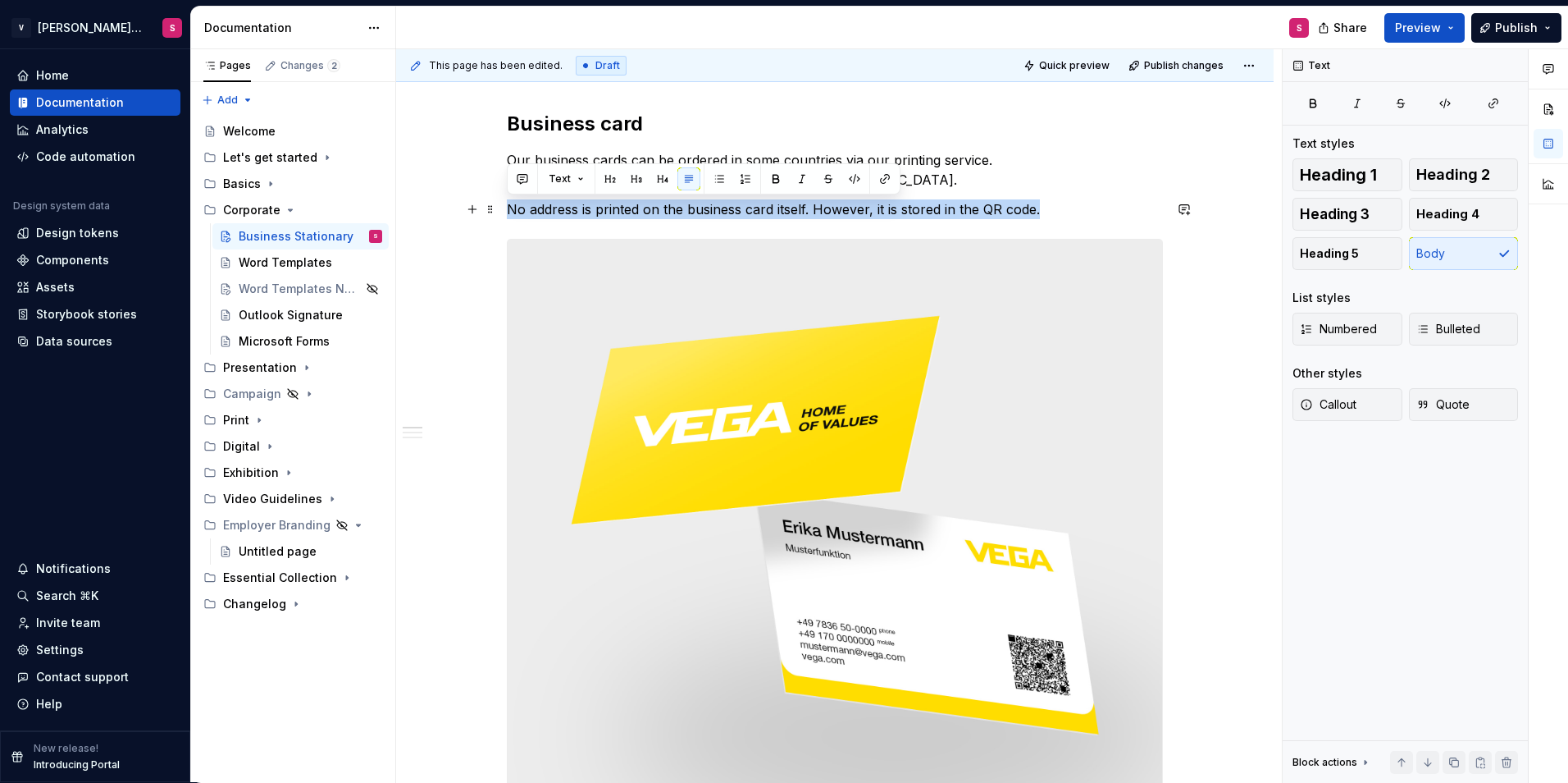
drag, startPoint x: 1053, startPoint y: 205, endPoint x: 510, endPoint y: 208, distance: 543.0
click at [510, 208] on p "No address is printed on the business card itself. However, it is stored in the…" at bounding box center [835, 209] width 656 height 20
click at [1343, 410] on span "Callout" at bounding box center [1328, 405] width 56 height 17
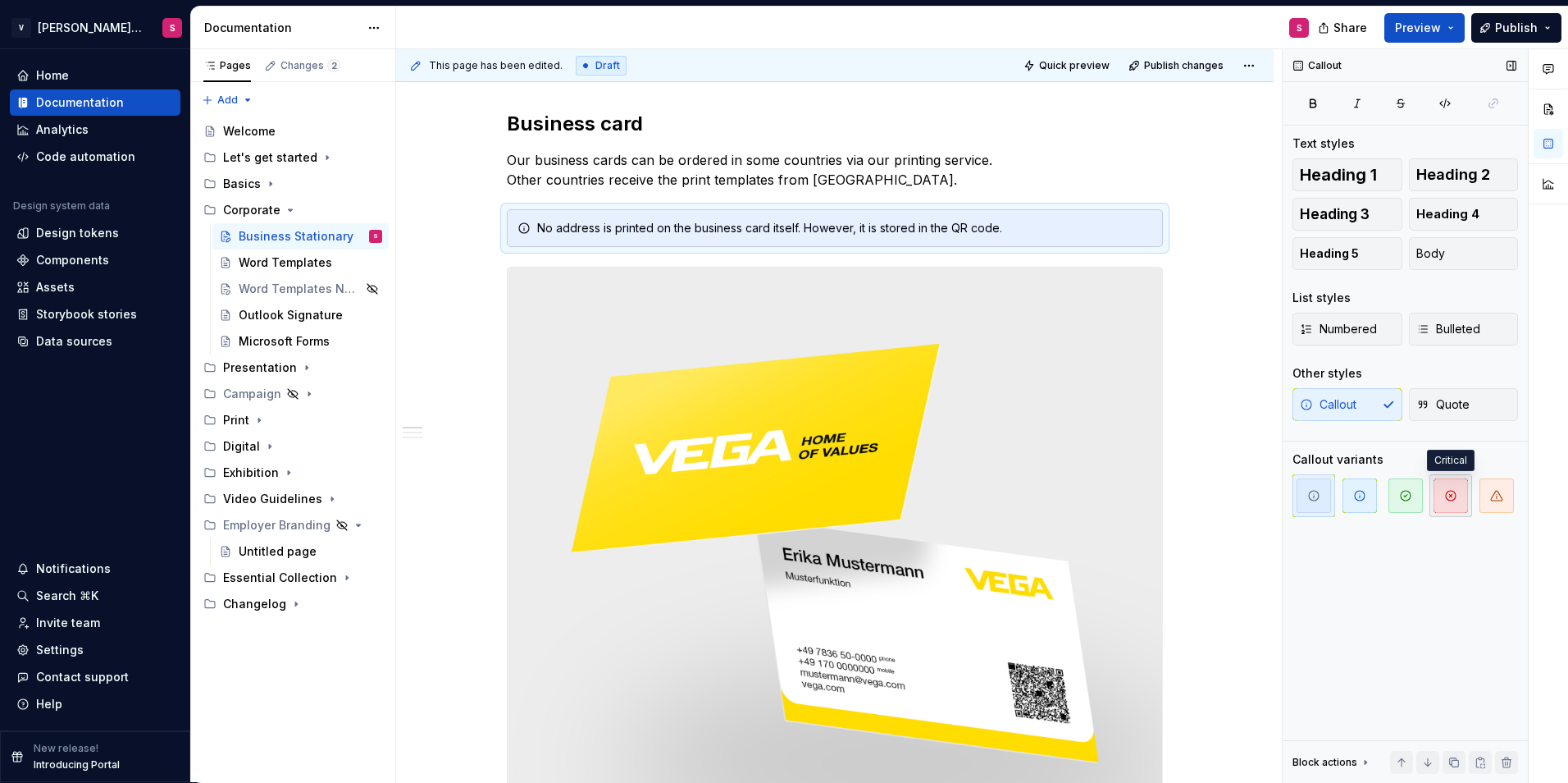
click at [1443, 501] on span "button" at bounding box center [1451, 495] width 35 height 35
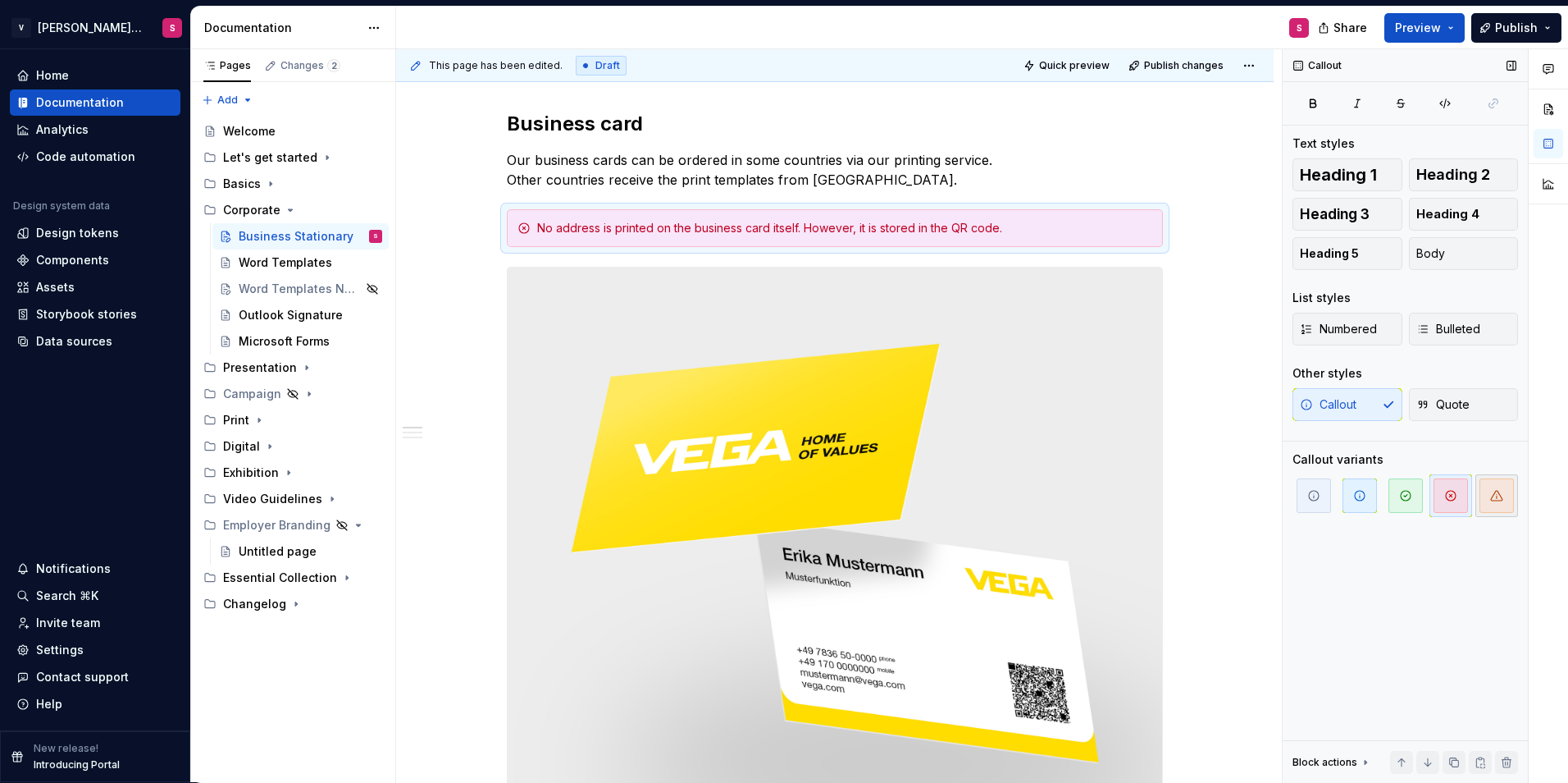
click at [1500, 505] on span "button" at bounding box center [1497, 495] width 35 height 35
click at [1441, 580] on div "Callout Text styles Heading 1 Heading 2 Heading 3 Heading 4 Heading 5 Body List…" at bounding box center [1406, 416] width 246 height 733
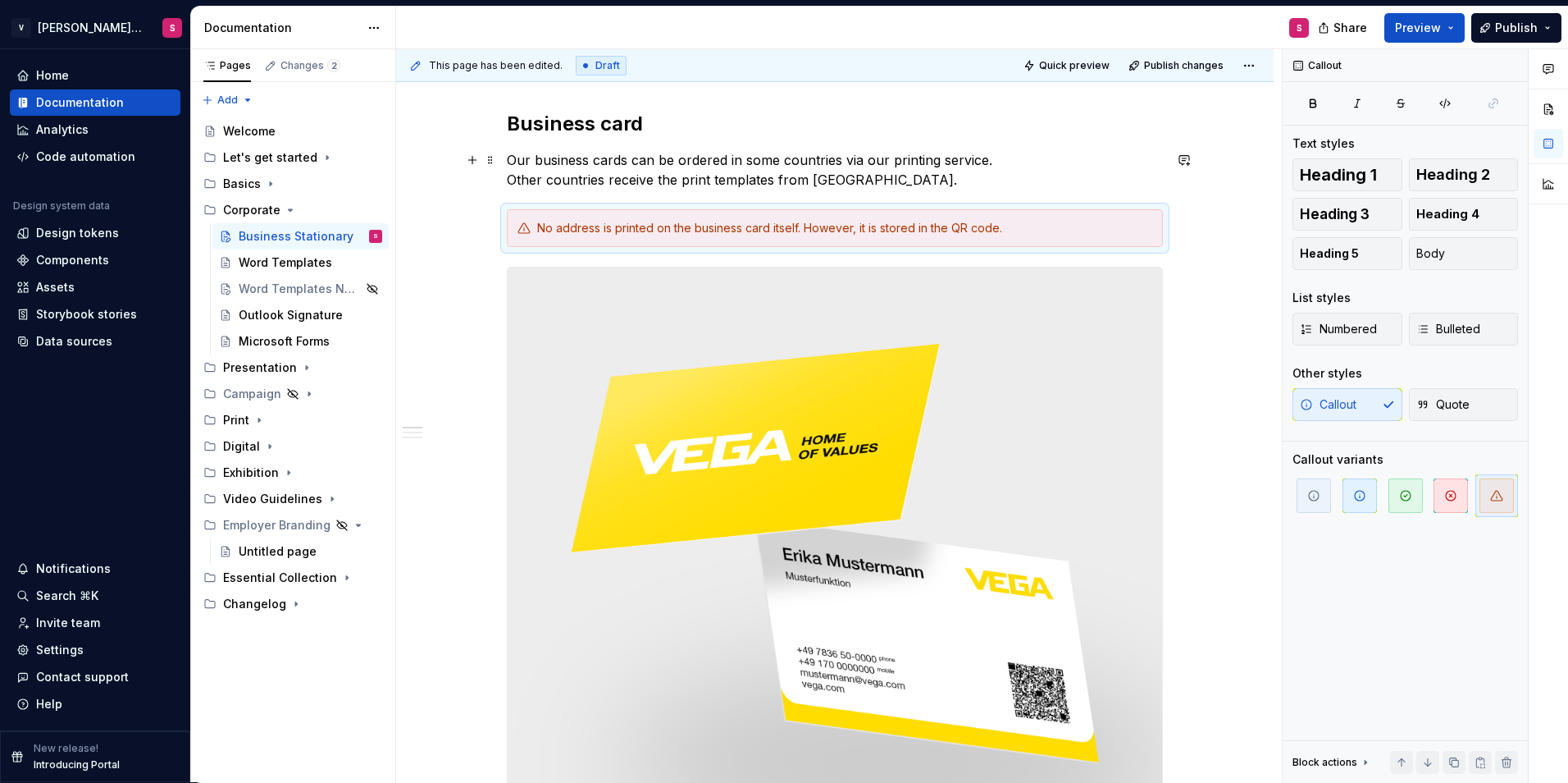
click at [938, 156] on p "Our business cards can be ordered in some countries via our printing service. O…" at bounding box center [835, 170] width 656 height 39
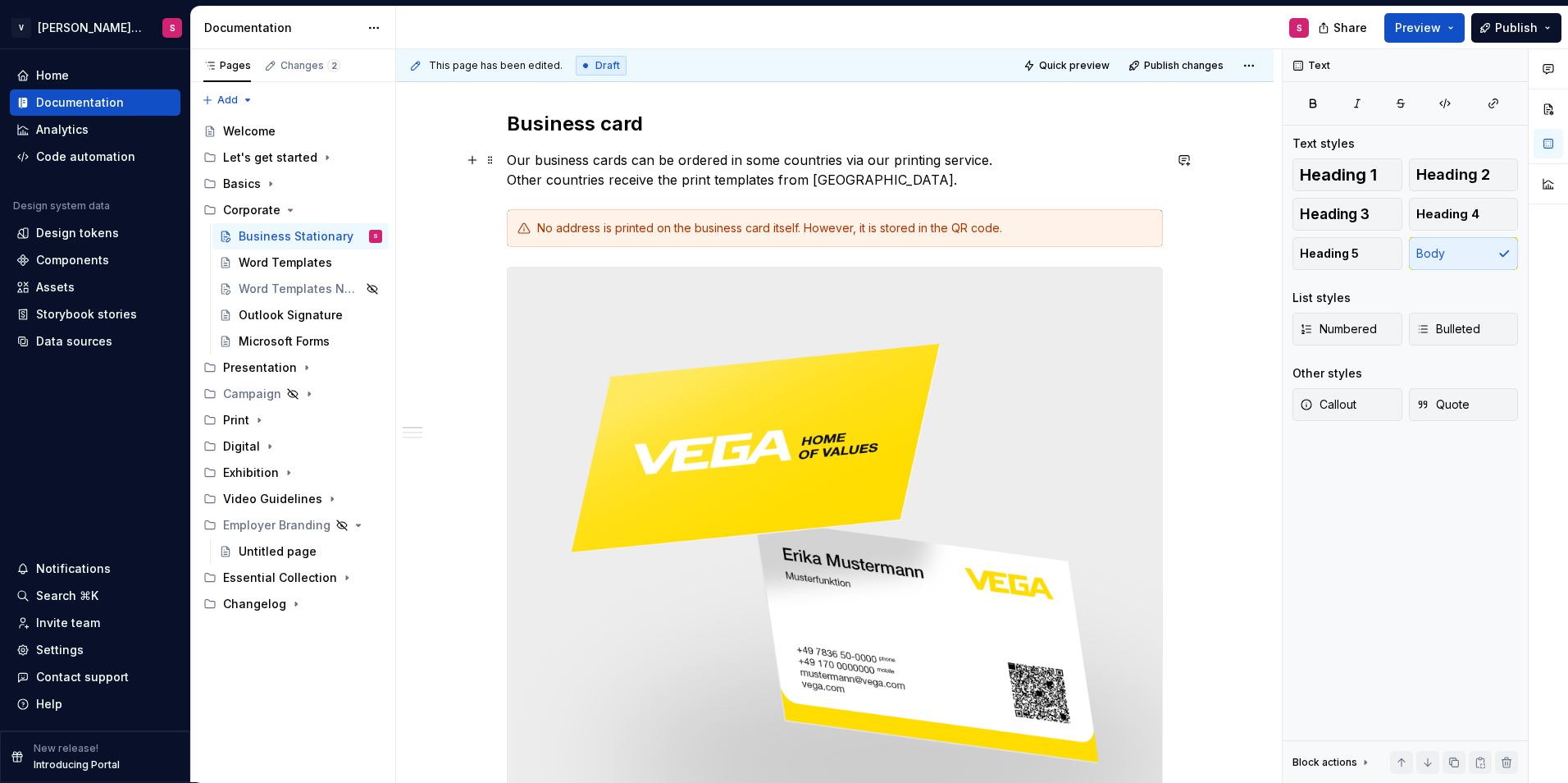
scroll to position [146, 0]
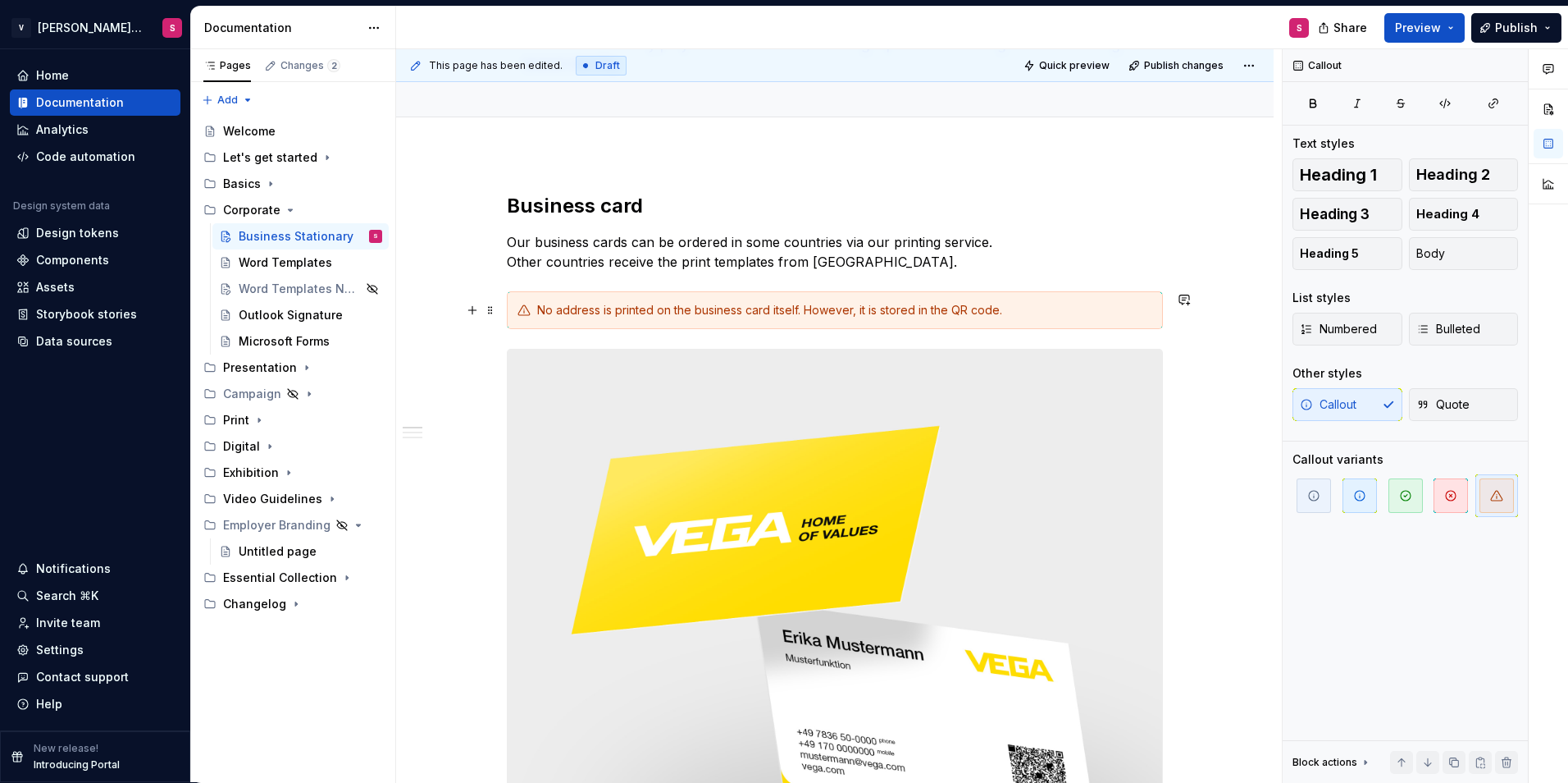
click at [806, 311] on div "No address is printed on the business card itself. However, it is stored in the…" at bounding box center [844, 310] width 615 height 17
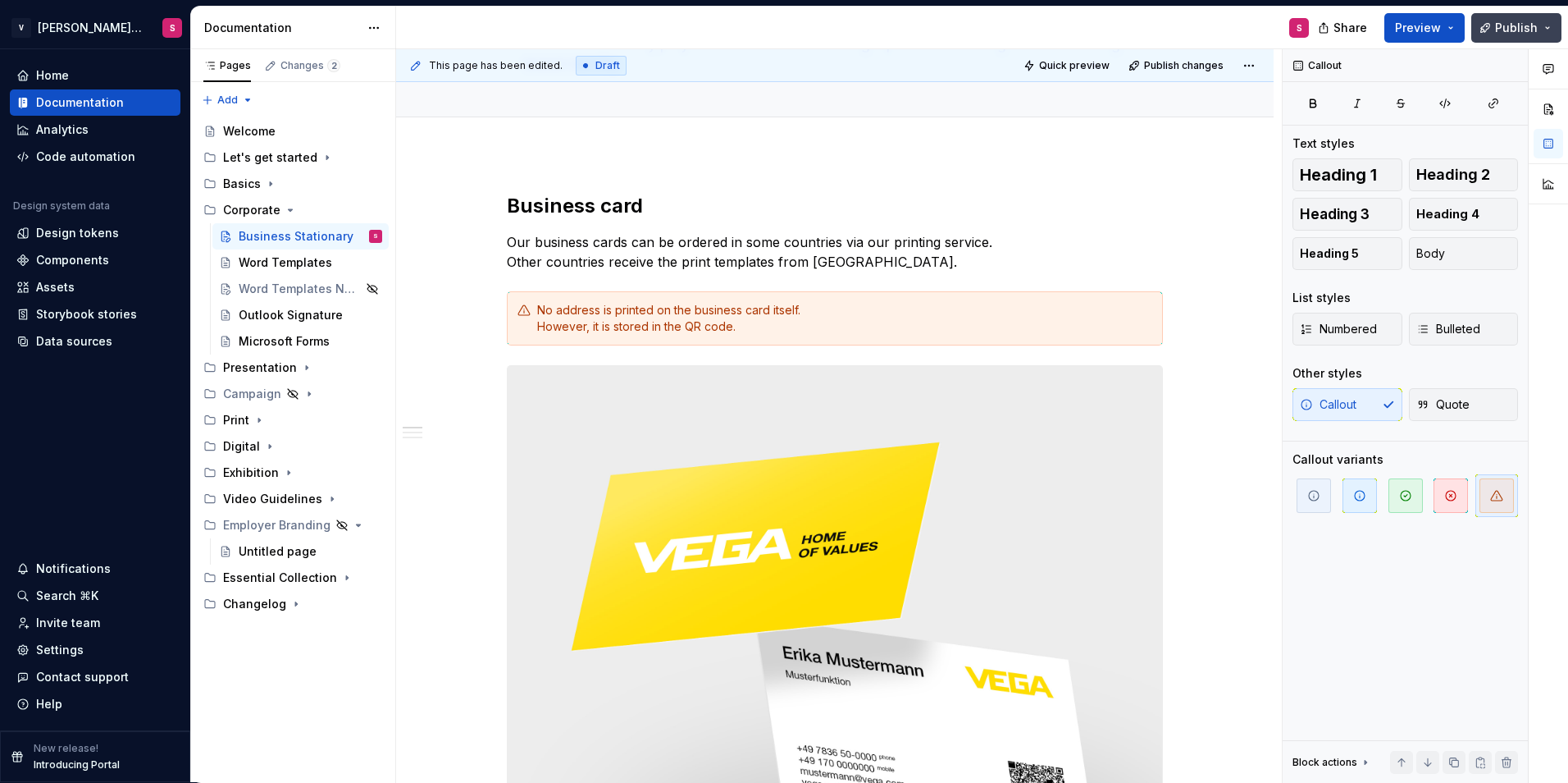
click at [1504, 29] on span "Publish" at bounding box center [1516, 28] width 43 height 17
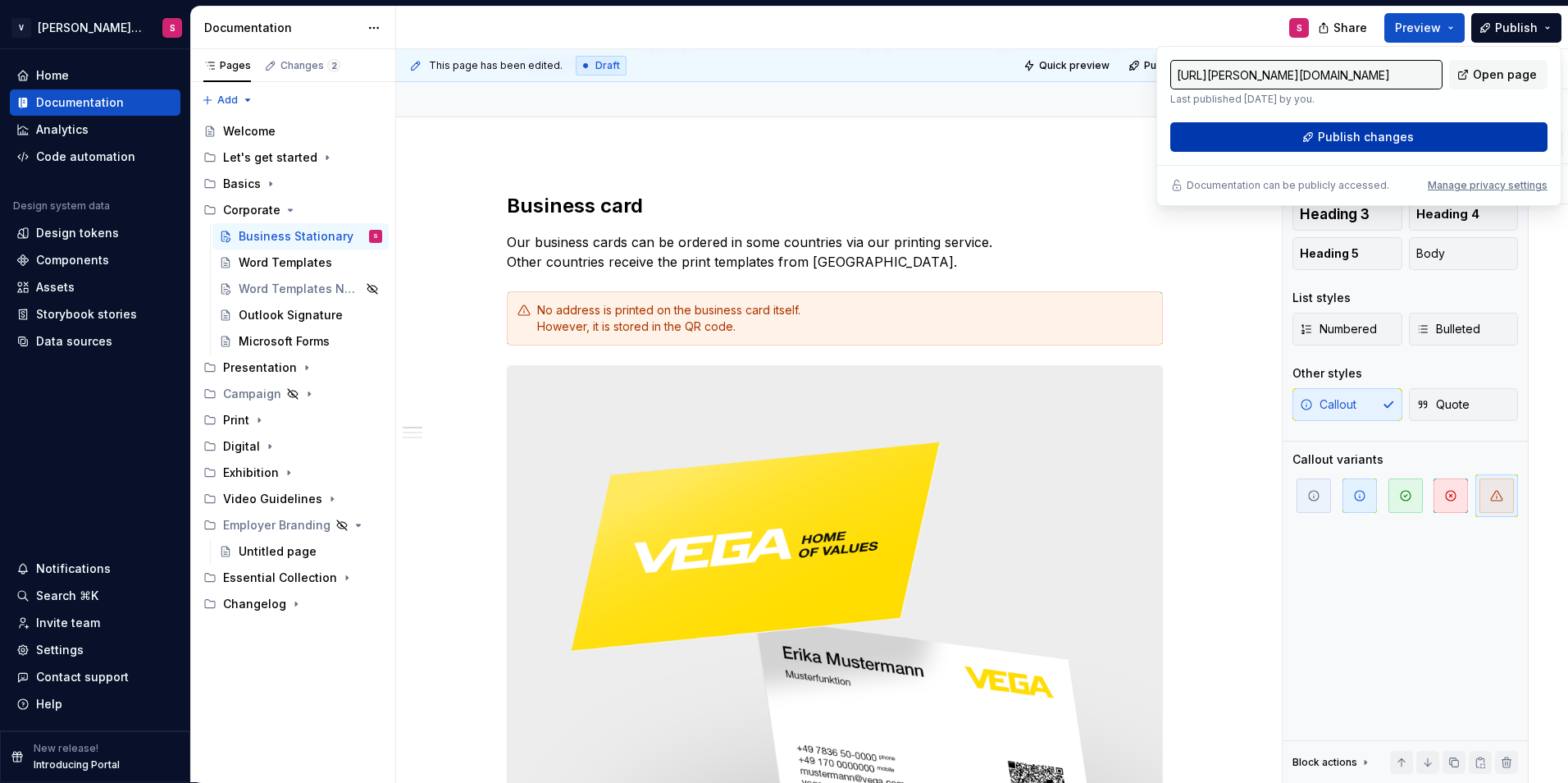
click at [1335, 139] on span "Publish changes" at bounding box center [1366, 137] width 96 height 17
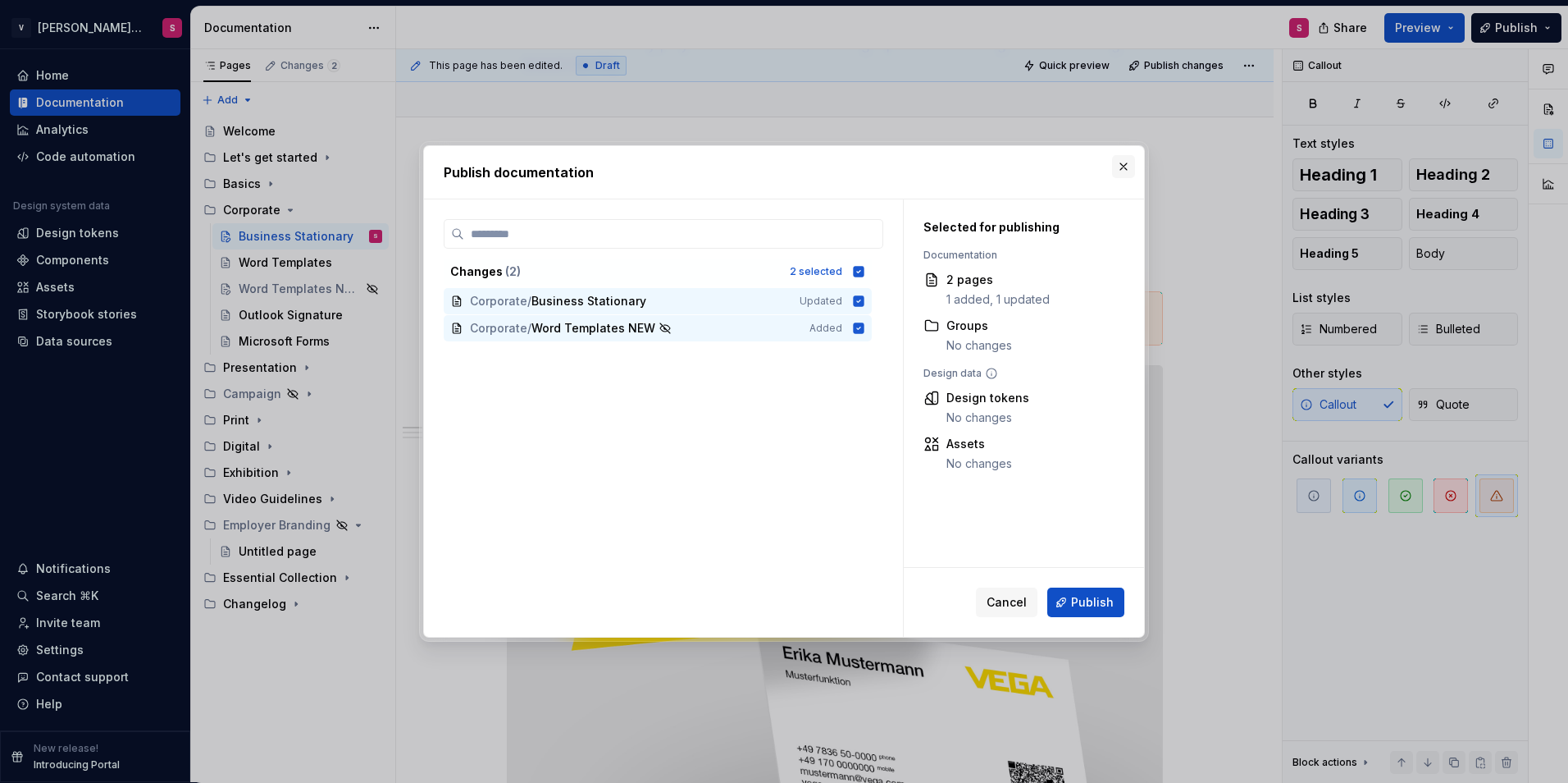
click at [1116, 167] on button "button" at bounding box center [1124, 166] width 23 height 23
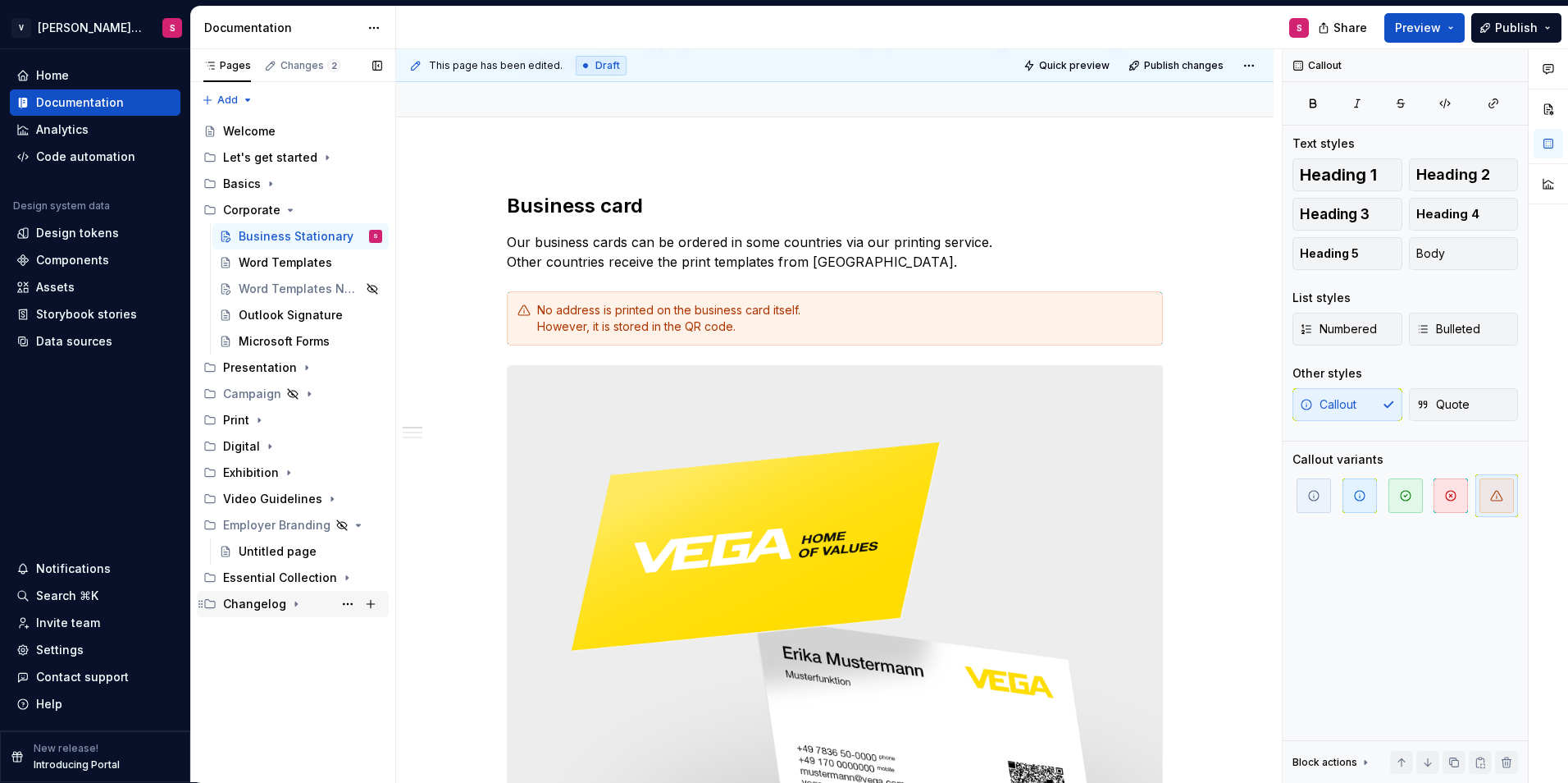
click at [246, 610] on div "Changelog" at bounding box center [254, 604] width 63 height 17
click at [276, 637] on div "Changelog" at bounding box center [270, 630] width 63 height 17
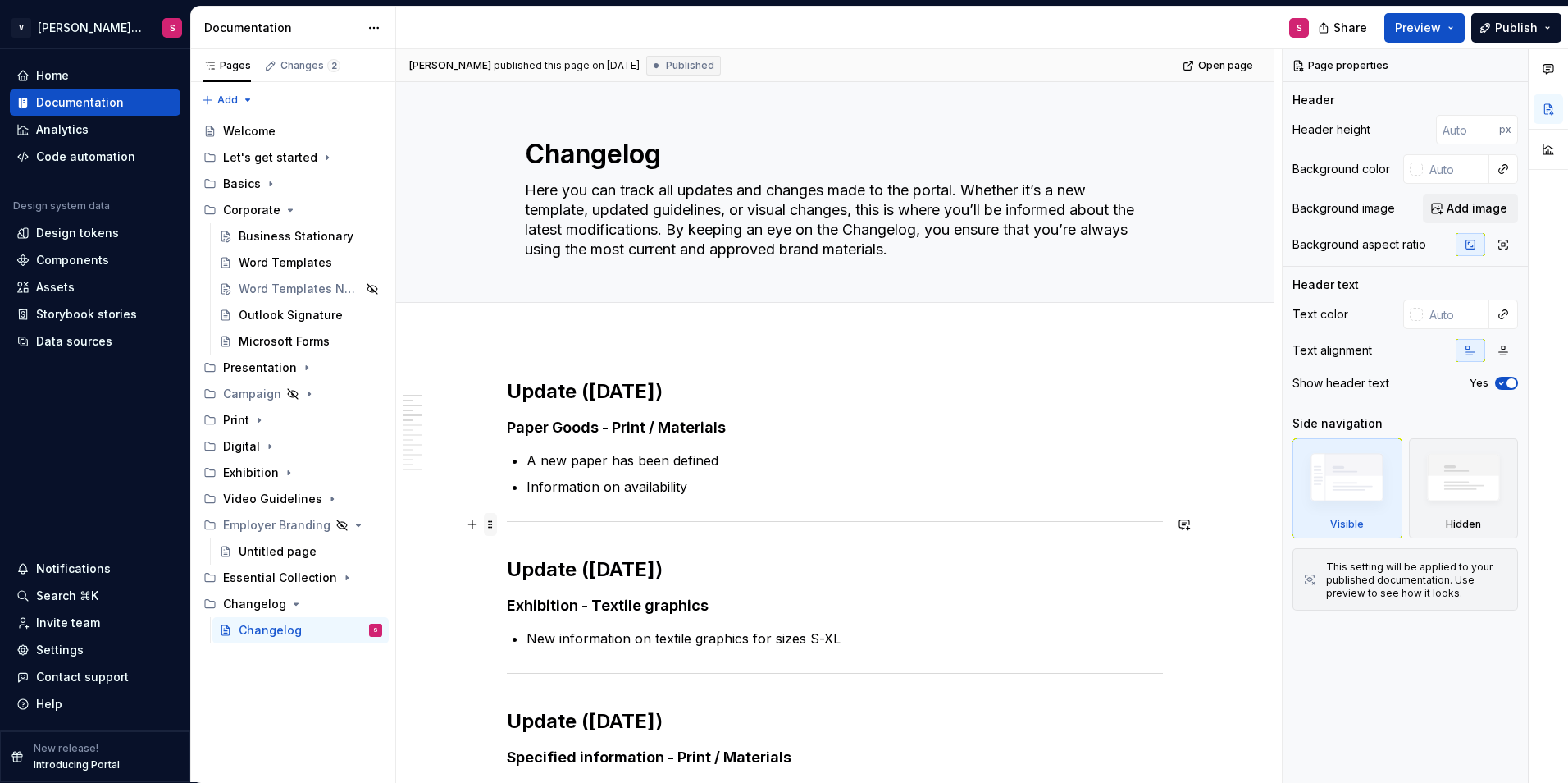
type textarea "*"
click at [486, 525] on span at bounding box center [490, 524] width 13 height 23
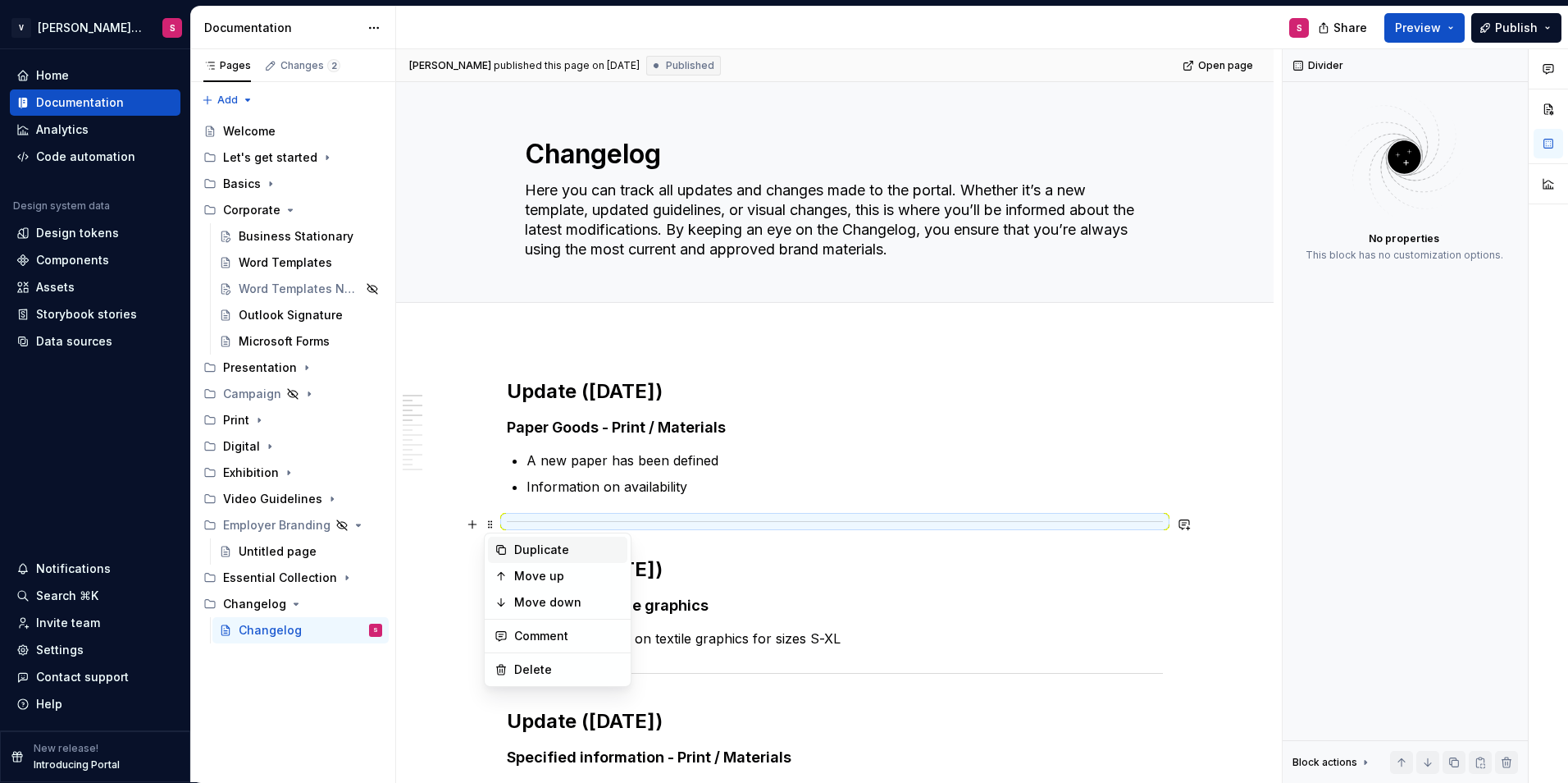
click at [543, 551] on div "Duplicate" at bounding box center [568, 550] width 107 height 17
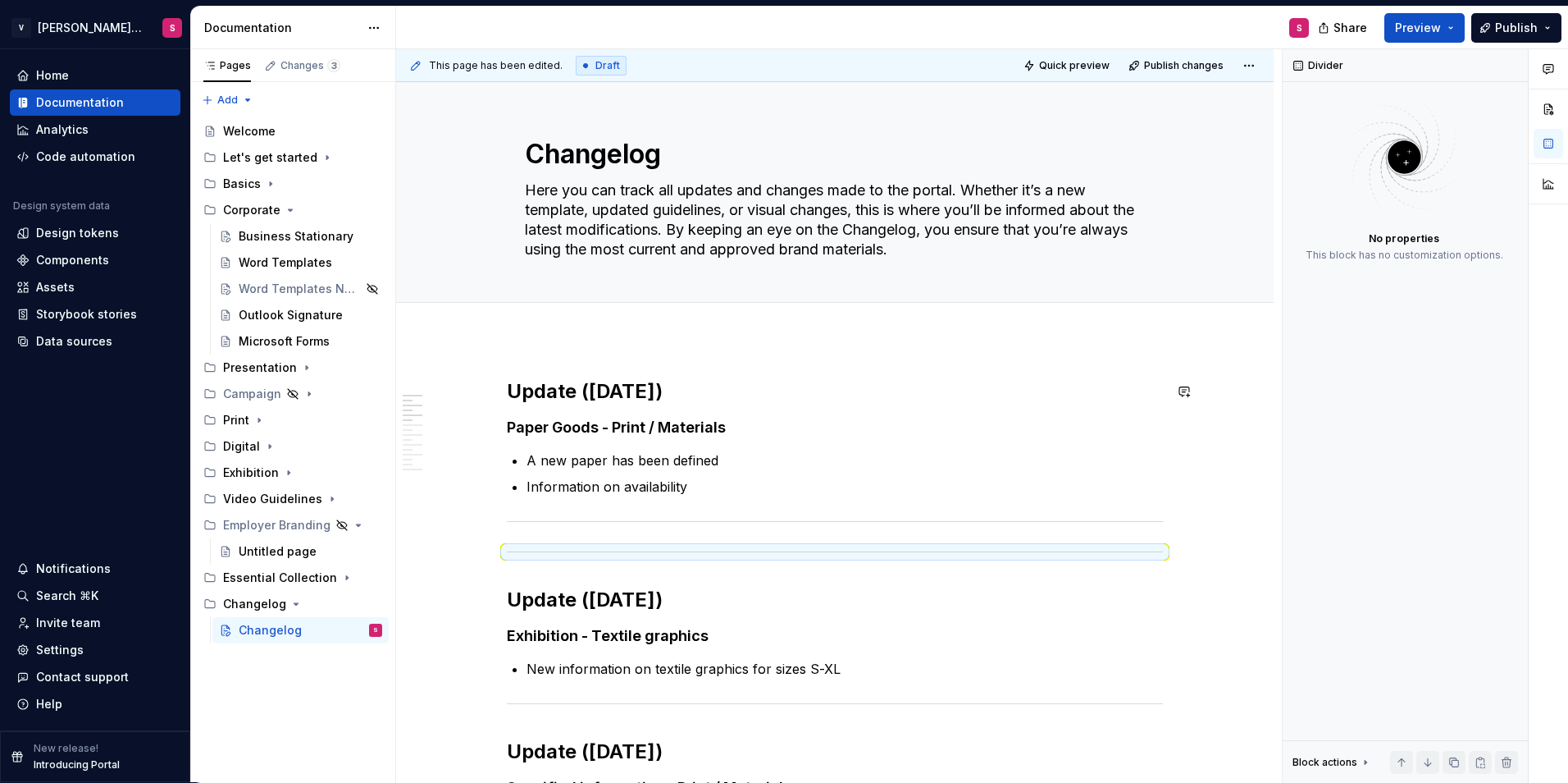
drag, startPoint x: 489, startPoint y: 550, endPoint x: 500, endPoint y: 385, distance: 165.4
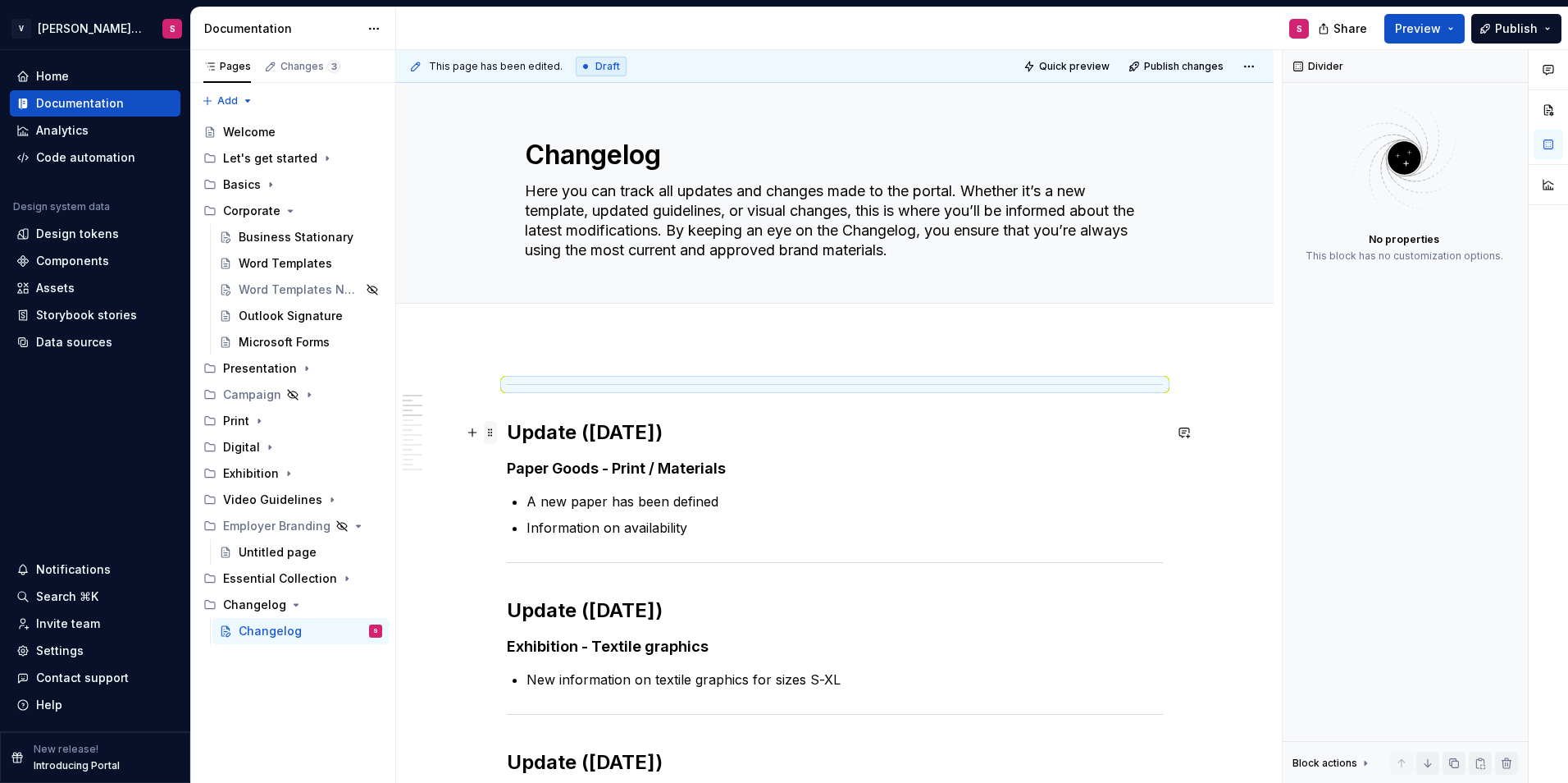
click at [489, 432] on span at bounding box center [490, 432] width 13 height 23
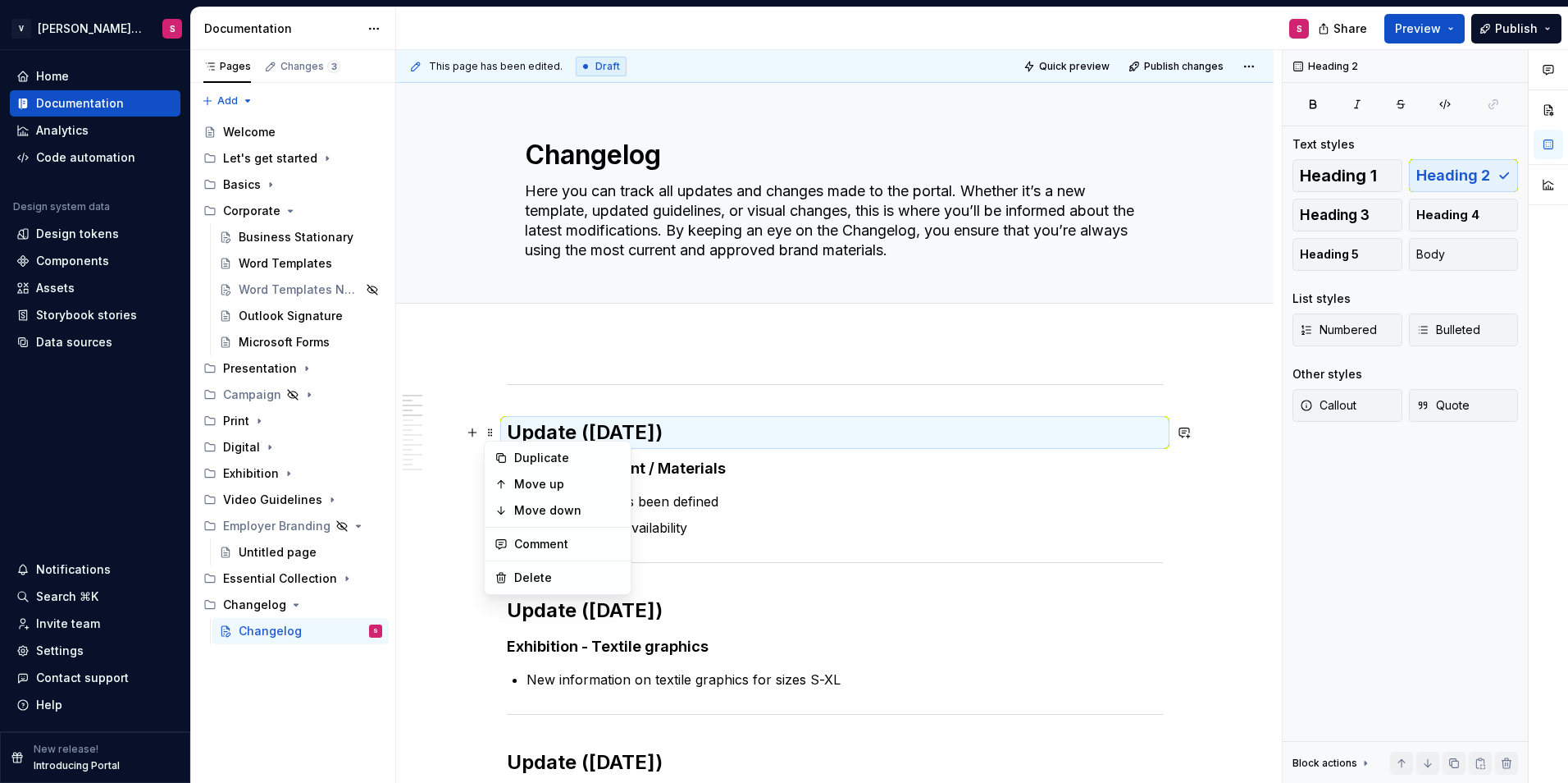
click at [507, 454] on icon at bounding box center [501, 458] width 13 height 13
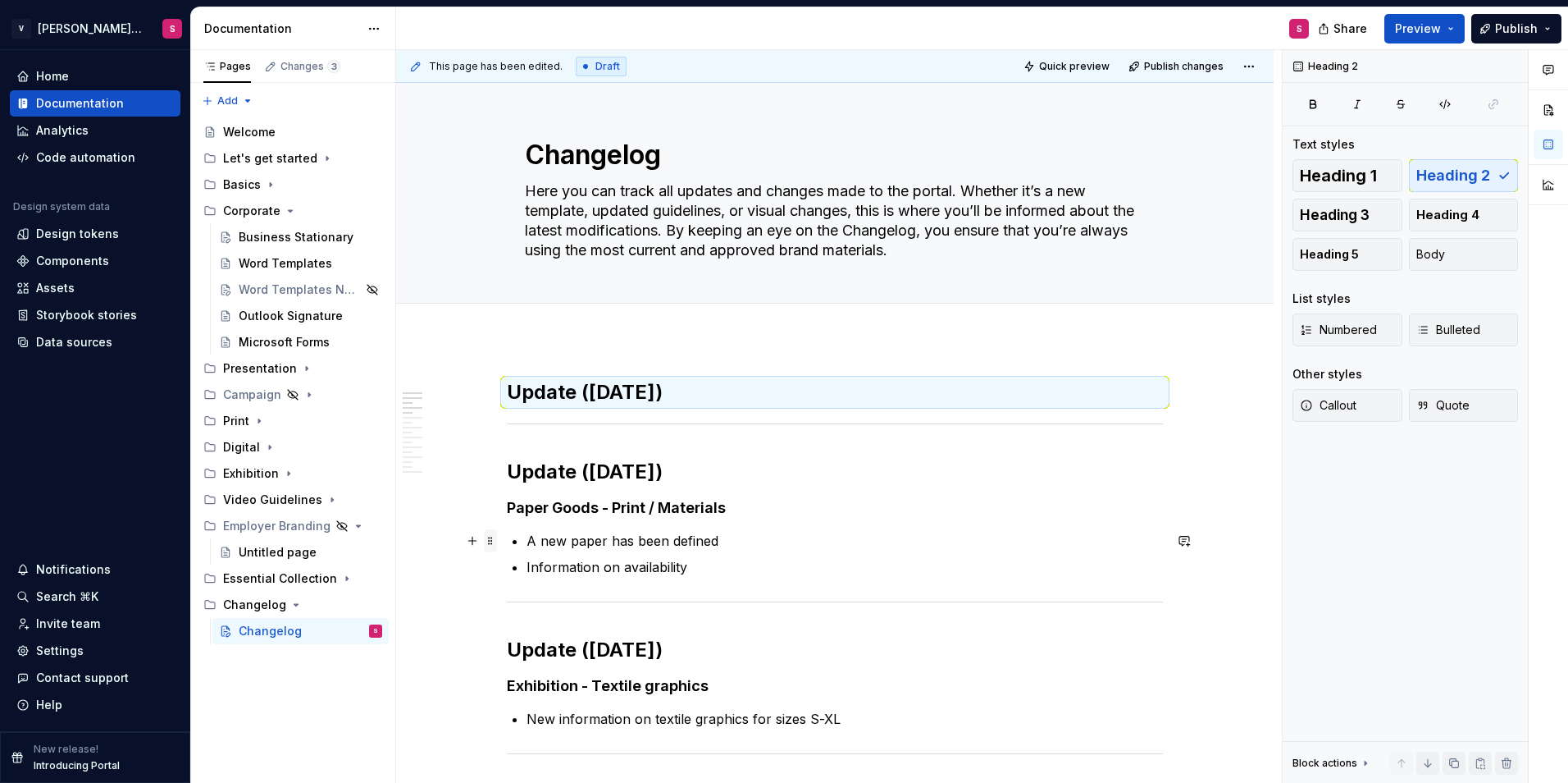
click at [486, 544] on span at bounding box center [490, 540] width 13 height 23
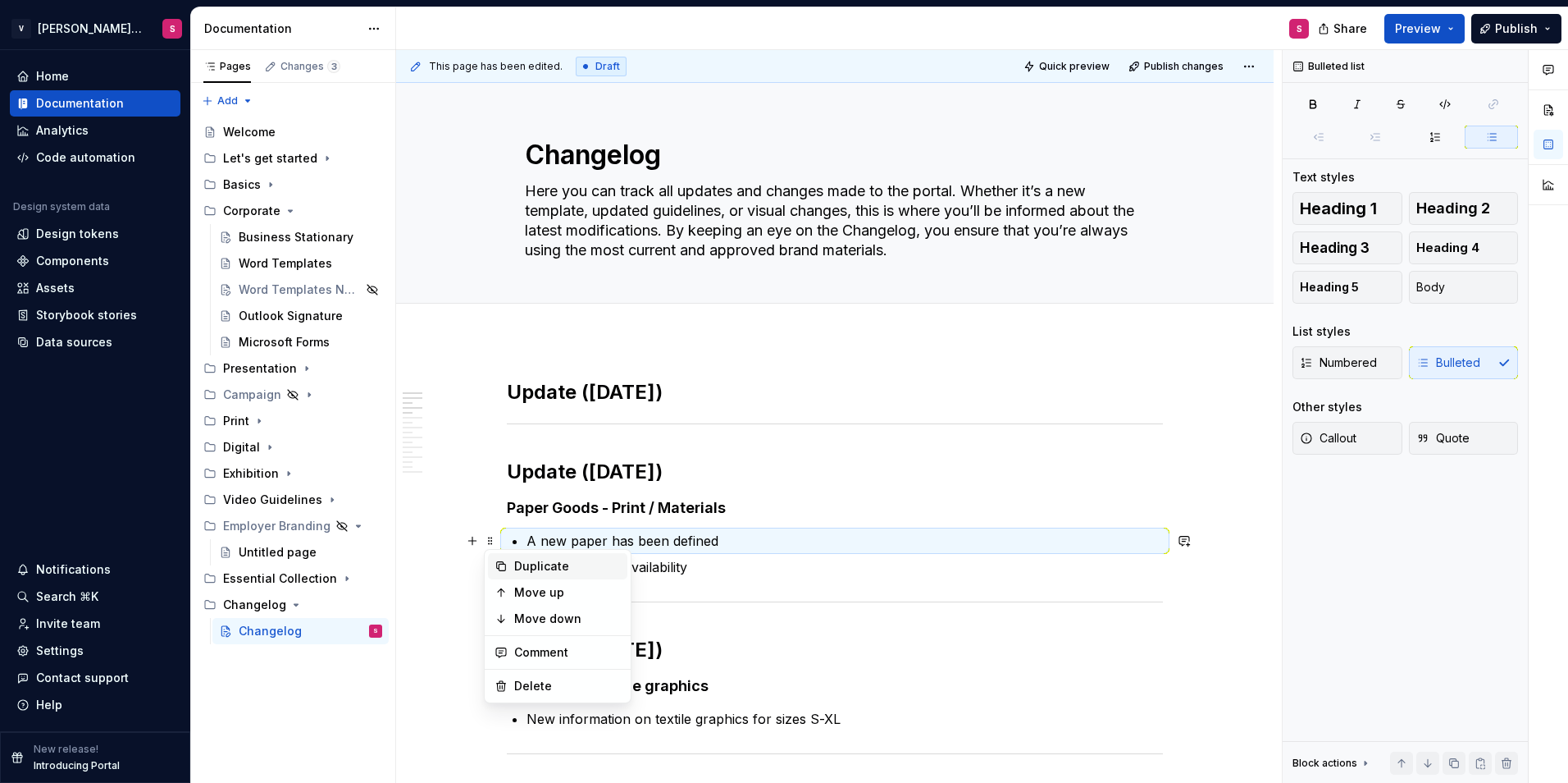
click at [515, 575] on div "Duplicate" at bounding box center [558, 566] width 140 height 26
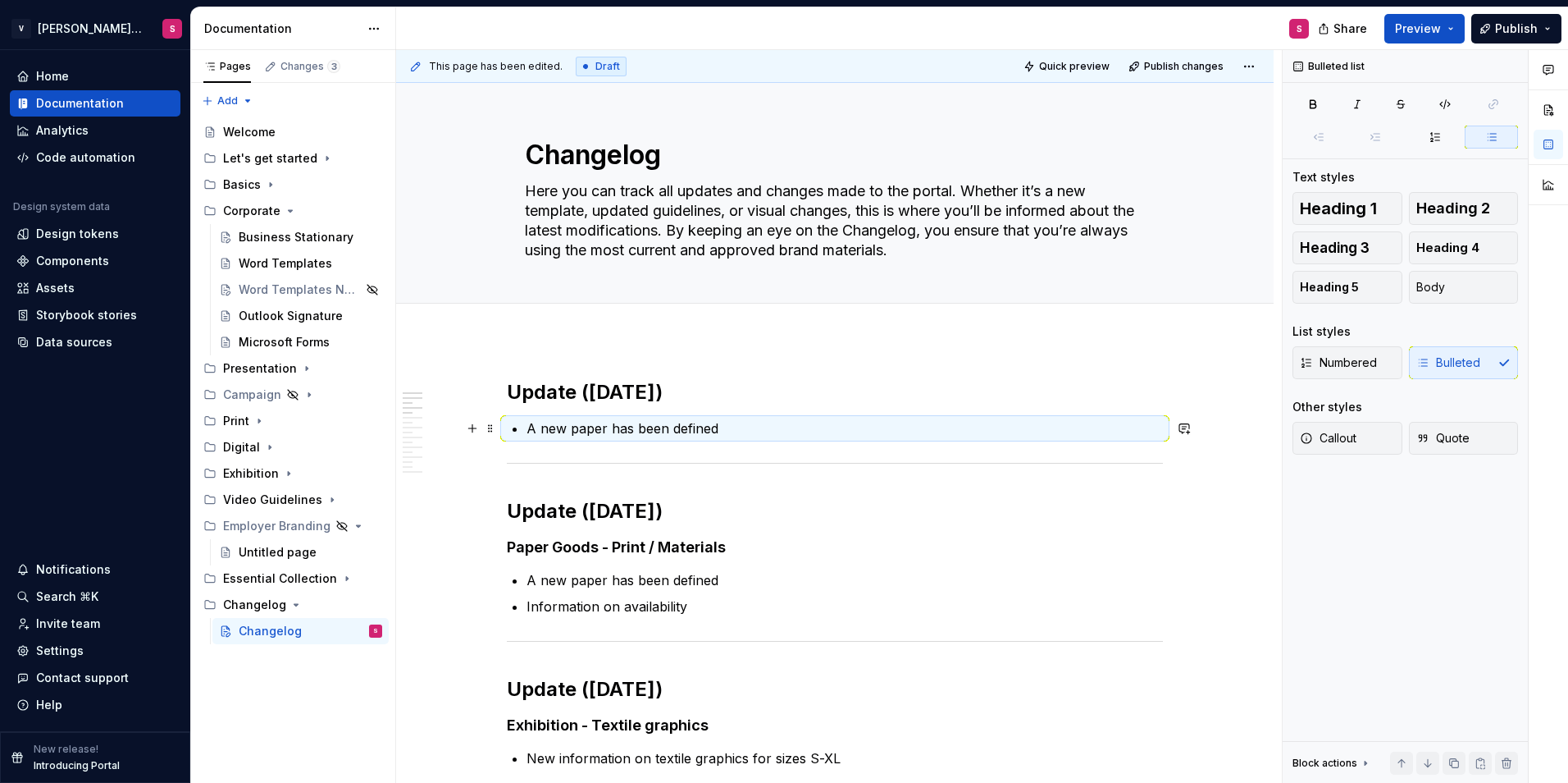
click at [565, 429] on p "A new paper has been defined" at bounding box center [844, 428] width 636 height 20
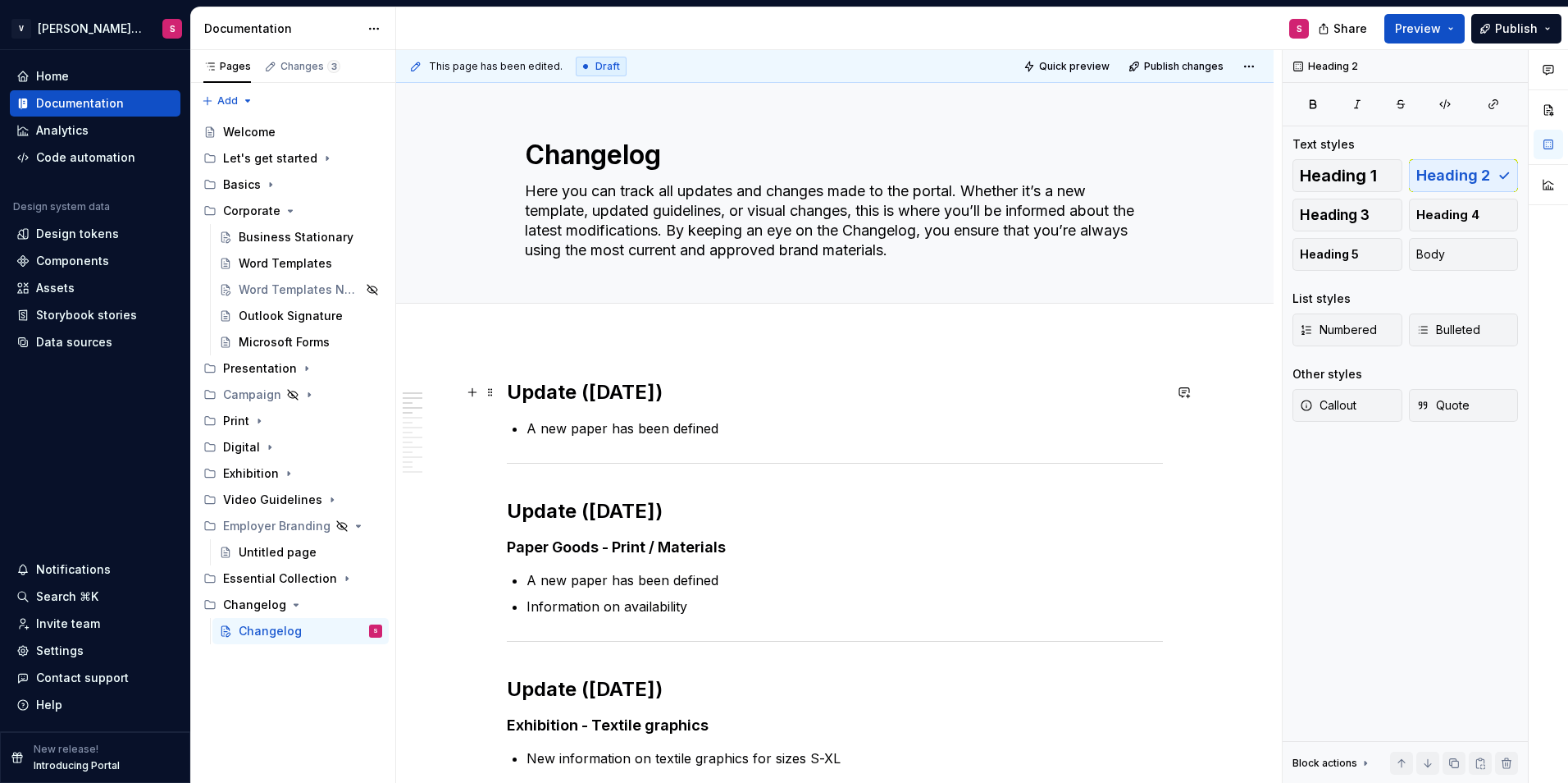
click at [719, 386] on h2 "Update (September 09, 2025)" at bounding box center [835, 392] width 656 height 26
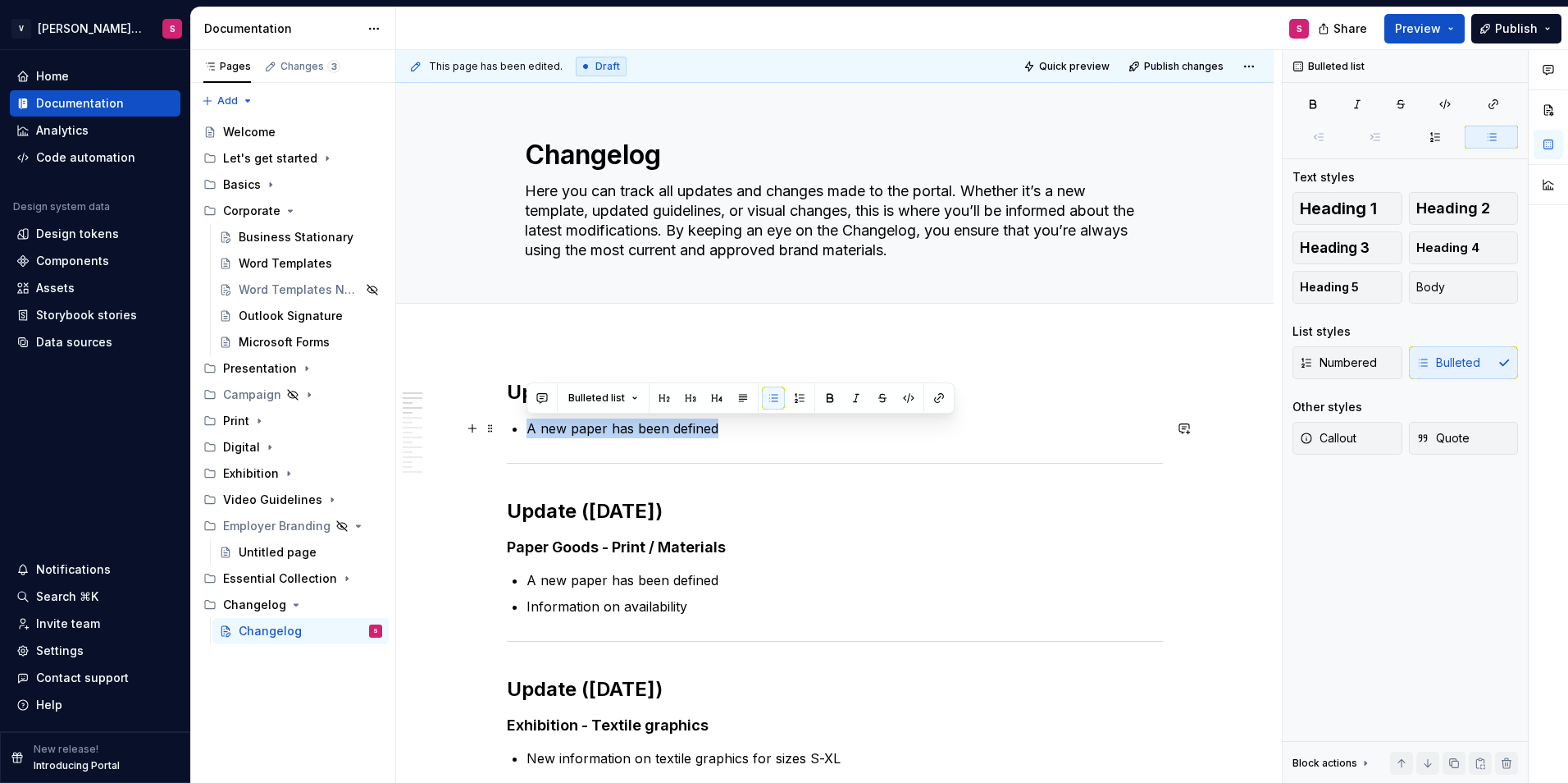
drag, startPoint x: 614, startPoint y: 445, endPoint x: 529, endPoint y: 434, distance: 85.7
click at [529, 434] on p "A new paper has been defined" at bounding box center [844, 428] width 636 height 20
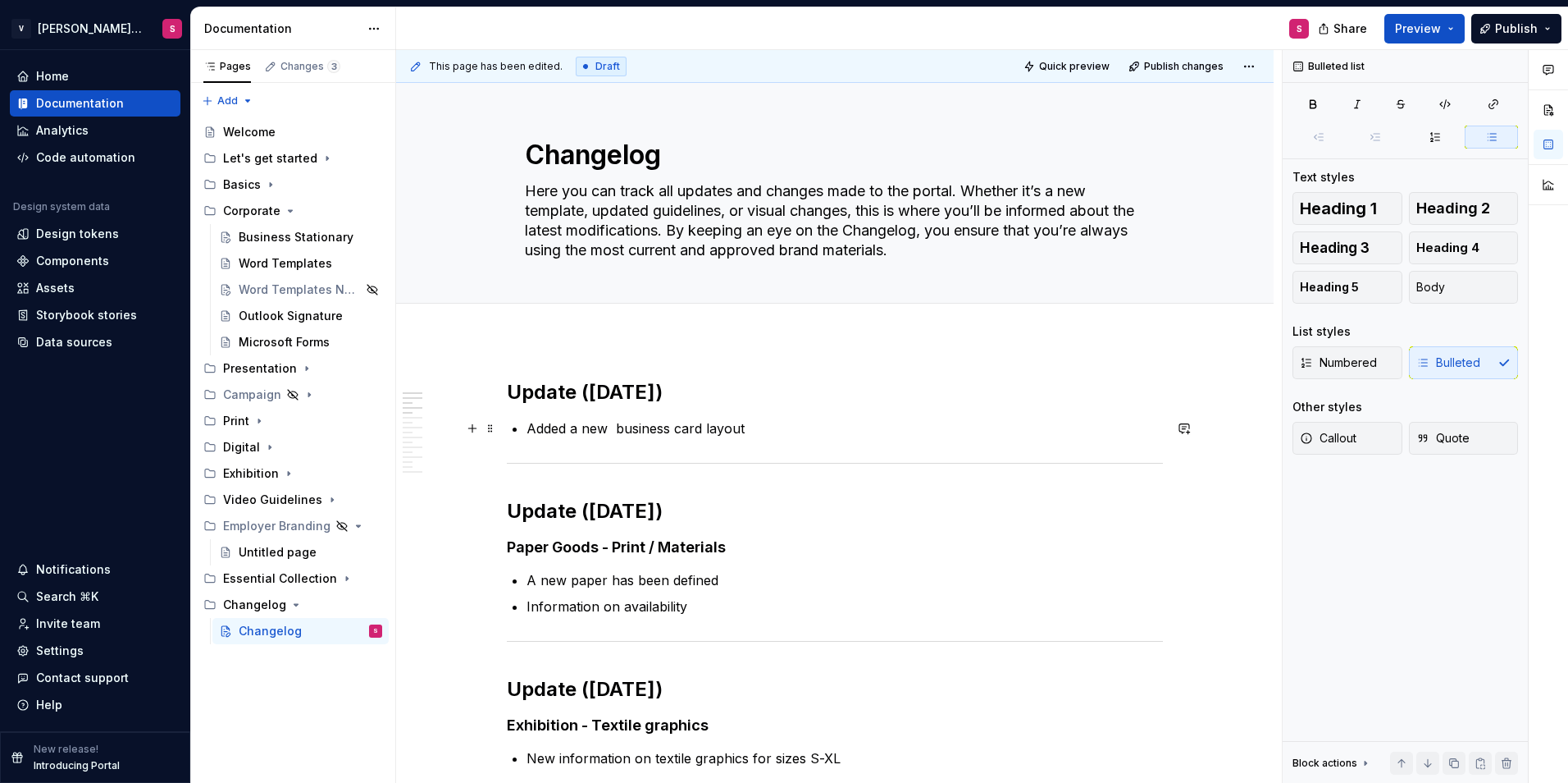
click at [575, 432] on p "Added a new business card layout" at bounding box center [844, 428] width 636 height 20
click at [1505, 32] on span "Publish" at bounding box center [1516, 29] width 43 height 17
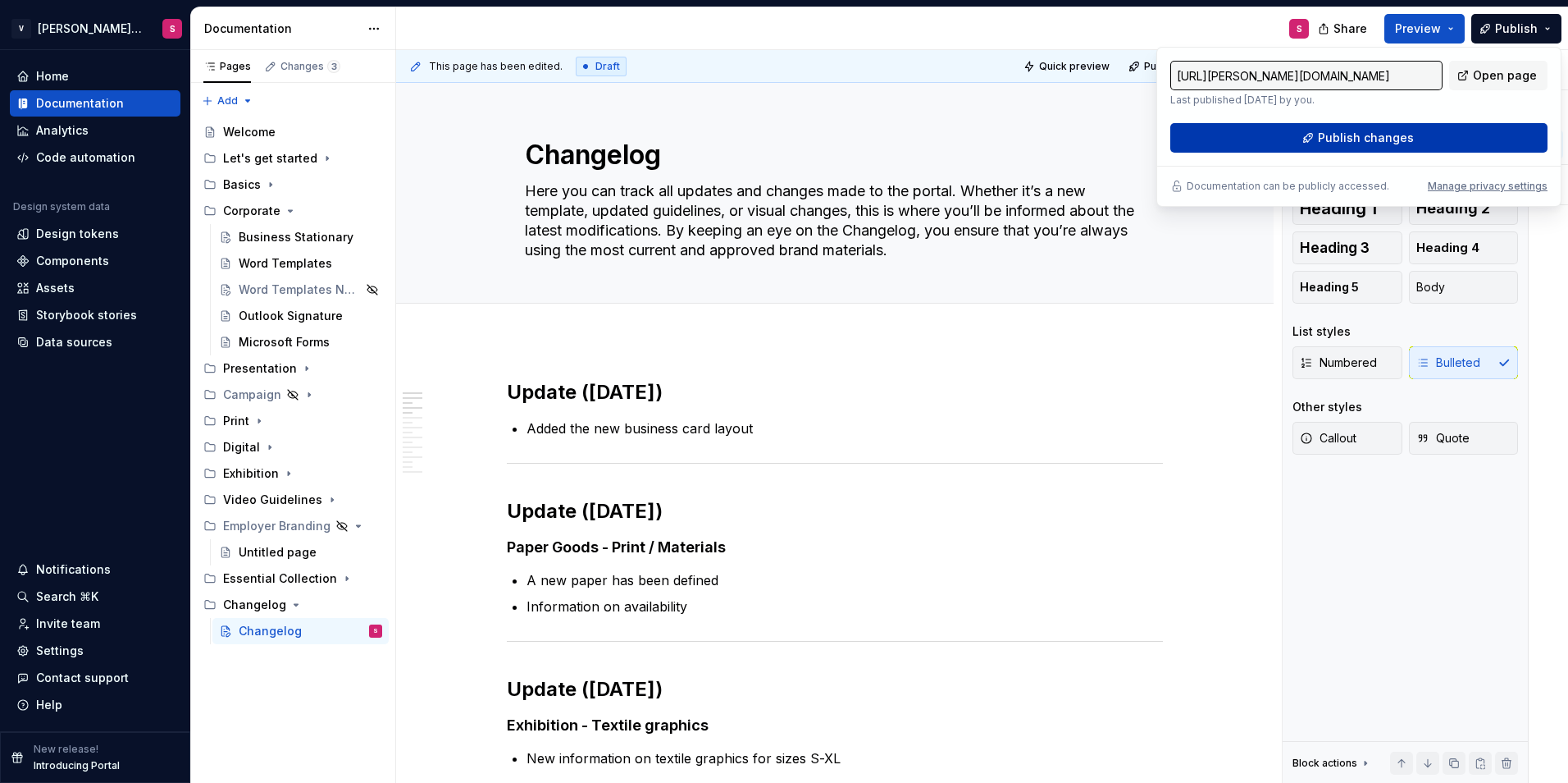
drag, startPoint x: 1505, startPoint y: 32, endPoint x: 1353, endPoint y: 132, distance: 181.9
click at [1353, 132] on span "Publish changes" at bounding box center [1366, 138] width 96 height 17
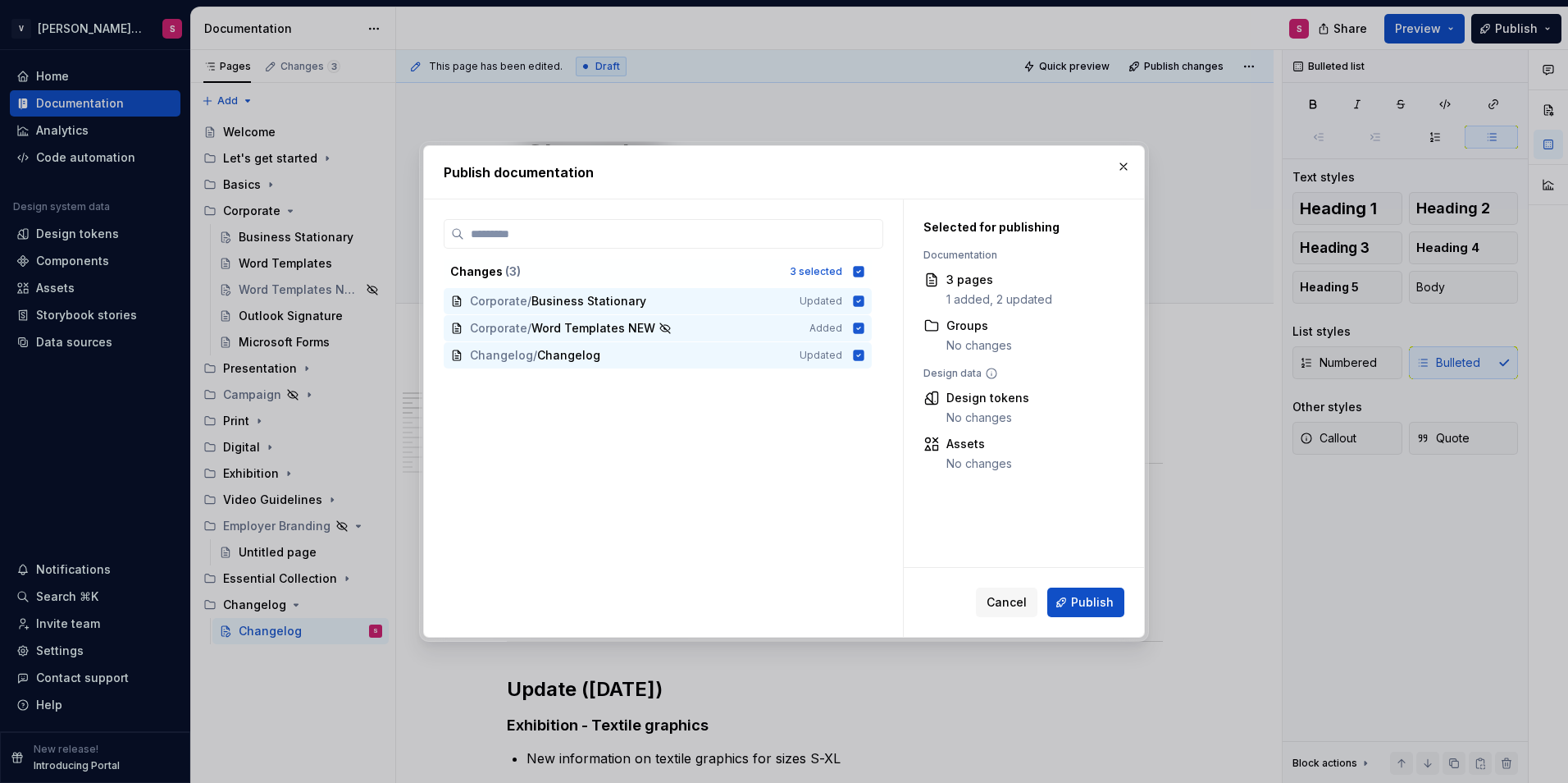
click at [1080, 601] on span "Publish" at bounding box center [1093, 603] width 43 height 17
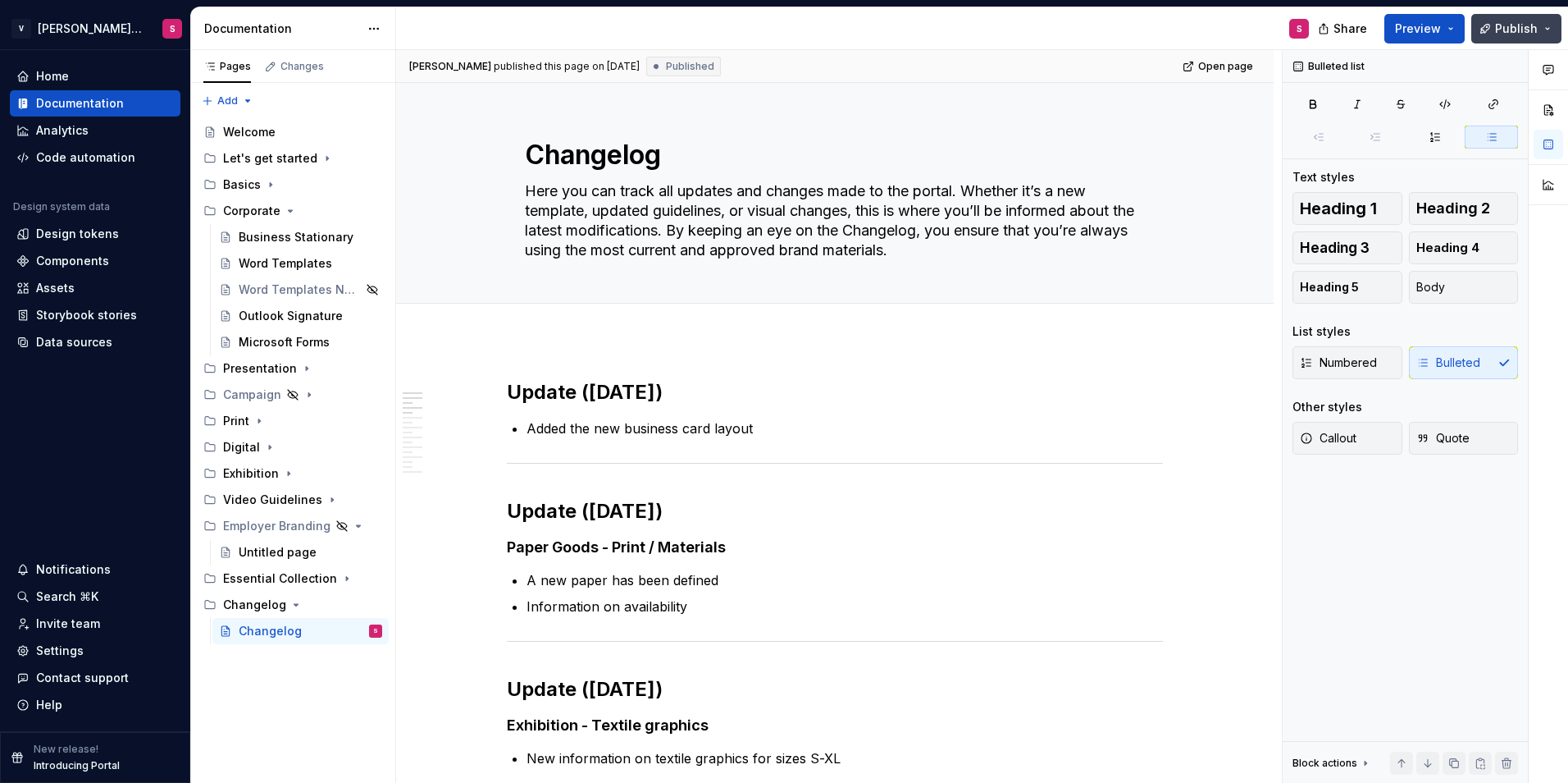
click at [1509, 32] on span "Publish" at bounding box center [1516, 29] width 43 height 17
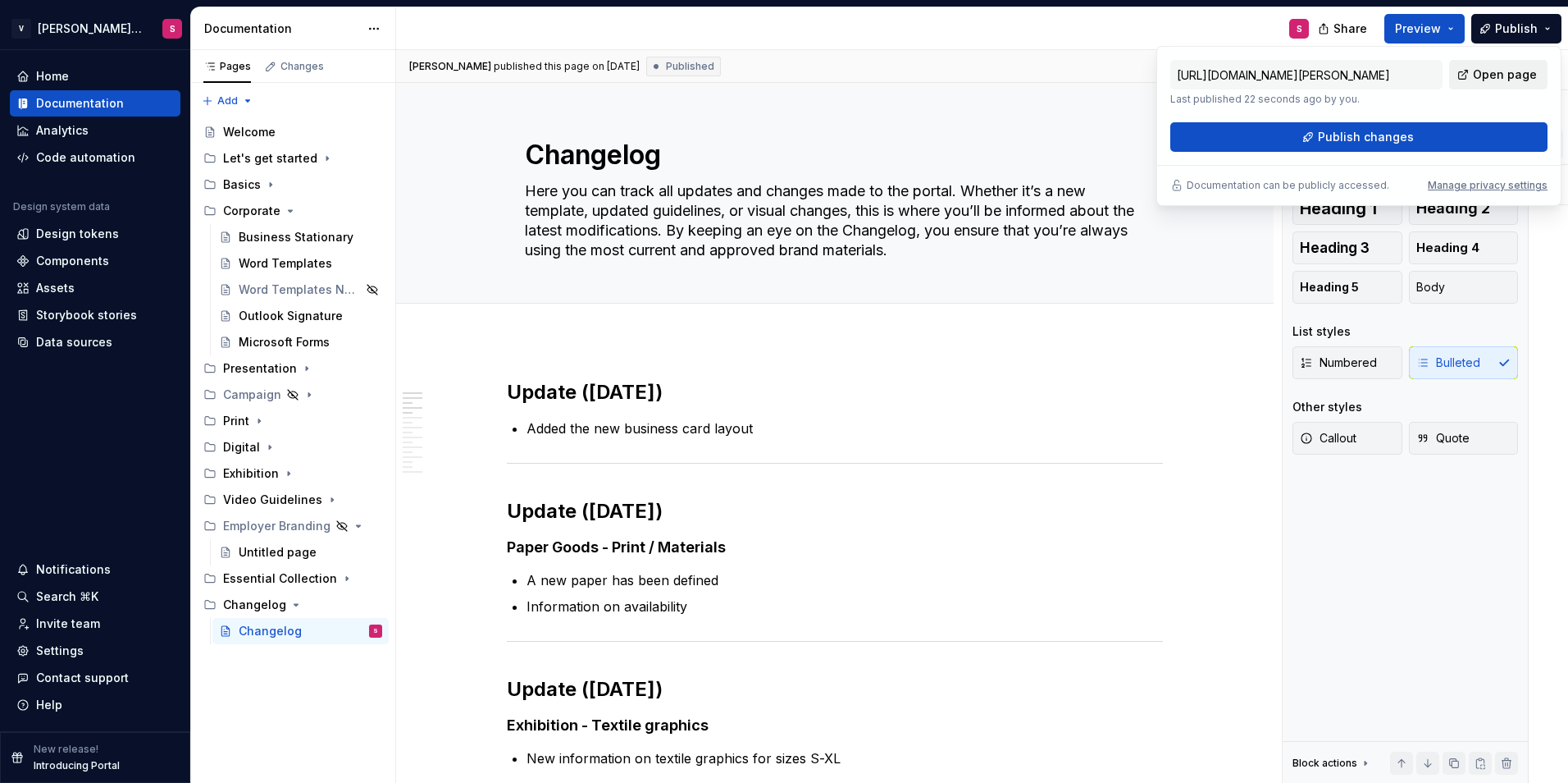
click at [1520, 70] on span "Open page" at bounding box center [1505, 75] width 64 height 17
type textarea "*"
